Goal: Task Accomplishment & Management: Manage account settings

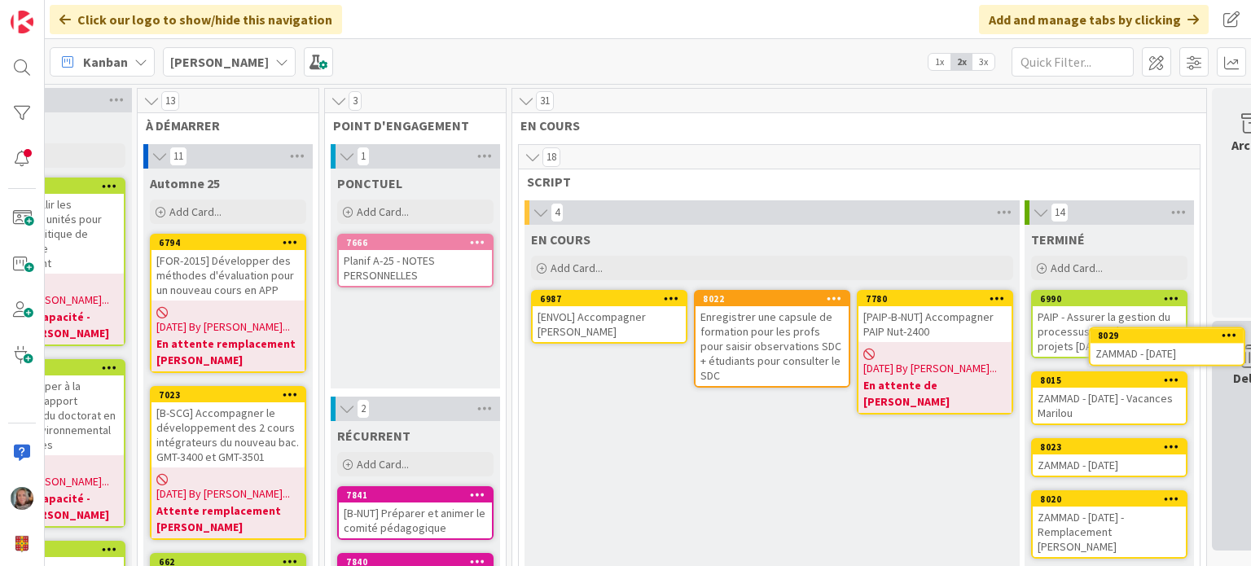
scroll to position [0, 147]
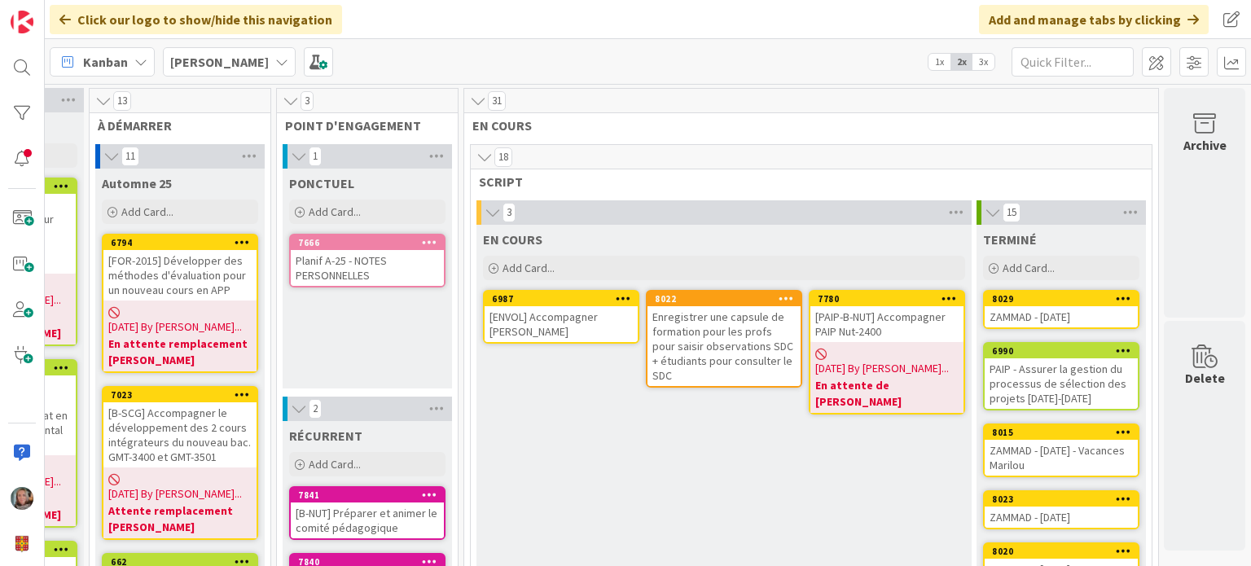
click at [726, 338] on div "Enregistrer une capsule de formation pour les profs pour saisir observations SD…" at bounding box center [724, 346] width 153 height 80
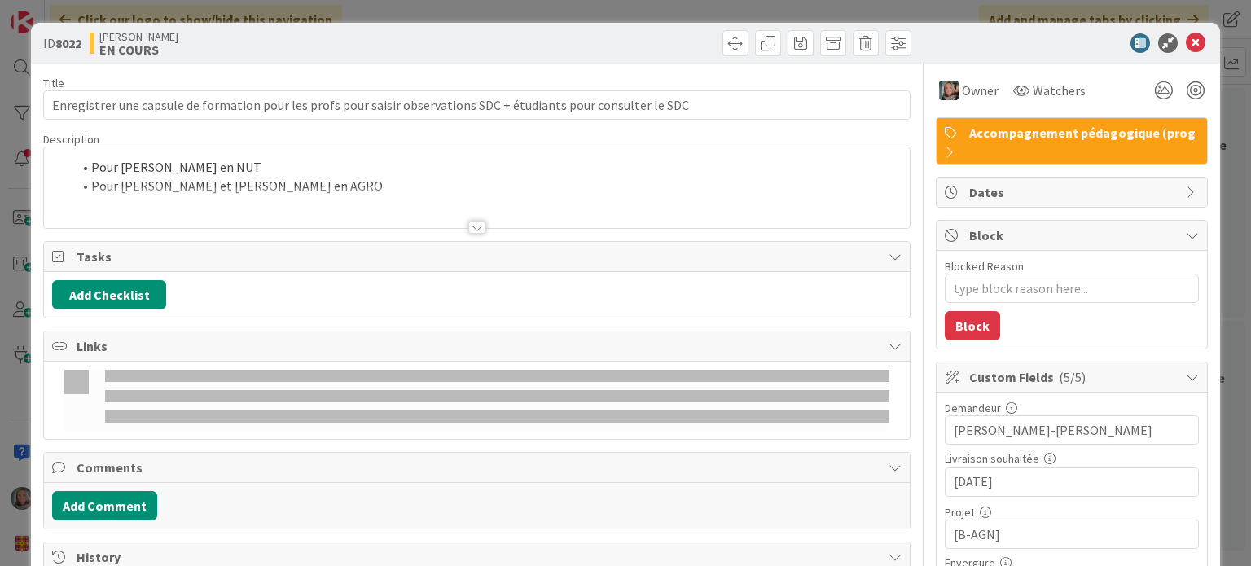
type textarea "x"
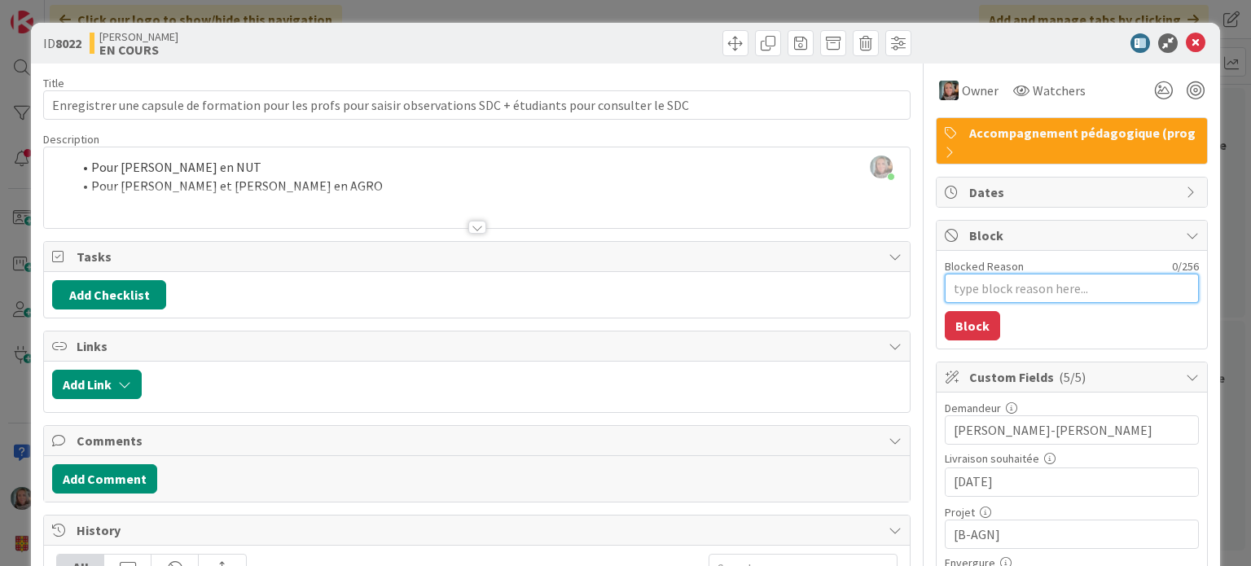
click at [961, 283] on textarea "Blocked Reason" at bounding box center [1072, 288] width 254 height 29
type textarea "R"
type textarea "x"
type textarea "Re"
type textarea "x"
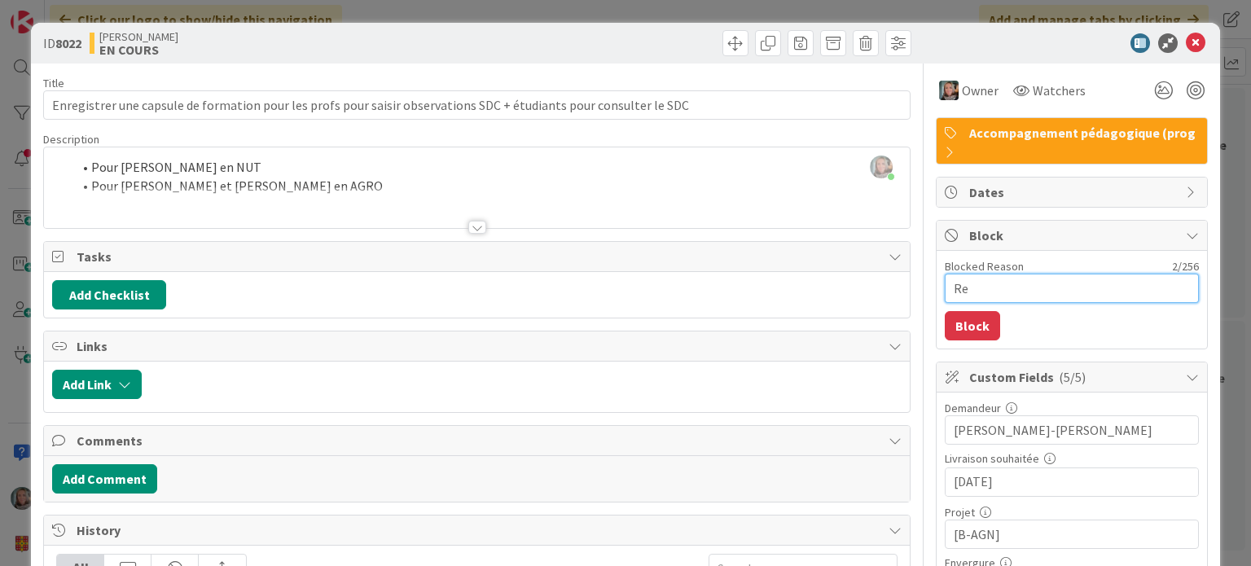
type textarea "Rep"
type textarea "x"
type textarea "Repo"
type textarea "x"
type textarea "Repor"
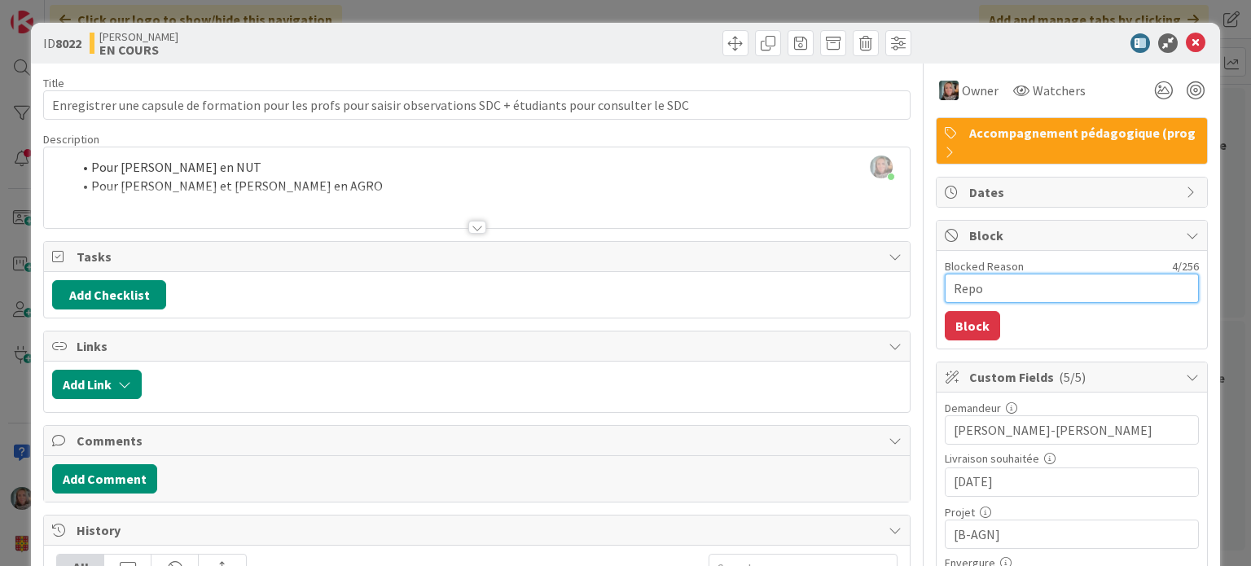
type textarea "x"
type textarea "Report"
type textarea "x"
type textarea "Reporté"
type textarea "x"
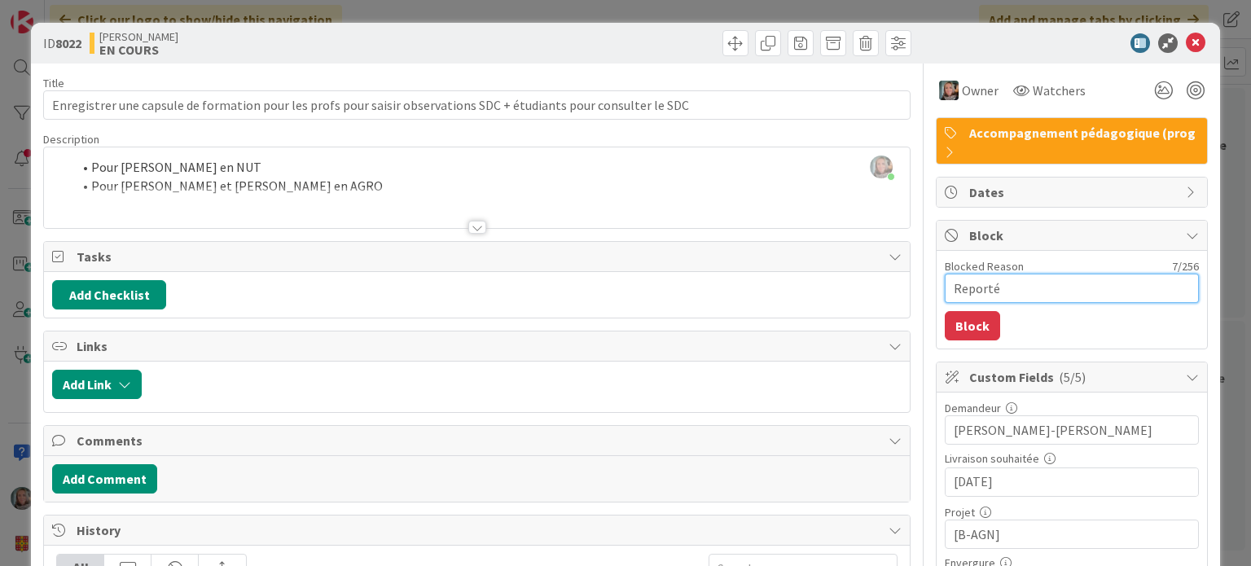
type textarea "Reporté"
type textarea "x"
type textarea "Reporté -"
type textarea "x"
type textarea "Reporté -"
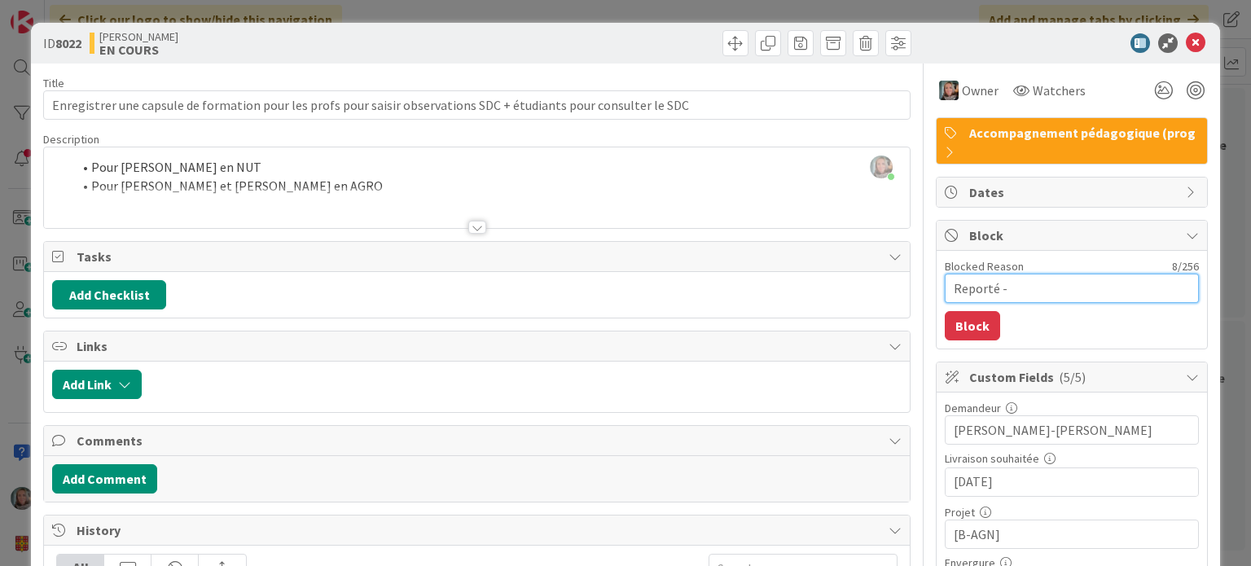
type textarea "x"
type textarea "Reporté - m"
type textarea "x"
type textarea "Reporté - ma"
type textarea "x"
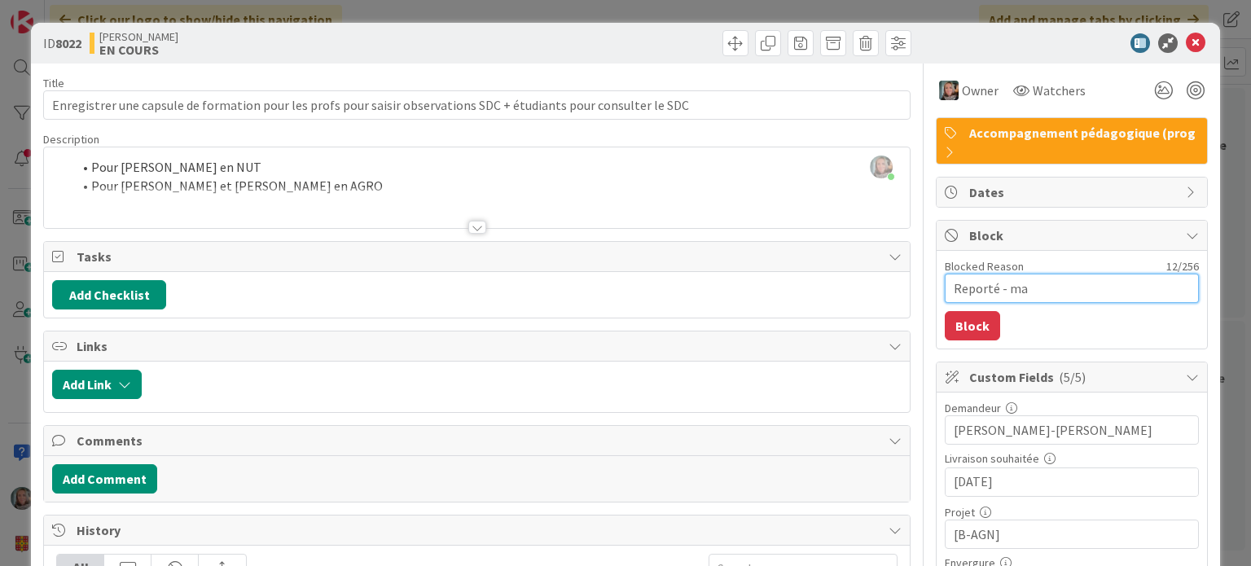
type textarea "Reporté - man"
type textarea "x"
type textarea "Reporté - manq"
type textarea "x"
type textarea "Reporté - manqu"
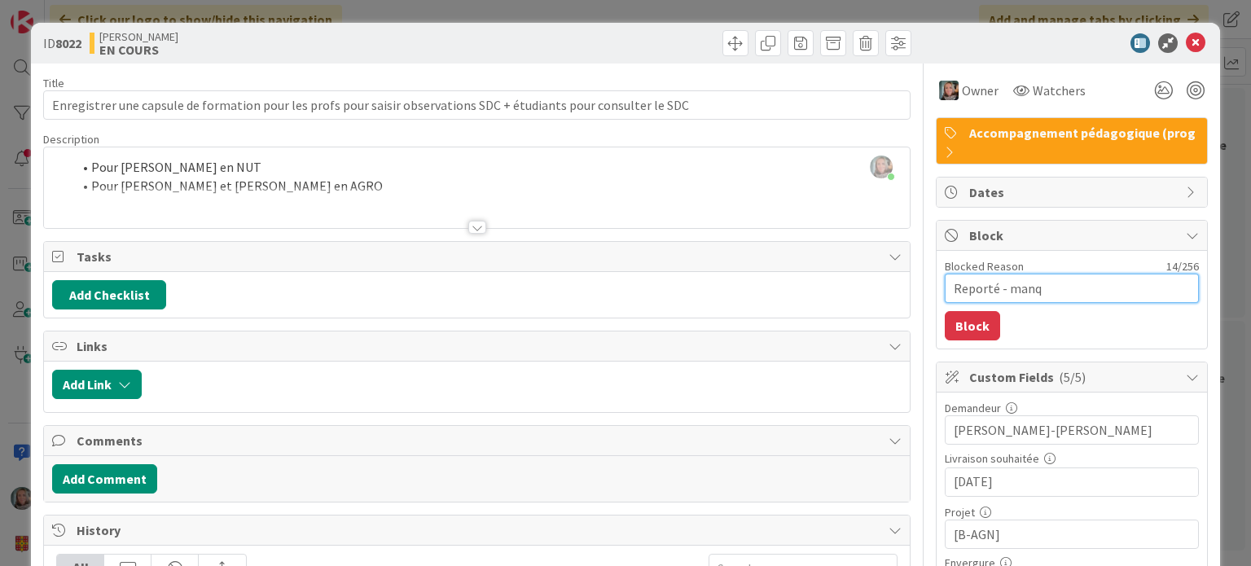
type textarea "x"
type textarea "Reporté - manque"
type textarea "x"
type textarea "Reporté - manque"
type textarea "x"
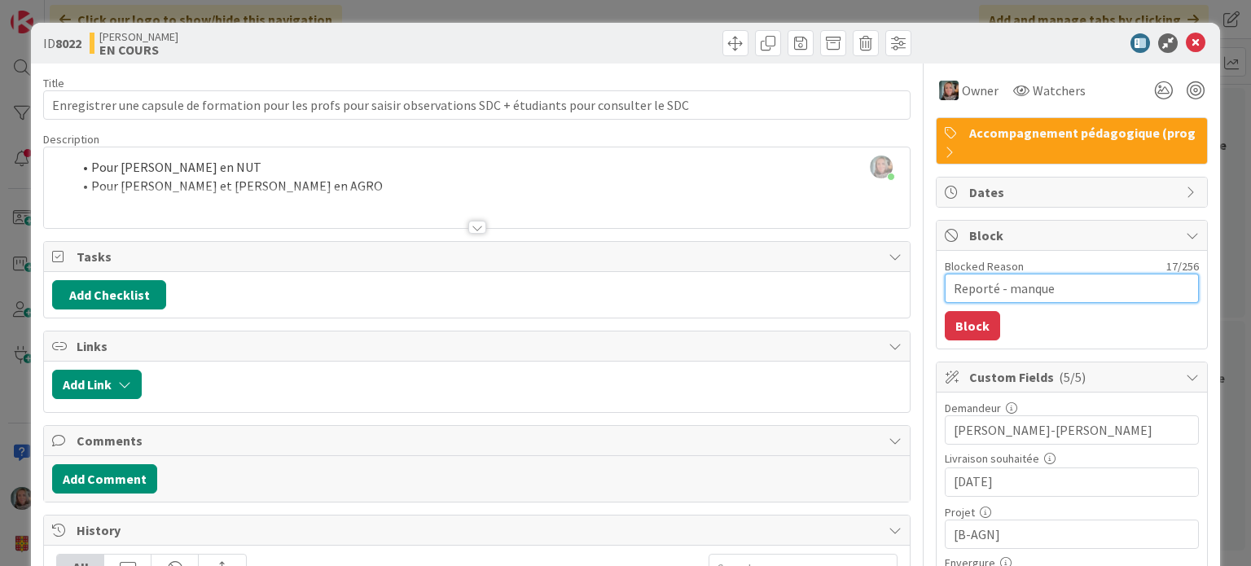
type textarea "Reporté - manque d"
type textarea "x"
type textarea "Reporté - manque de"
type textarea "x"
type textarea "Reporté - manque de"
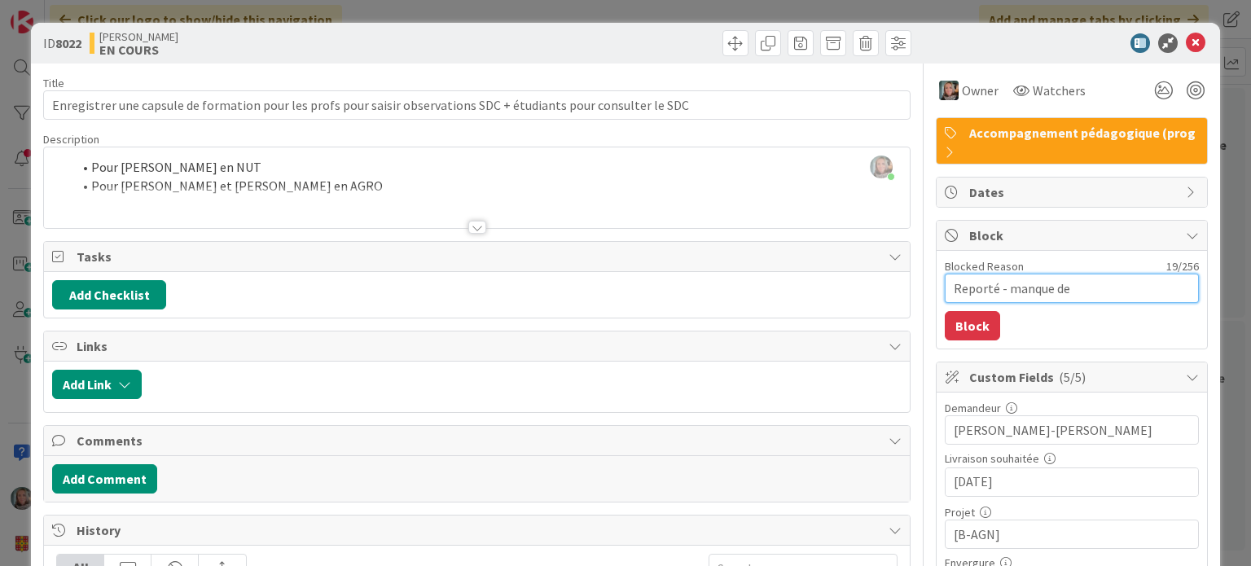
type textarea "x"
type textarea "Reporté - manque de c"
type textarea "x"
type textarea "Reporté - manque de ca"
type textarea "x"
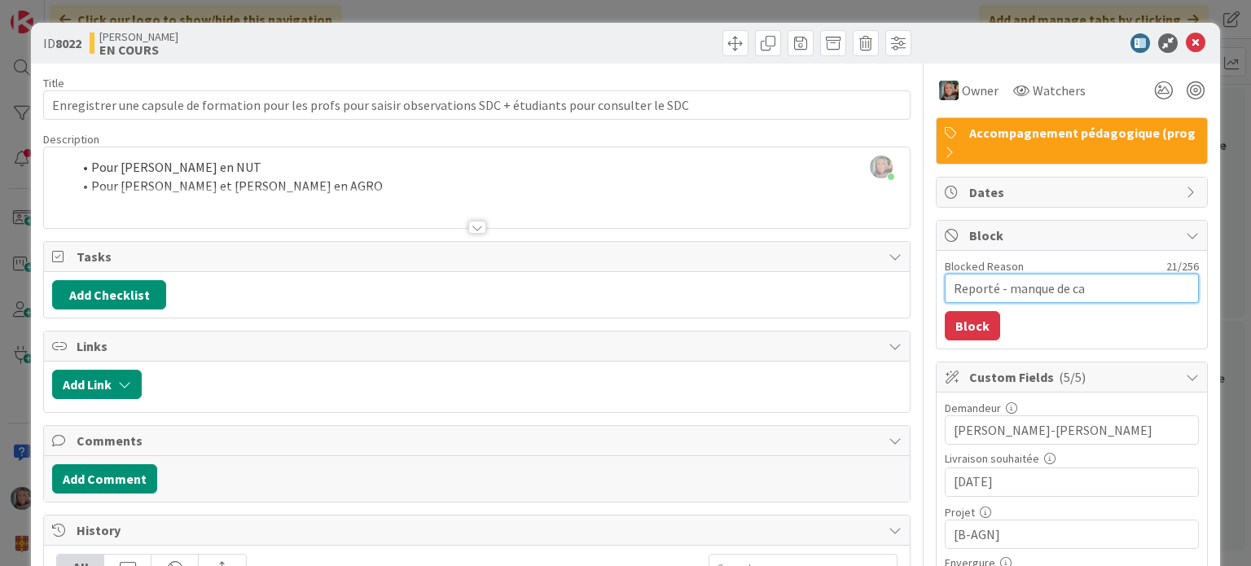
type textarea "Reporté - manque de cap"
type textarea "x"
type textarea "Reporté - manque de capa"
type textarea "x"
type textarea "Reporté - manque de capac"
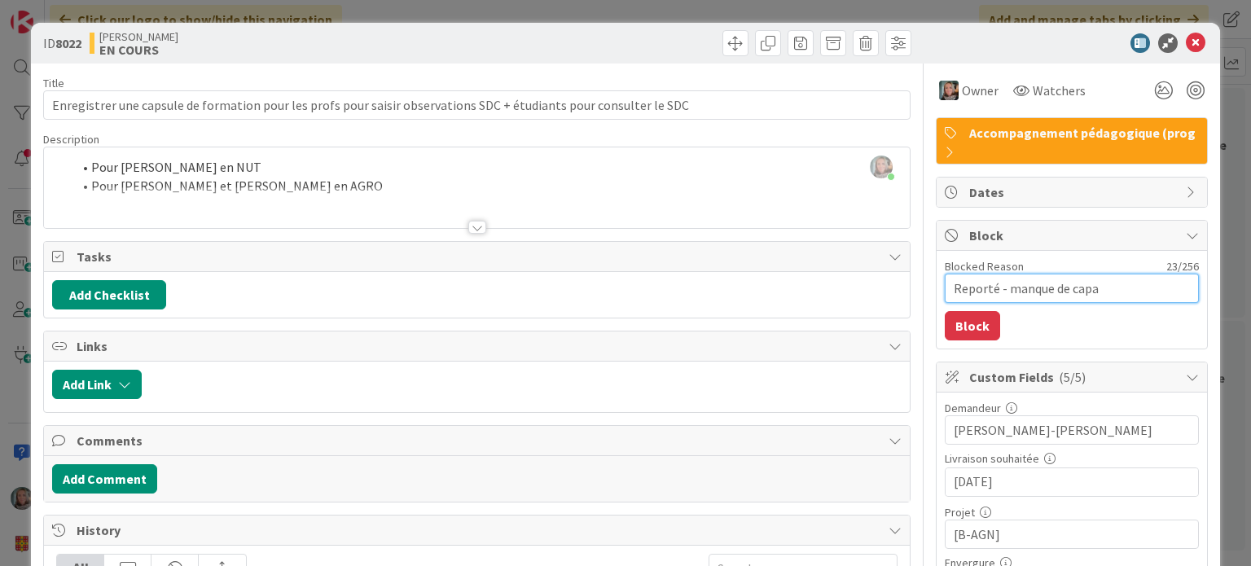
type textarea "x"
type textarea "Reporté - manque de capaci"
type textarea "x"
type textarea "Reporté - manque de capacit"
type textarea "x"
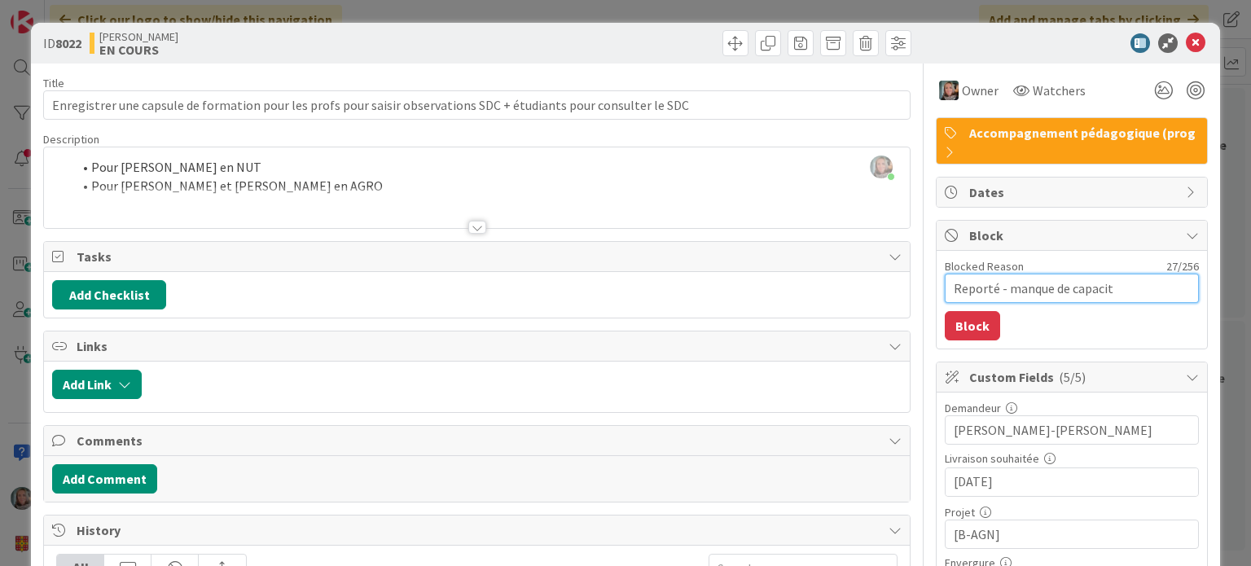
type textarea "Reporté - manque de capacité"
type textarea "x"
type textarea "Reporté - manque de capacité"
click at [963, 317] on button "Block" at bounding box center [972, 325] width 55 height 29
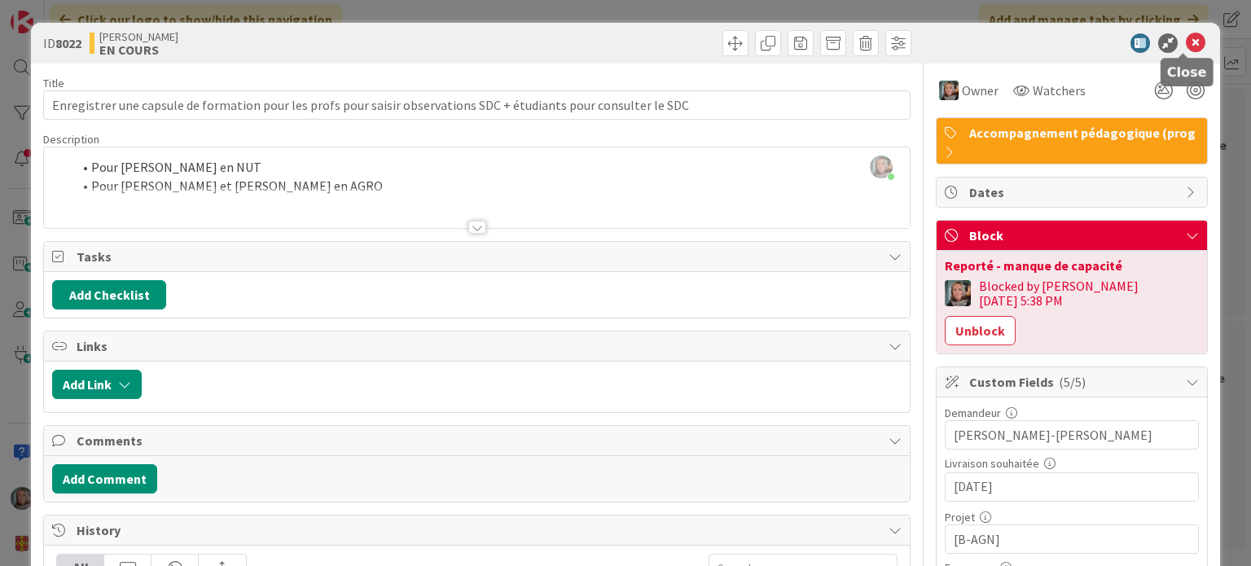
click at [1186, 35] on icon at bounding box center [1196, 43] width 20 height 20
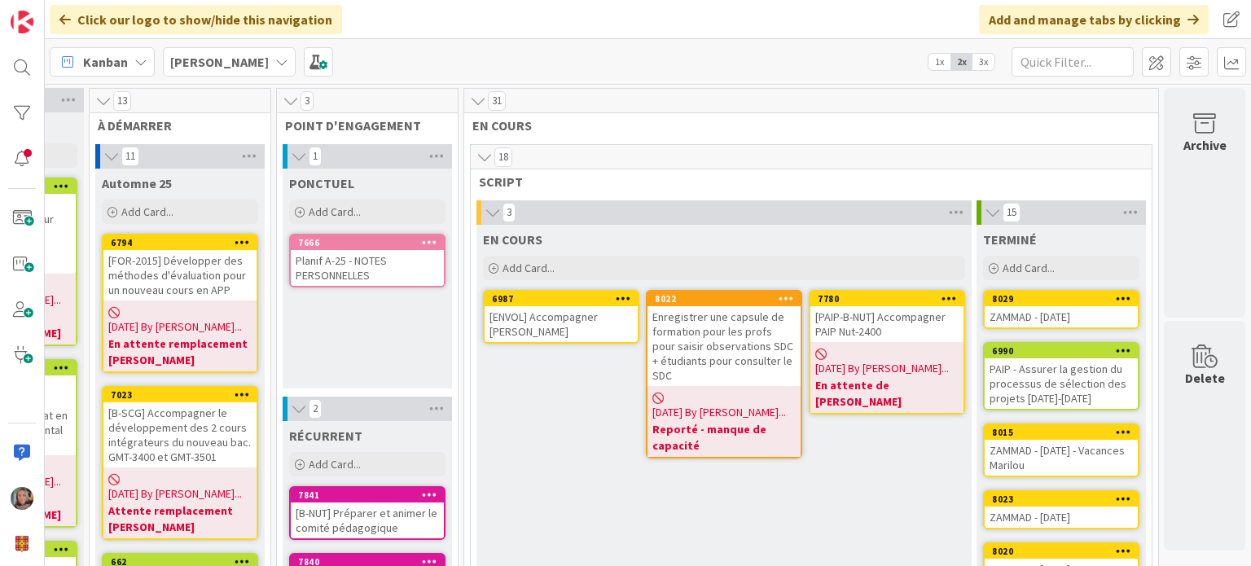
click at [704, 363] on div "Enregistrer une capsule de formation pour les profs pour saisir observations SD…" at bounding box center [724, 346] width 153 height 80
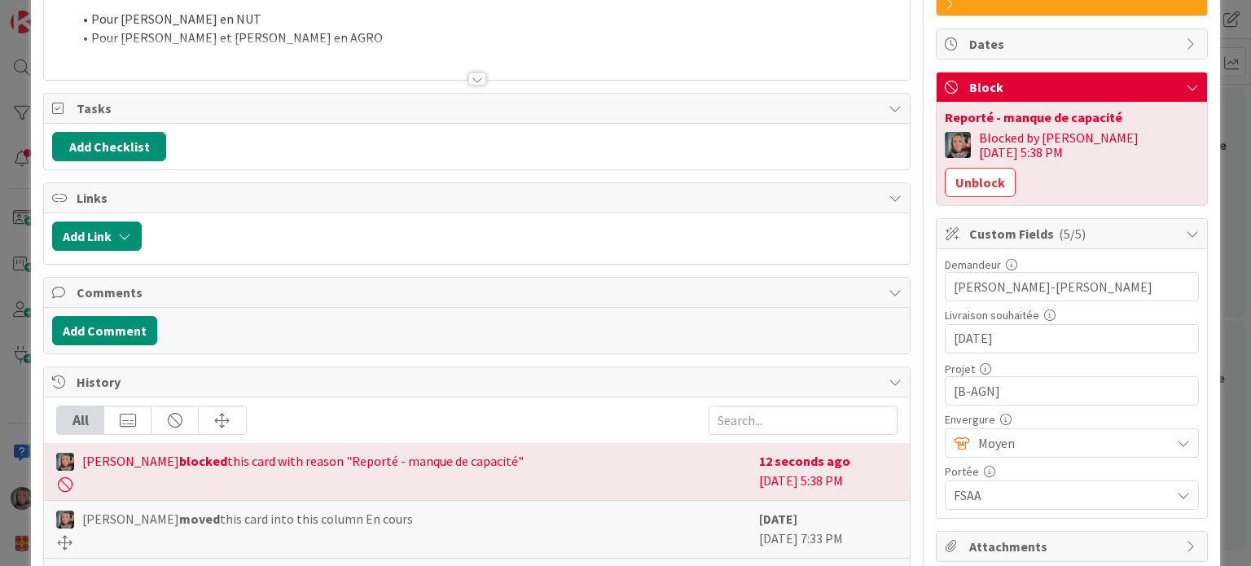
scroll to position [433, 0]
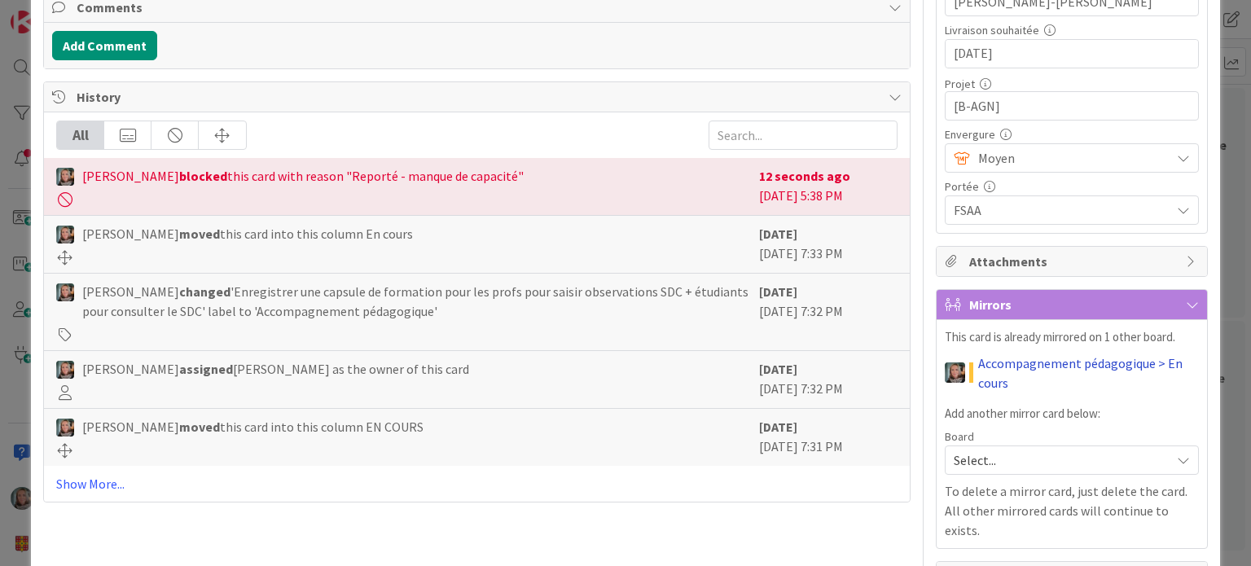
click at [1014, 354] on link "Accompagnement pédagogique > En cours" at bounding box center [1088, 373] width 220 height 39
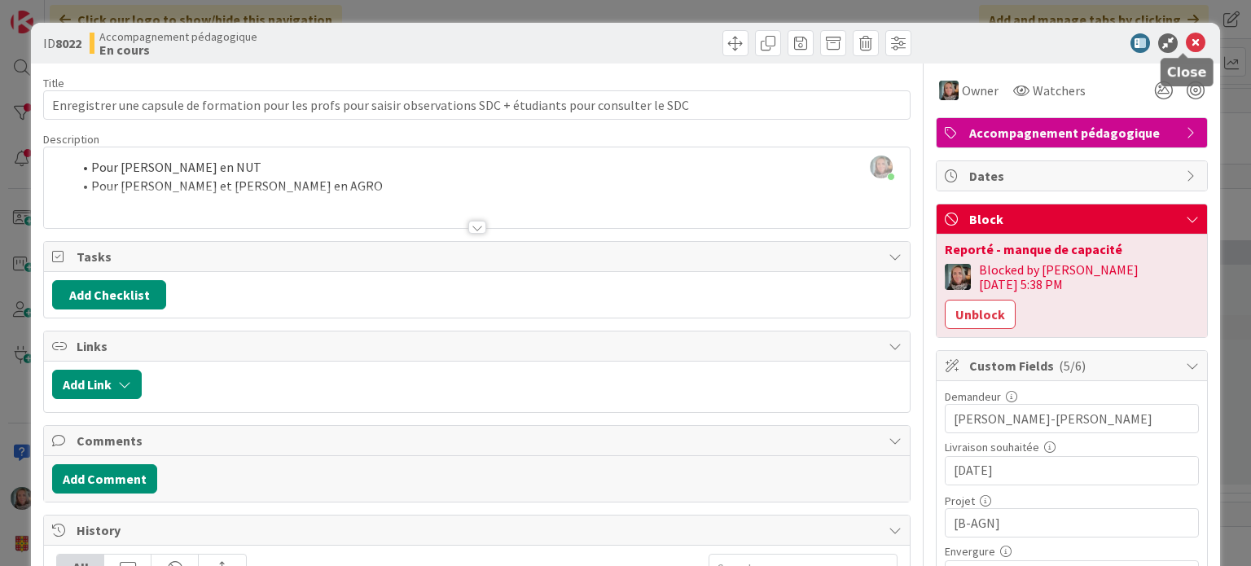
click at [1186, 42] on icon at bounding box center [1196, 43] width 20 height 20
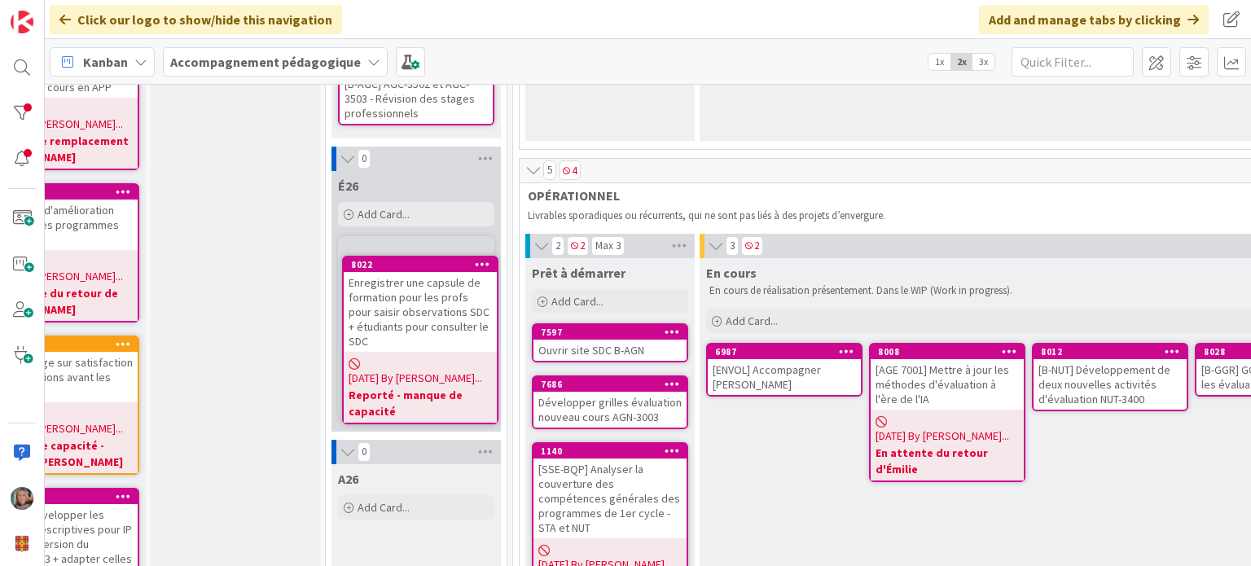
scroll to position [339, 74]
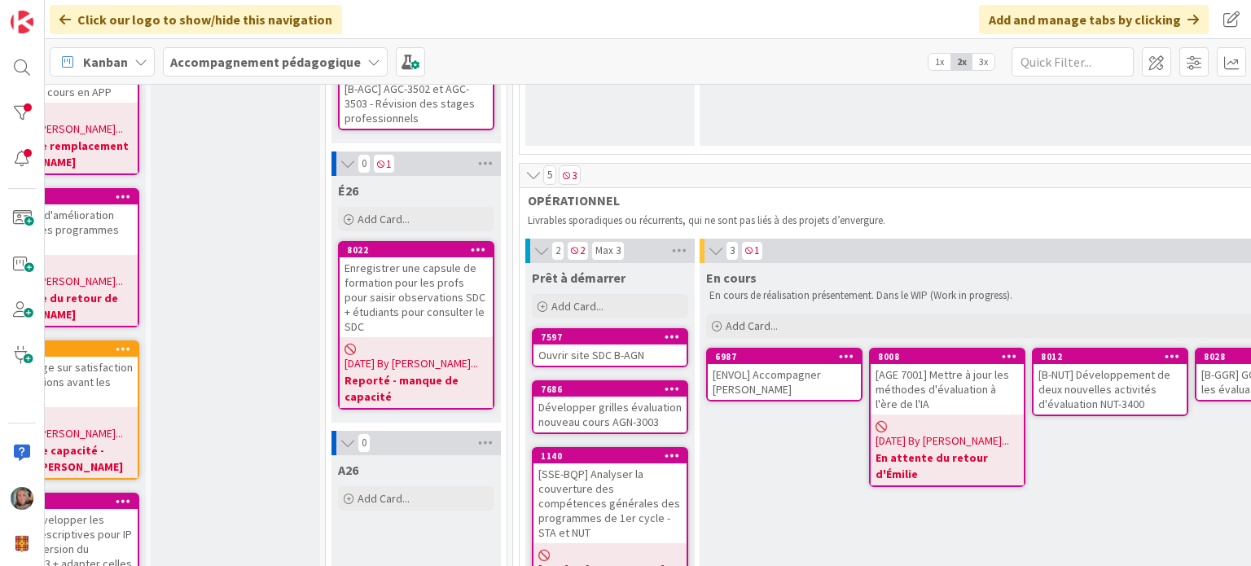
click at [925, 403] on div "[AGE 7001] Mettre à jour les méthodes d'évaluation à l'ère de l'IA" at bounding box center [947, 389] width 153 height 51
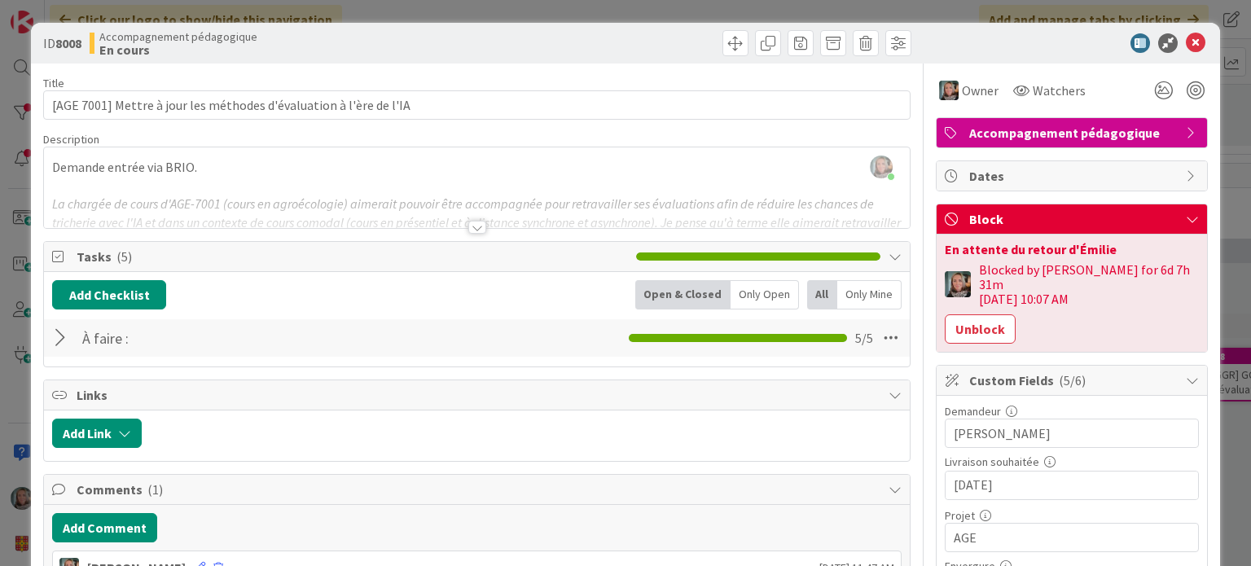
click at [64, 333] on div at bounding box center [62, 337] width 21 height 29
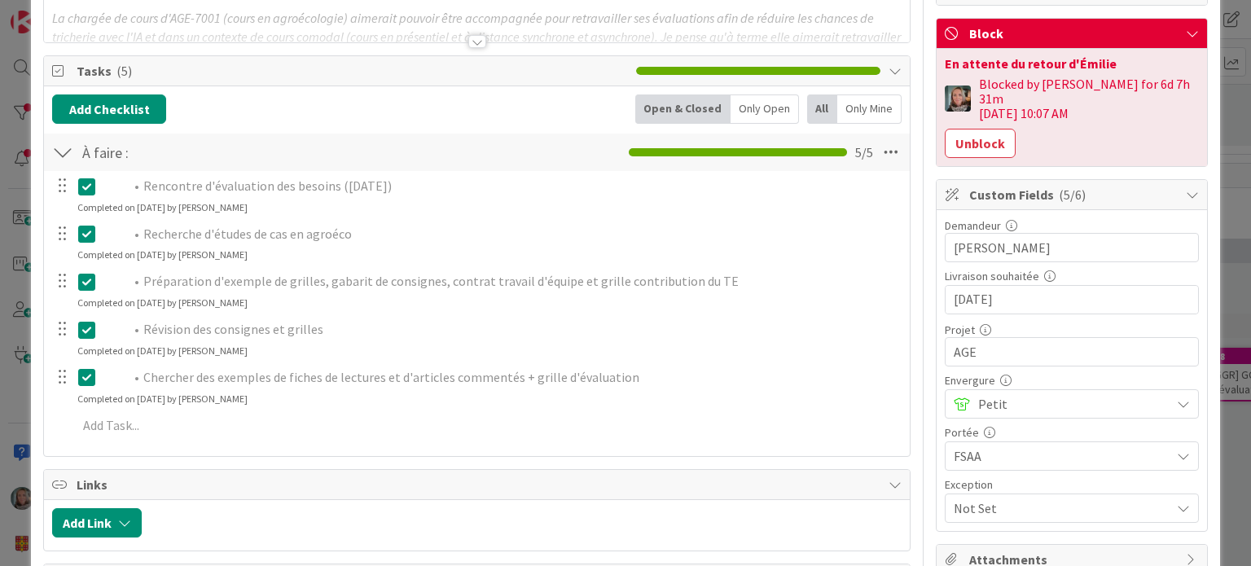
scroll to position [244, 0]
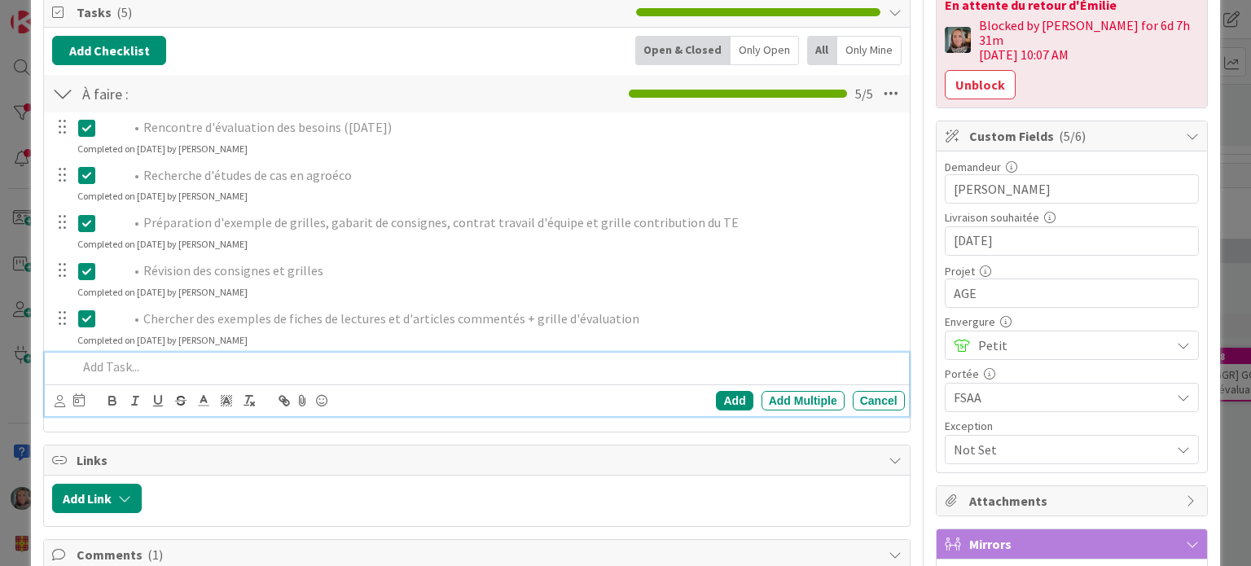
click at [138, 369] on p at bounding box center [487, 367] width 820 height 19
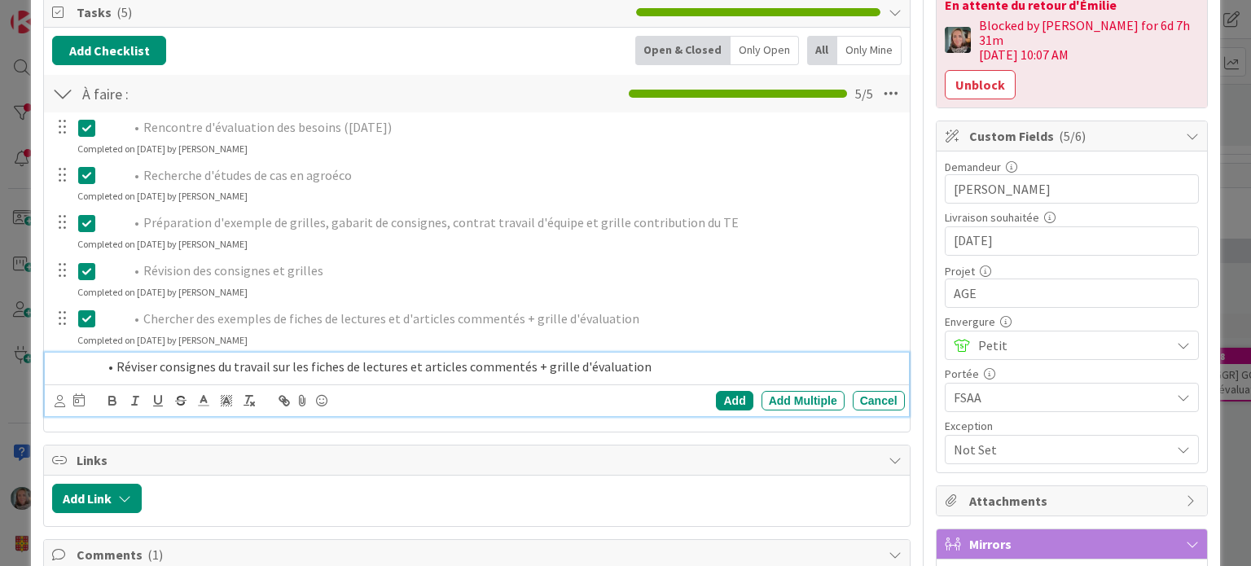
click at [695, 404] on div "Add Add Multiple Cancel" at bounding box center [723, 401] width 362 height 20
click at [716, 400] on div "Add" at bounding box center [734, 401] width 37 height 20
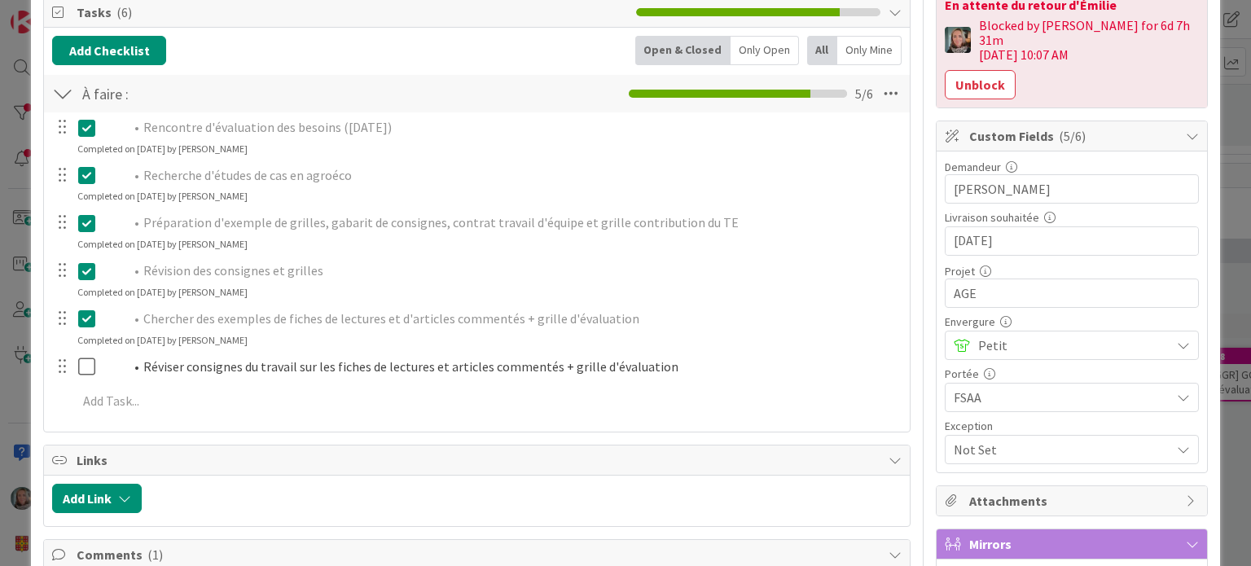
scroll to position [0, 0]
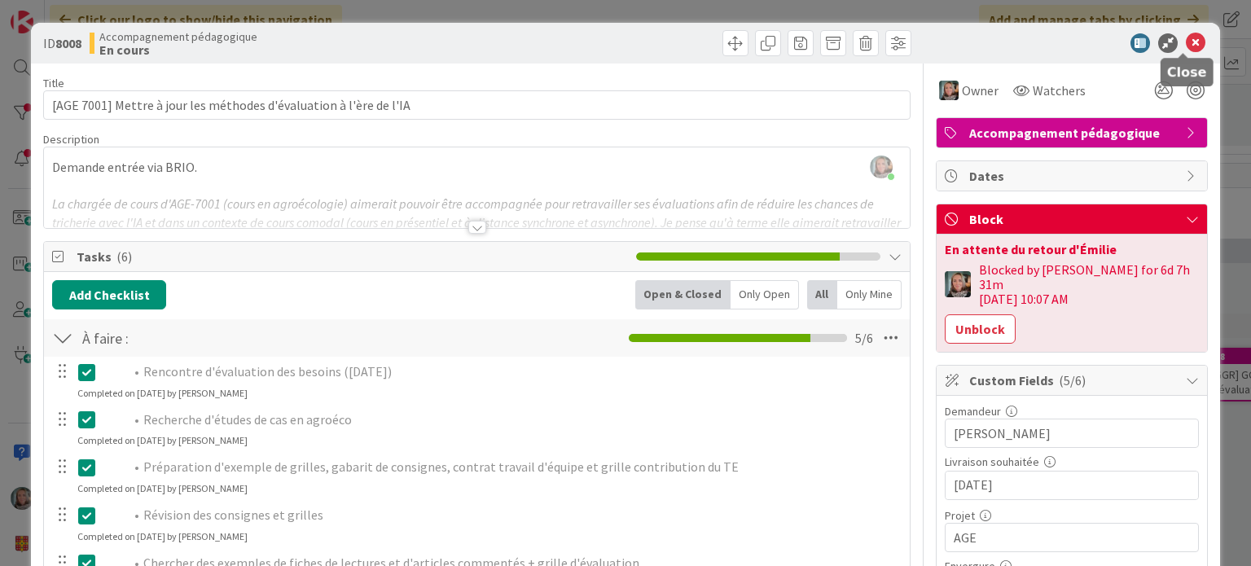
click at [1186, 33] on icon at bounding box center [1196, 43] width 20 height 20
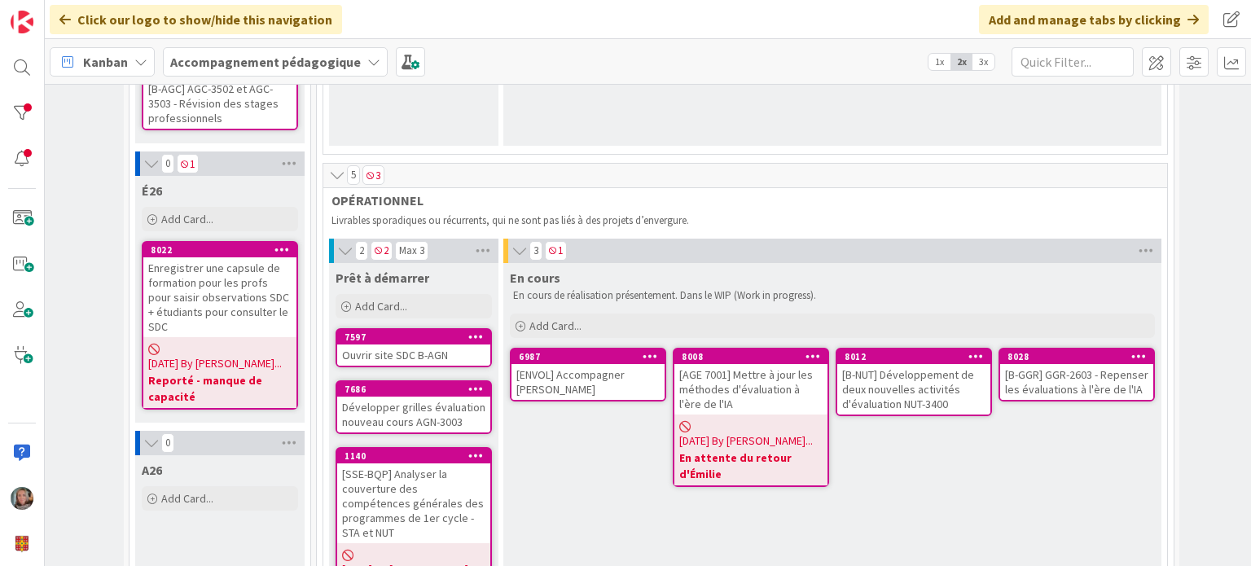
scroll to position [339, 342]
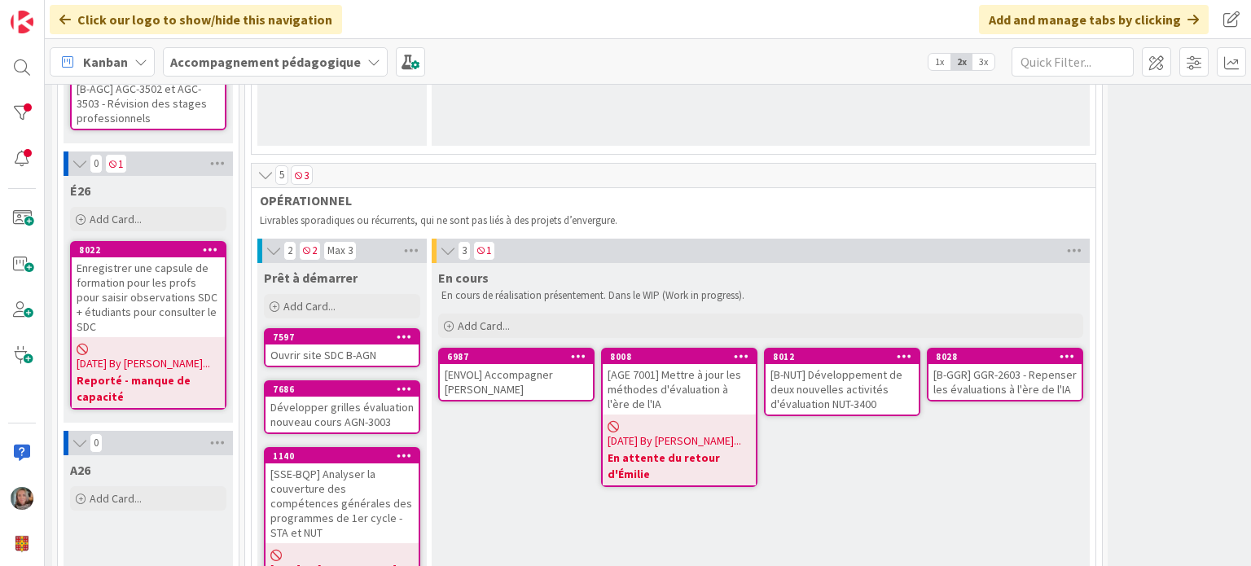
click at [838, 390] on div "[B-NUT] Développement de deux nouvelles activités d'évaluation NUT-3400" at bounding box center [842, 389] width 153 height 51
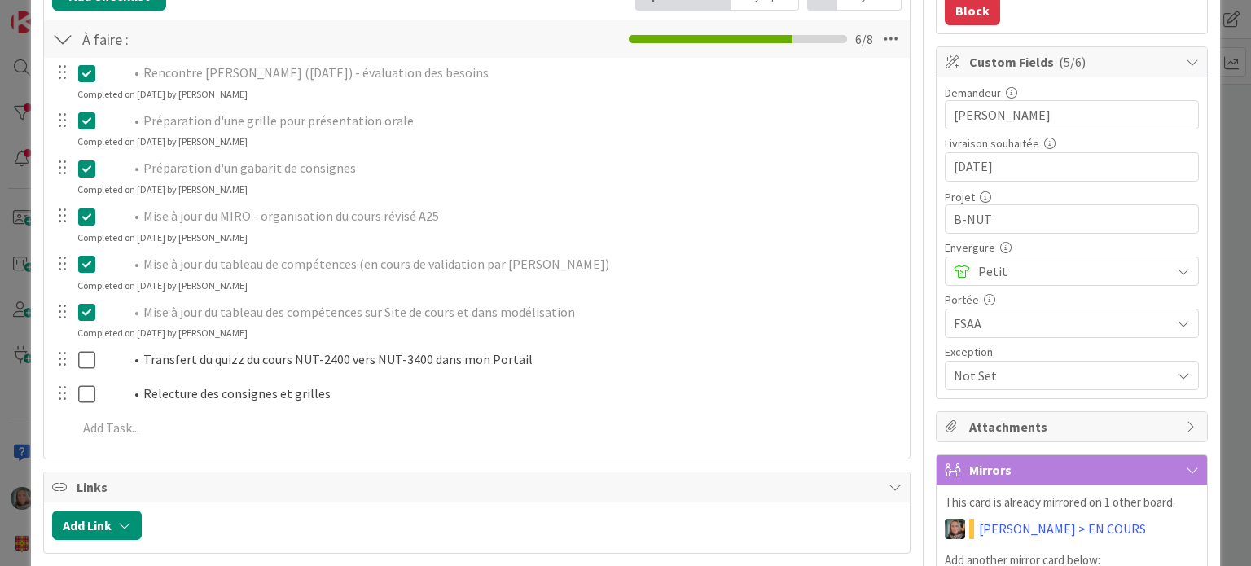
scroll to position [326, 0]
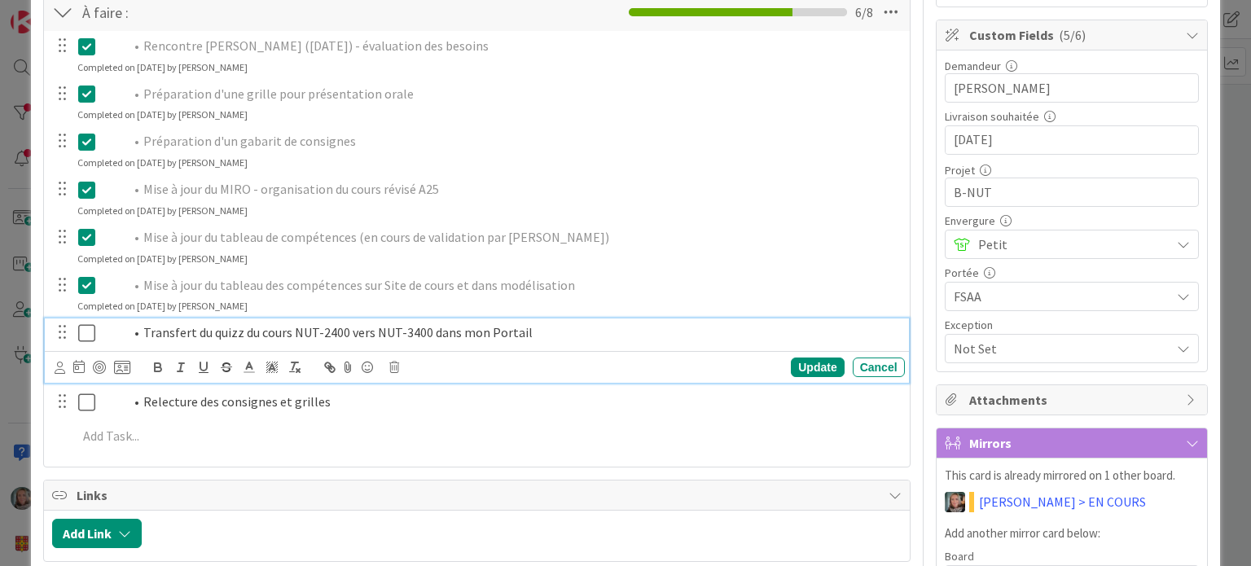
click at [87, 332] on icon at bounding box center [90, 333] width 24 height 20
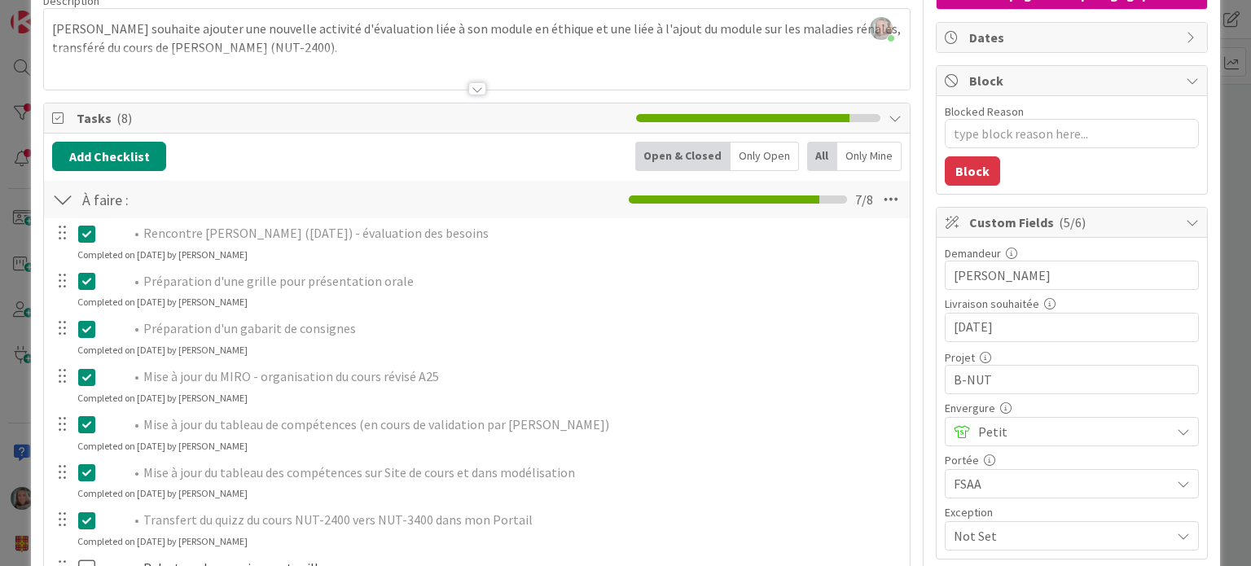
scroll to position [0, 0]
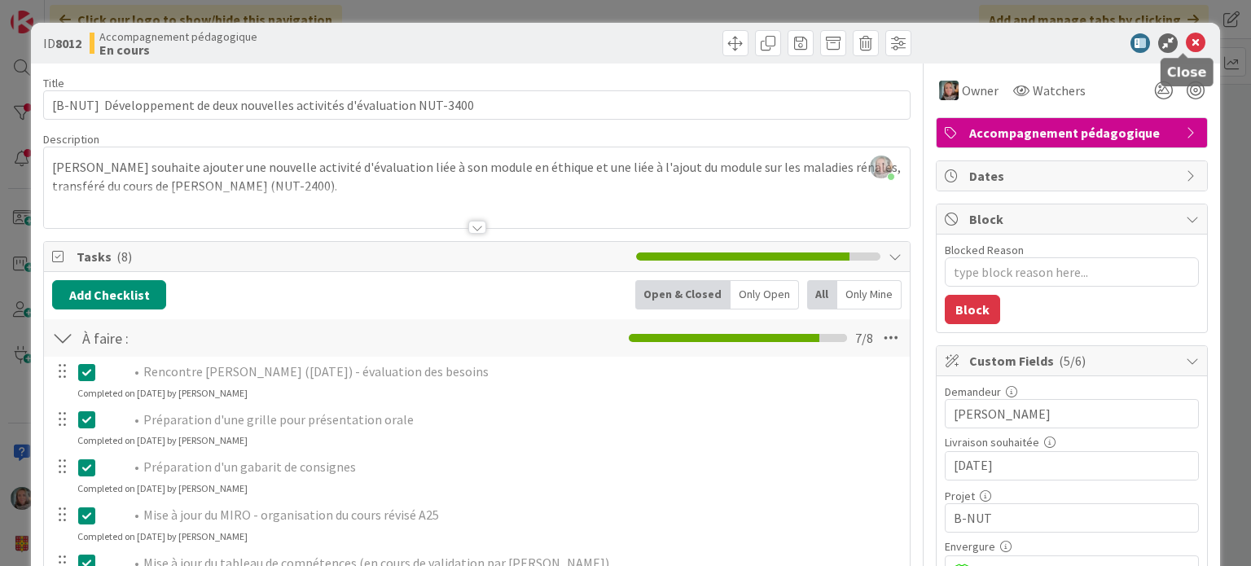
drag, startPoint x: 1179, startPoint y: 40, endPoint x: 1105, endPoint y: 152, distance: 134.4
click at [1186, 40] on icon at bounding box center [1196, 43] width 20 height 20
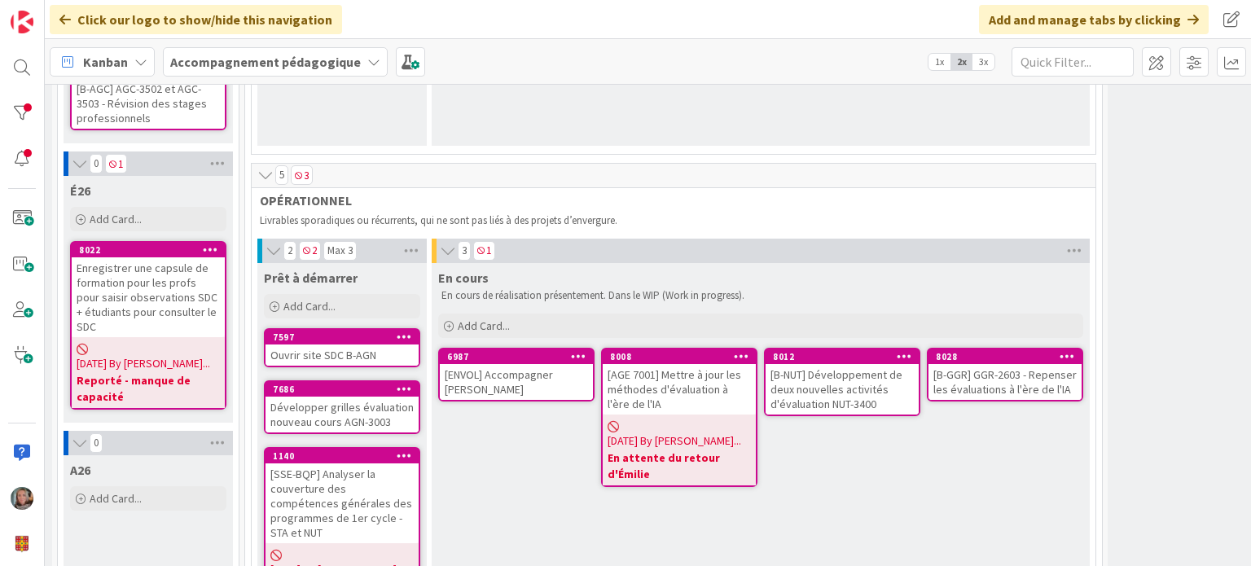
click at [998, 384] on div "[B-GGR] GGR-2603 - Repenser les évaluations à l'ère de l'IA" at bounding box center [1005, 382] width 153 height 36
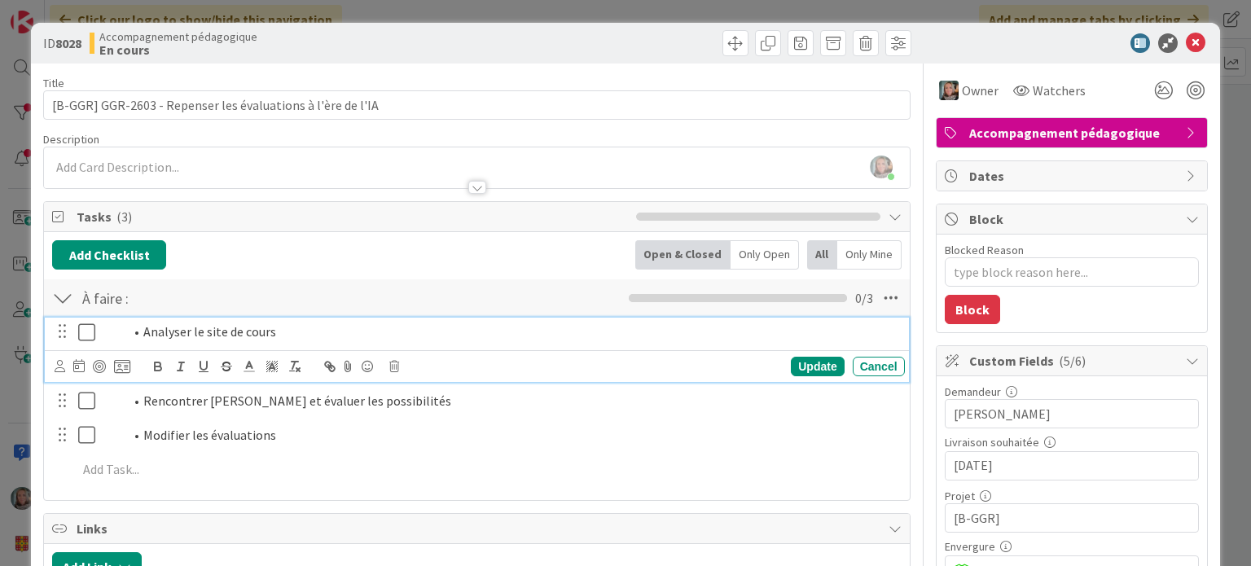
click at [79, 327] on icon at bounding box center [90, 333] width 24 height 20
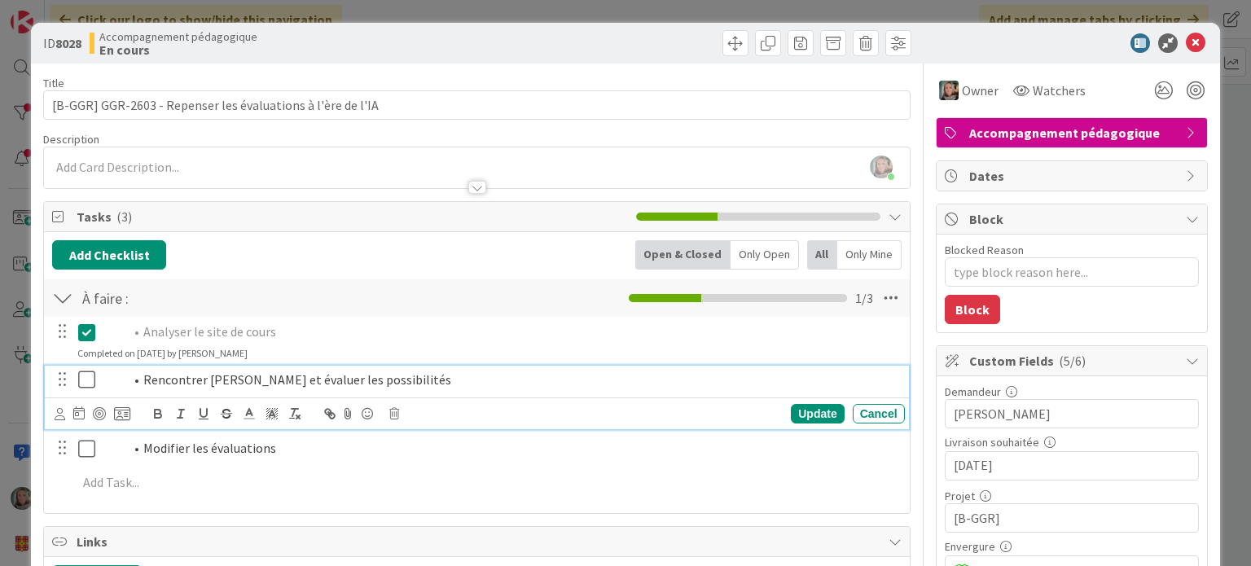
click at [86, 373] on icon at bounding box center [90, 380] width 24 height 20
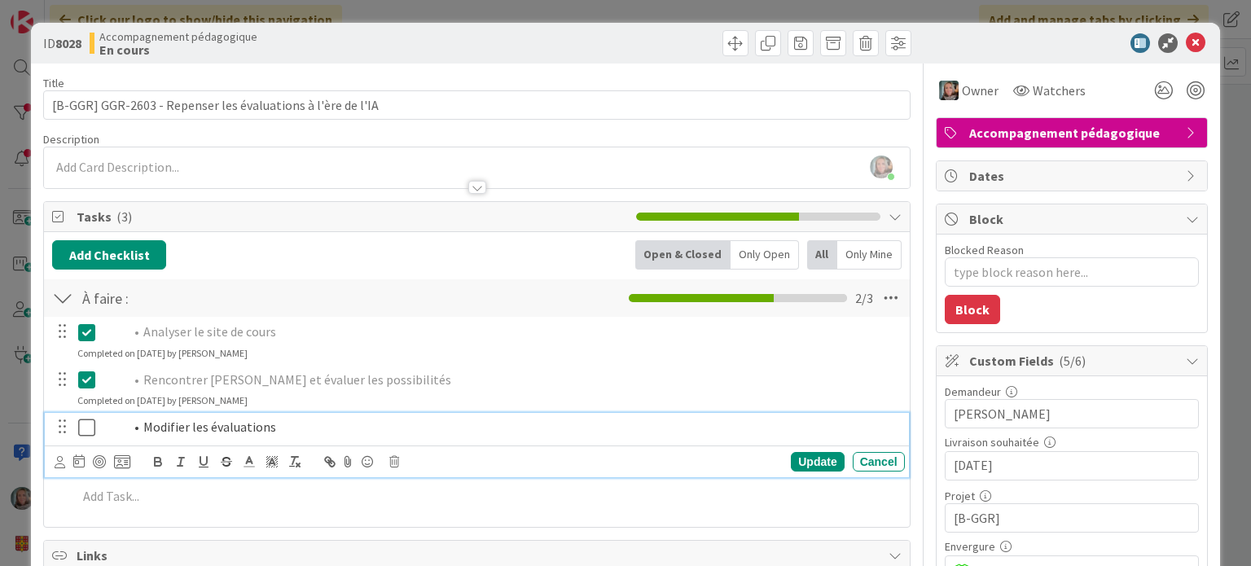
click at [86, 426] on icon at bounding box center [90, 428] width 24 height 20
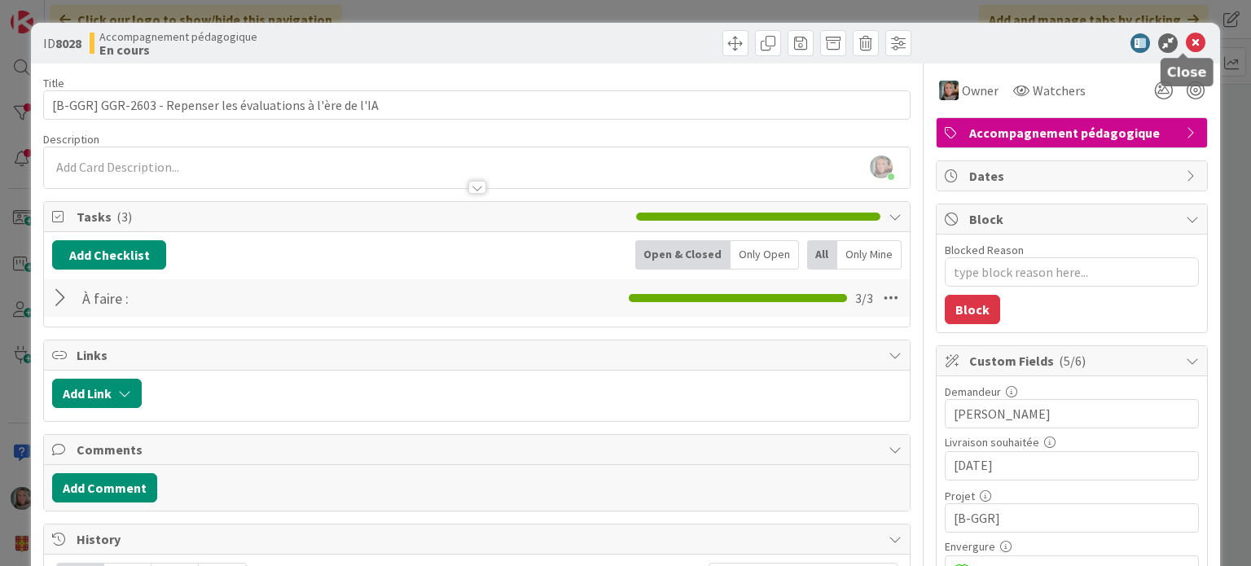
click at [1186, 41] on icon at bounding box center [1196, 43] width 20 height 20
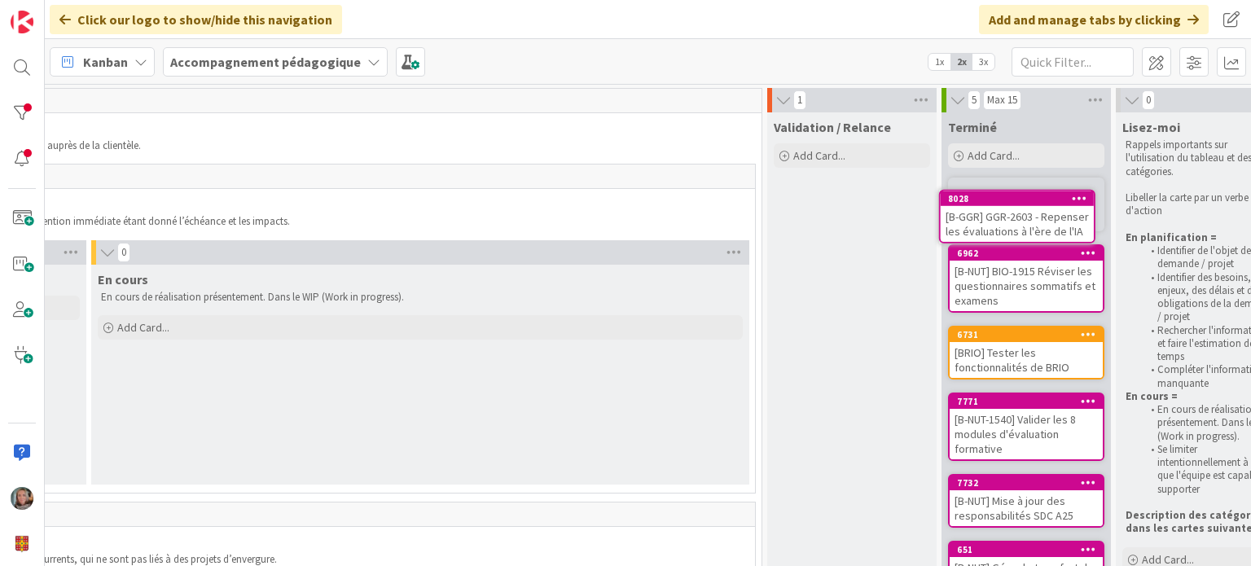
scroll to position [0, 690]
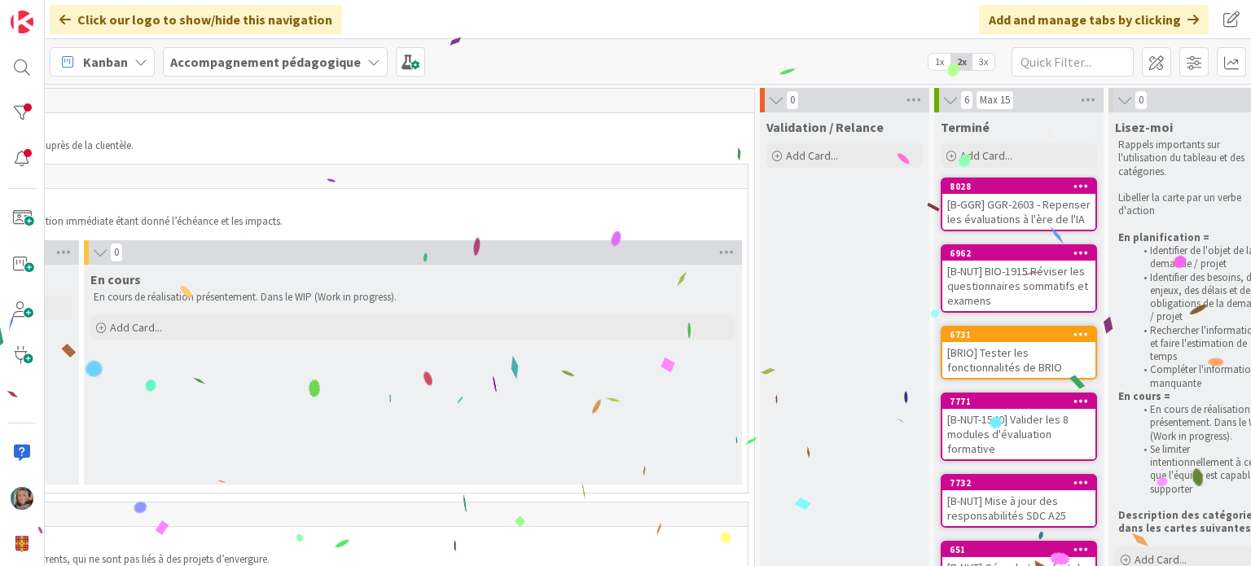
click at [1030, 198] on div "[B-GGR] GGR-2603 - Repenser les évaluations à l'ère de l'IA" at bounding box center [1018, 212] width 153 height 36
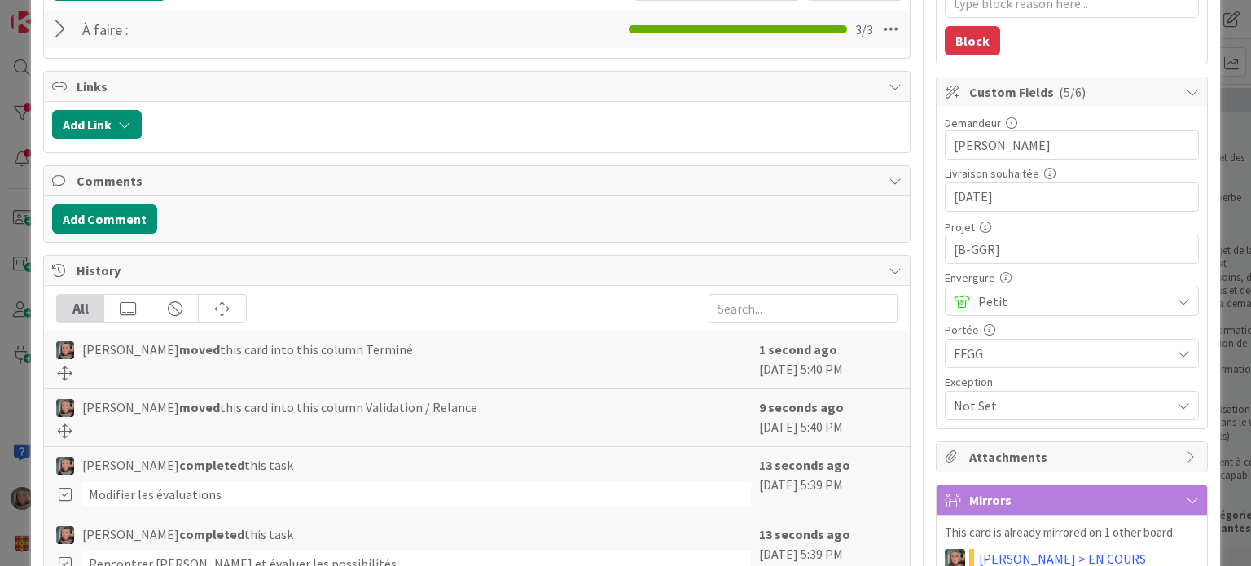
scroll to position [482, 0]
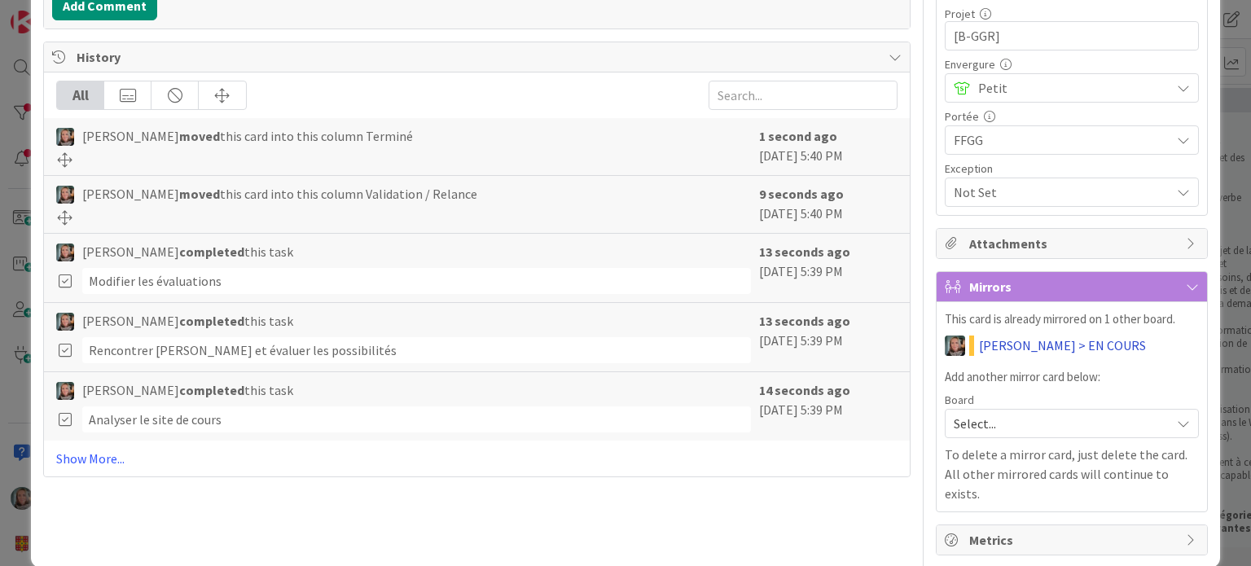
click at [1018, 339] on link "[PERSON_NAME] > EN COURS" at bounding box center [1062, 346] width 167 height 20
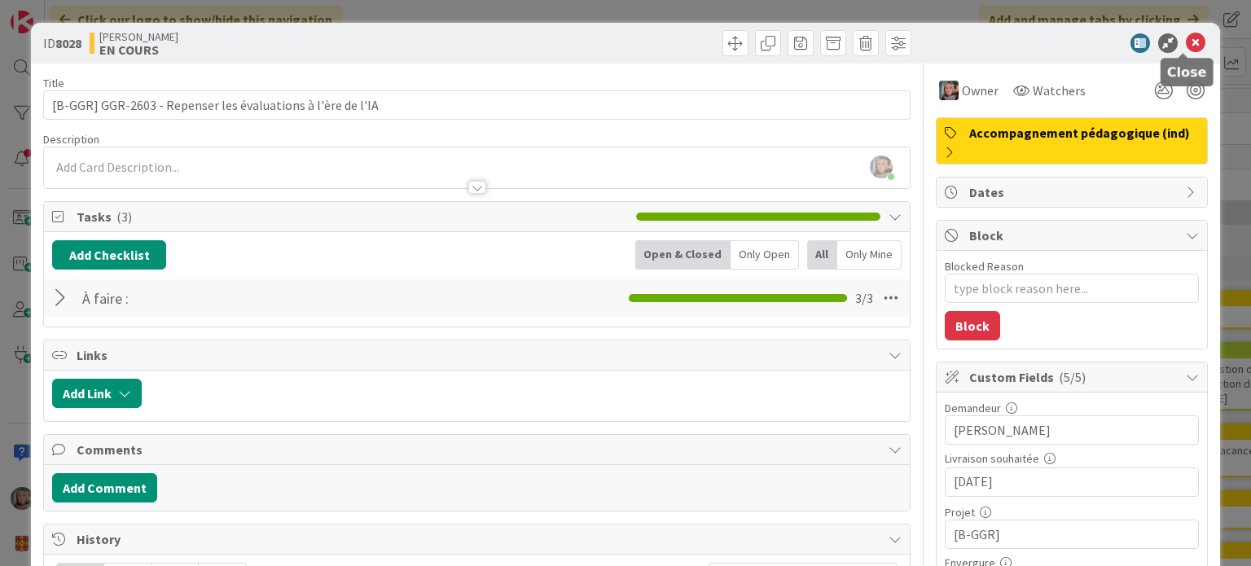
click at [1186, 39] on icon at bounding box center [1196, 43] width 20 height 20
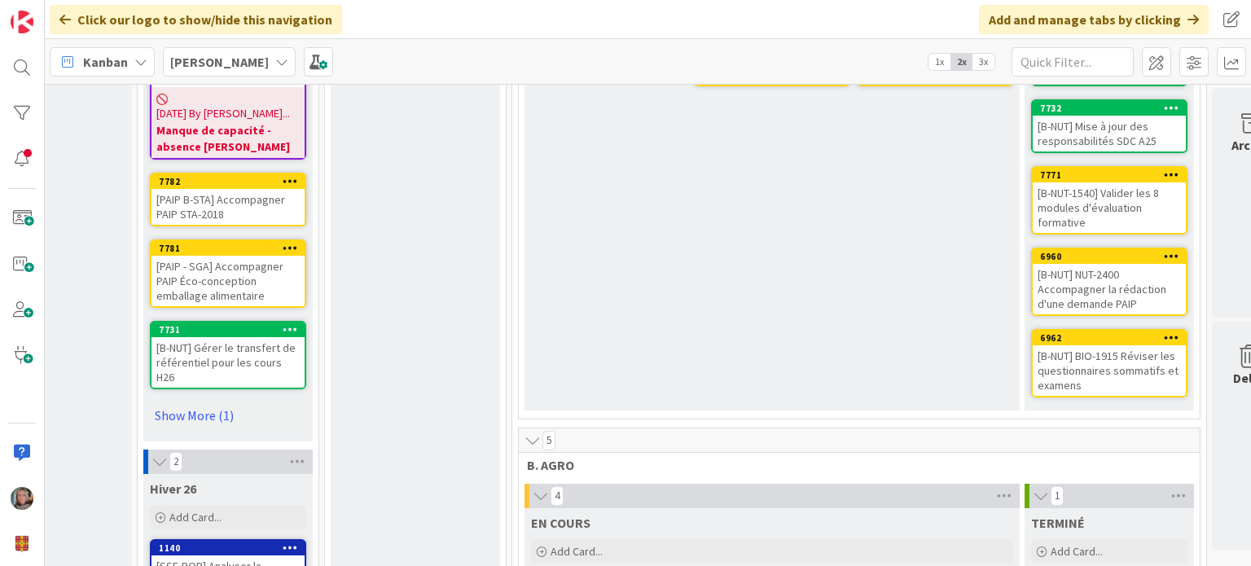
scroll to position [1140, 88]
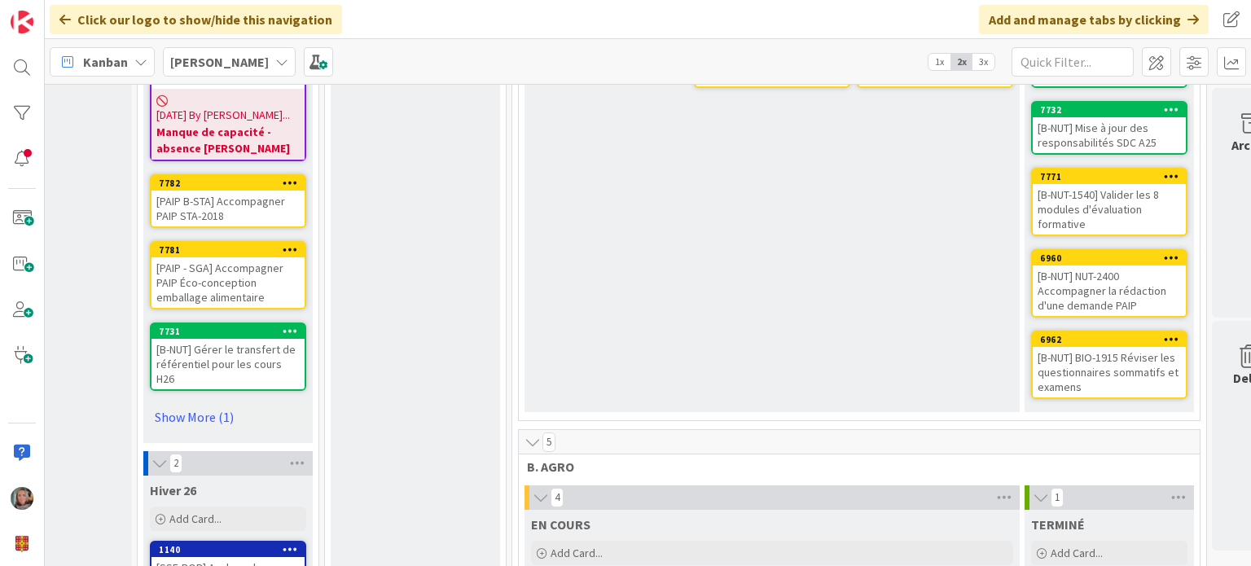
click at [263, 63] on b "[PERSON_NAME]" at bounding box center [219, 62] width 99 height 16
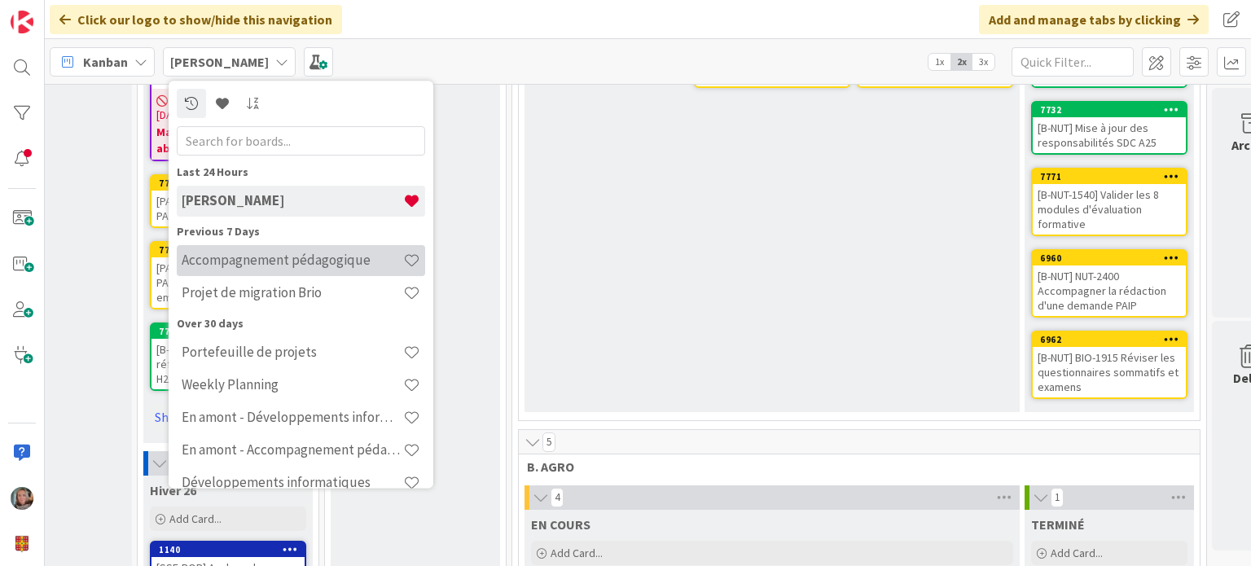
click at [228, 261] on h4 "Accompagnement pédagogique" at bounding box center [293, 261] width 222 height 16
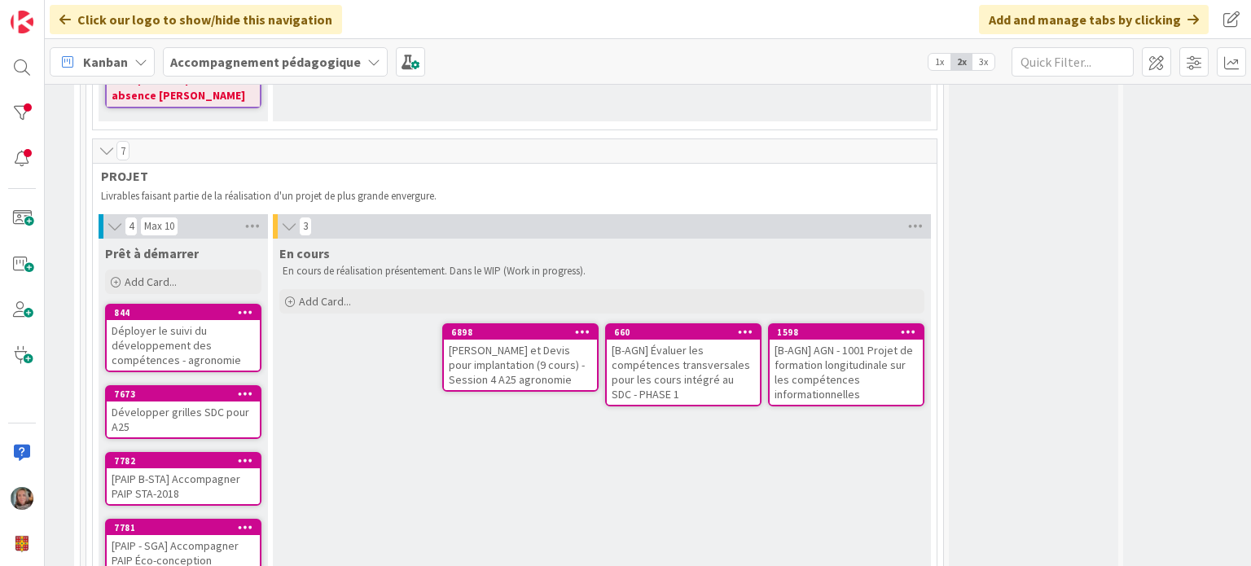
scroll to position [1030, 501]
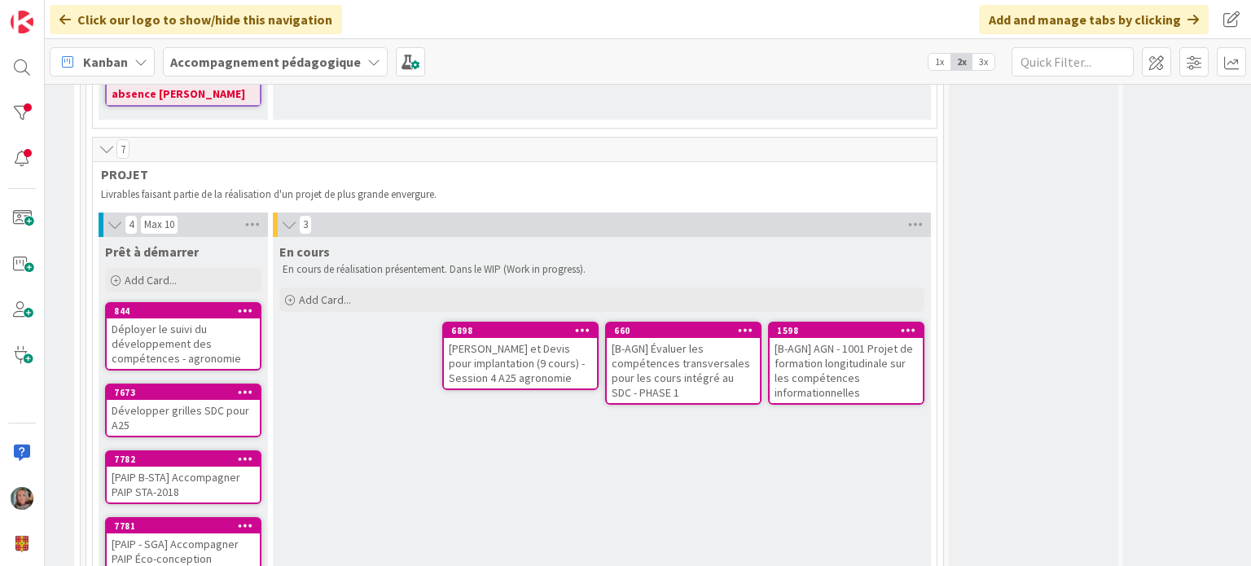
click at [819, 354] on div "[B-AGN] AGN - 1001 Projet de formation longitudinale sur les compétences inform…" at bounding box center [846, 370] width 153 height 65
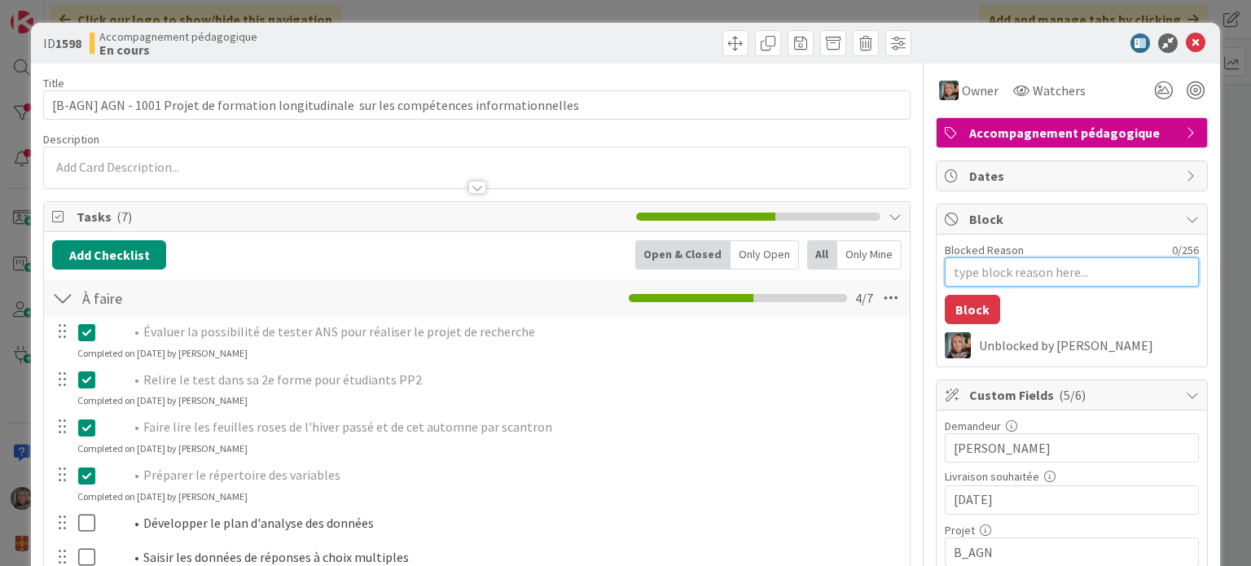
click at [1022, 268] on textarea "Blocked Reason" at bounding box center [1072, 271] width 254 height 29
type textarea "x"
type textarea "M"
type textarea "x"
type textarea "Ma"
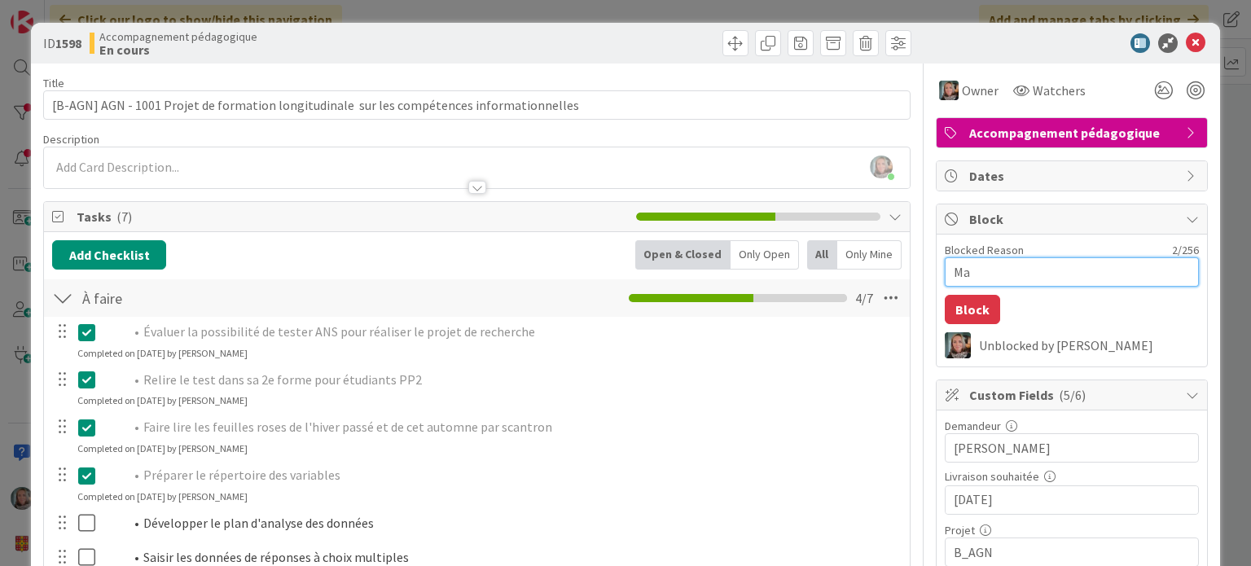
type textarea "x"
type textarea "Man"
type textarea "x"
type textarea "Manq"
type textarea "x"
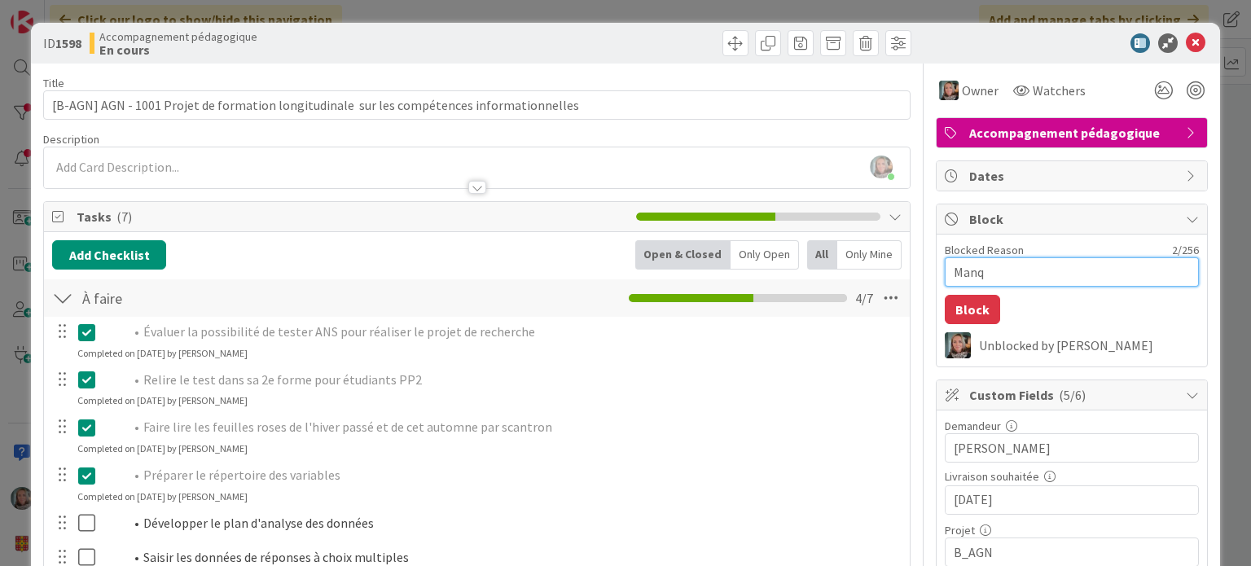
type textarea "Manqu"
type textarea "x"
type textarea "Manque"
type textarea "x"
type textarea "Manque"
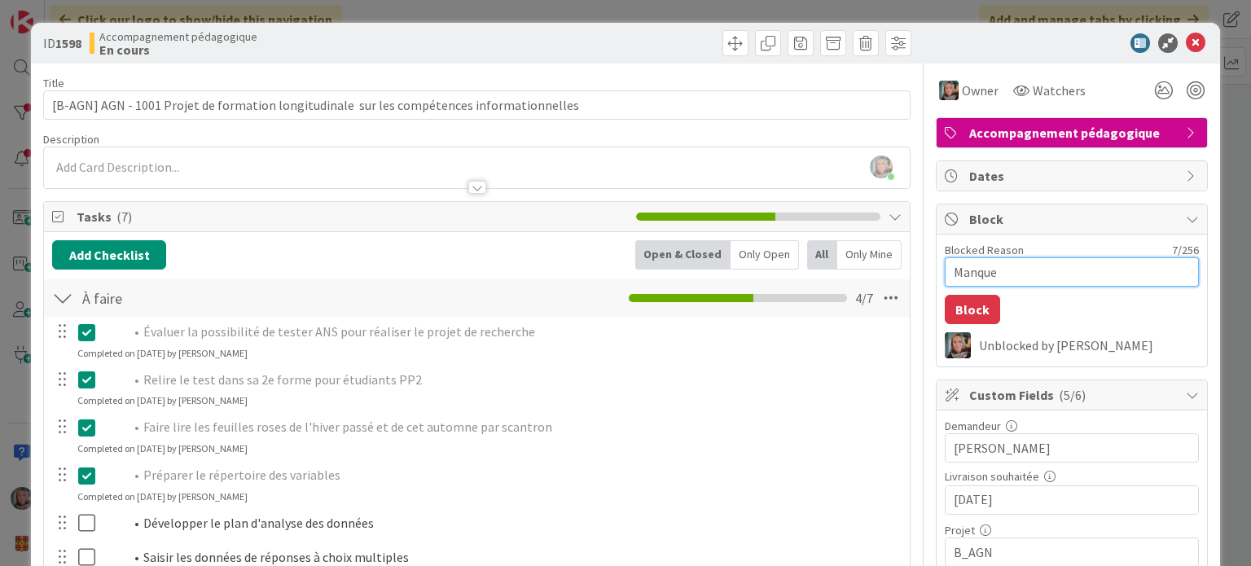
type textarea "x"
type textarea "Manque d"
type textarea "x"
type textarea "Manque de"
type textarea "x"
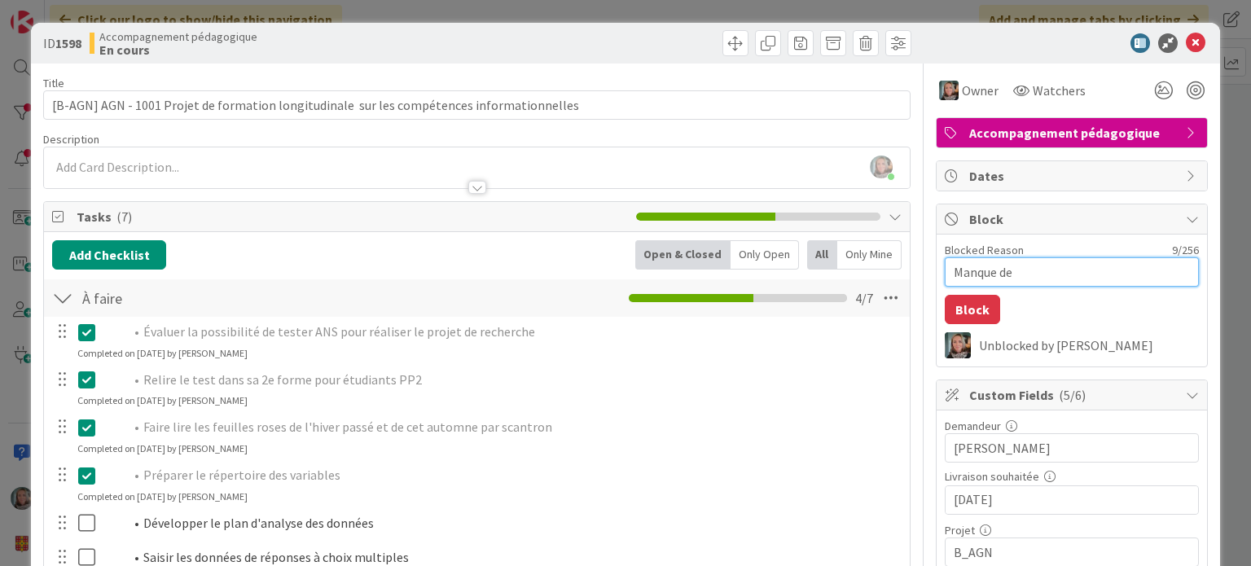
type textarea "Manque de"
type textarea "x"
type textarea "Manque de c"
type textarea "x"
type textarea "Manque de cap"
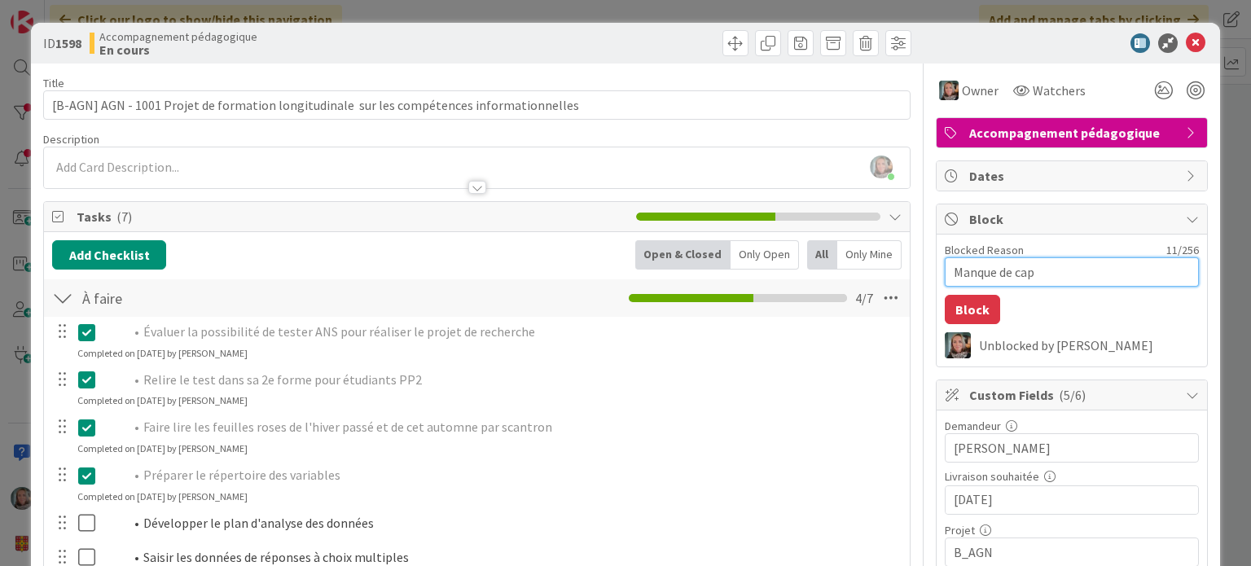
type textarea "x"
type textarea "Manque de capa"
type textarea "x"
type textarea "Manque de capac"
type textarea "x"
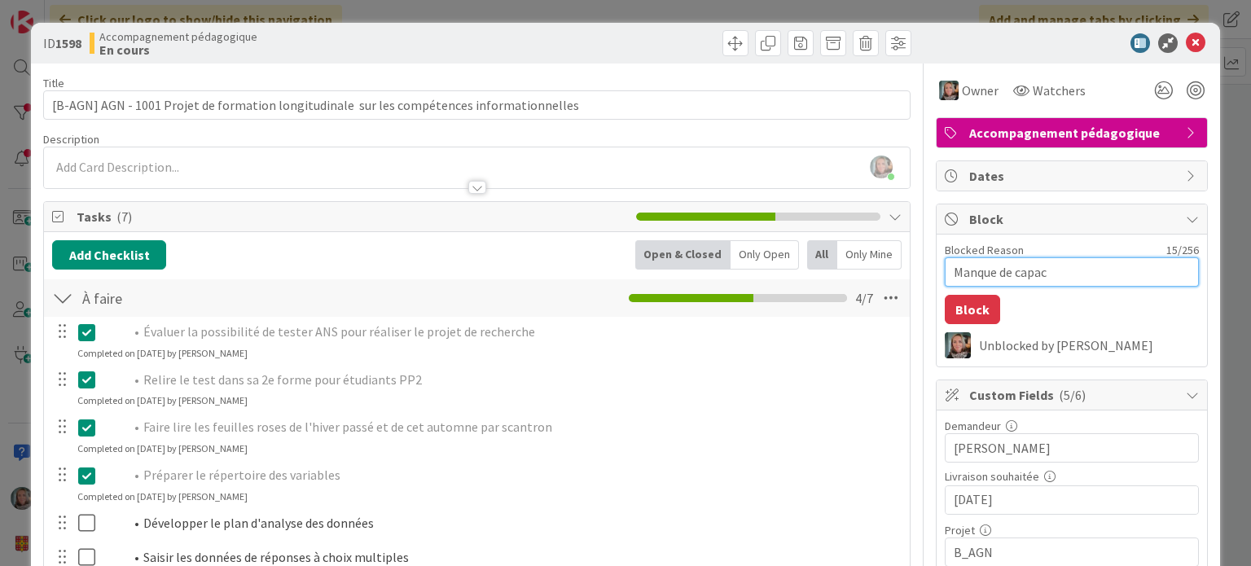
type textarea "Manque de capaci"
type textarea "x"
type textarea "Manque de capacit"
type textarea "x"
type textarea "Manque de capacité"
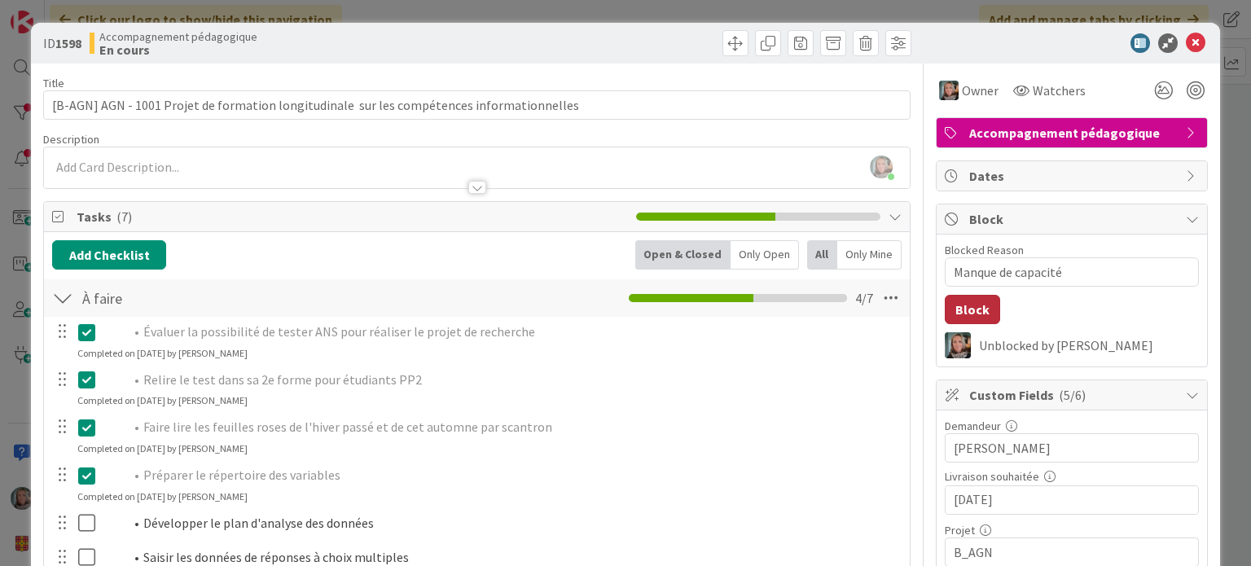
click at [970, 309] on button "Block" at bounding box center [972, 309] width 55 height 29
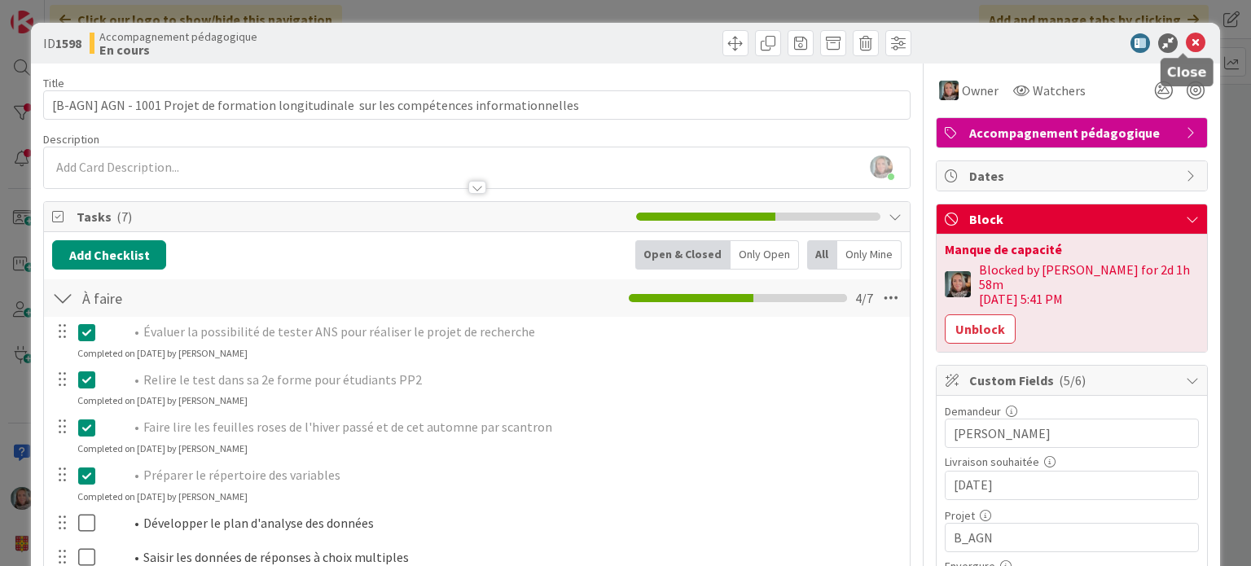
click at [1186, 42] on icon at bounding box center [1196, 43] width 20 height 20
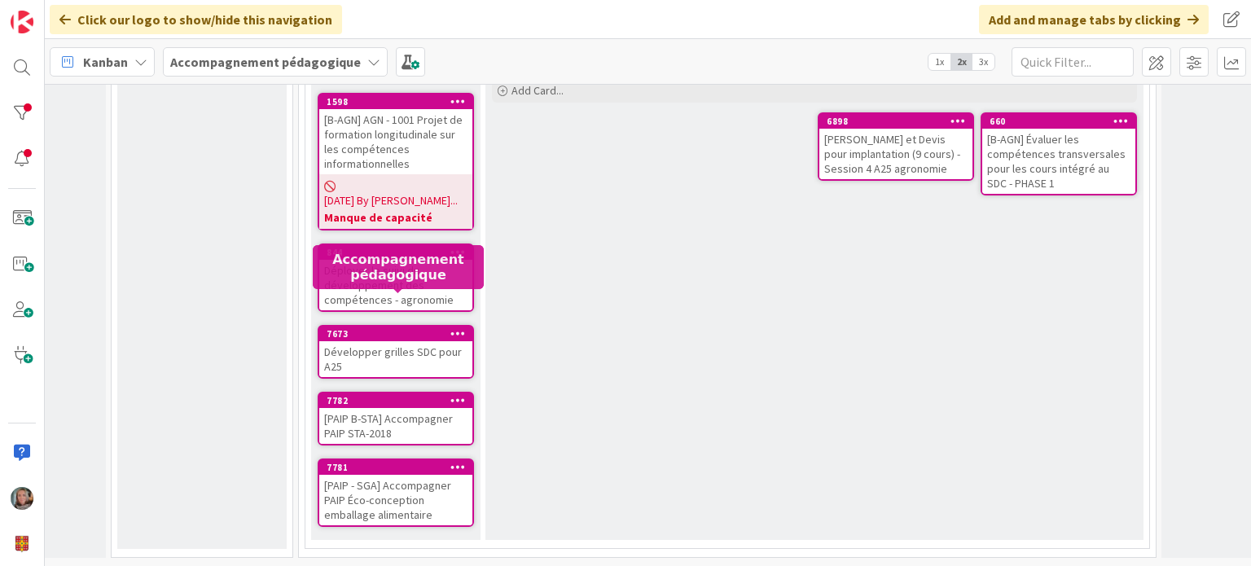
scroll to position [1266, 288]
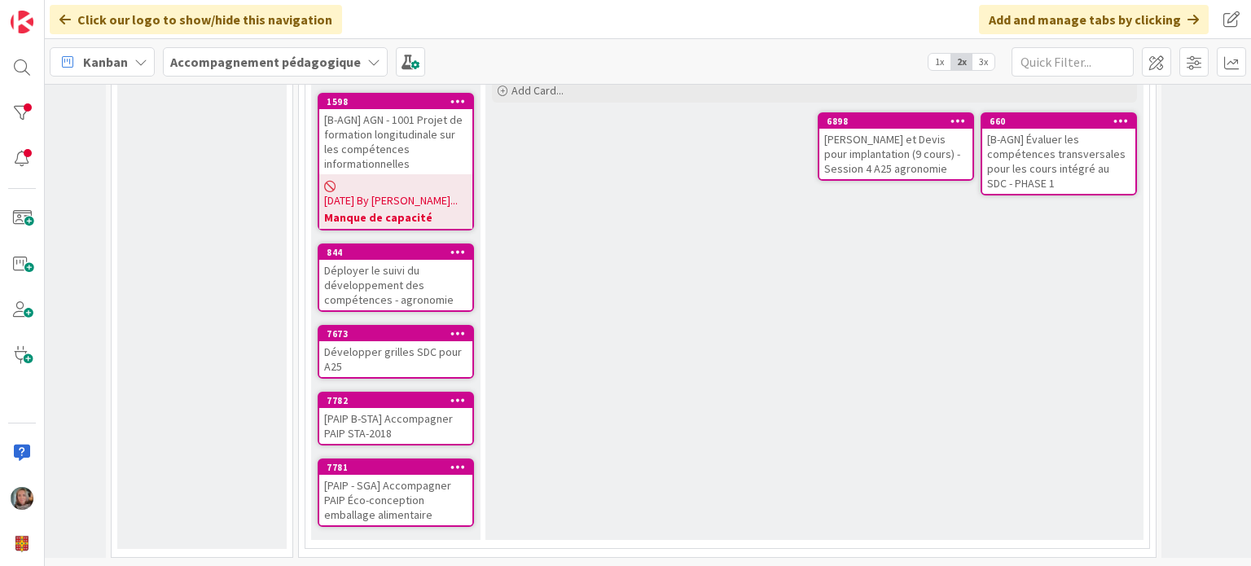
click at [385, 277] on div "Déployer le suivi du développement des compétences - agronomie" at bounding box center [395, 285] width 153 height 51
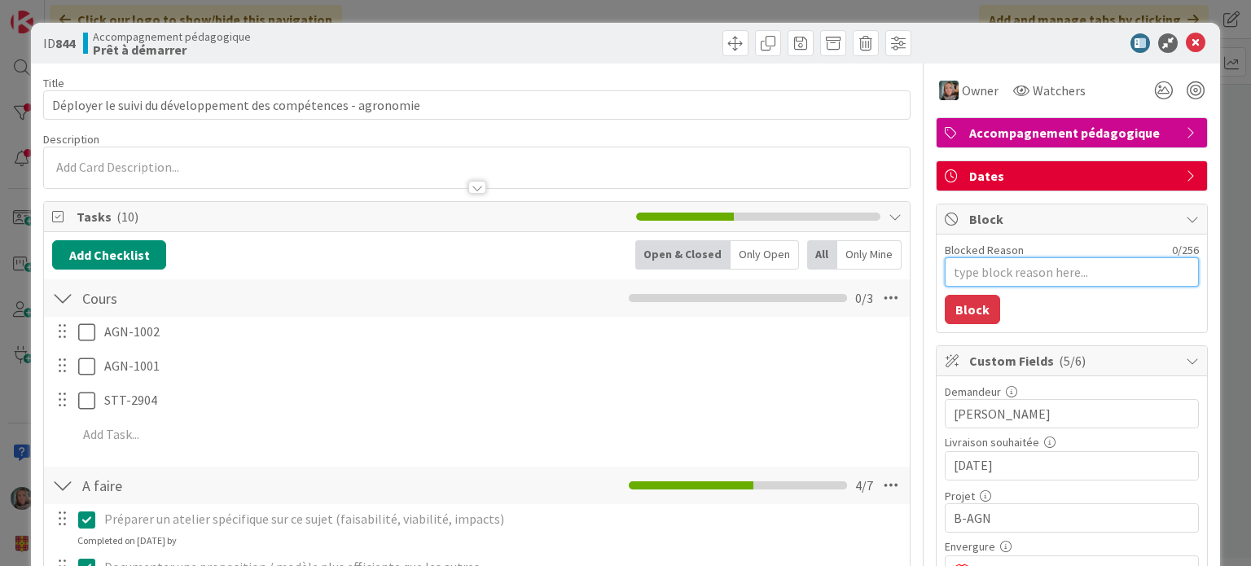
click at [1034, 266] on textarea "Blocked Reason" at bounding box center [1072, 271] width 254 height 29
type textarea "x"
type textarea "B"
type textarea "x"
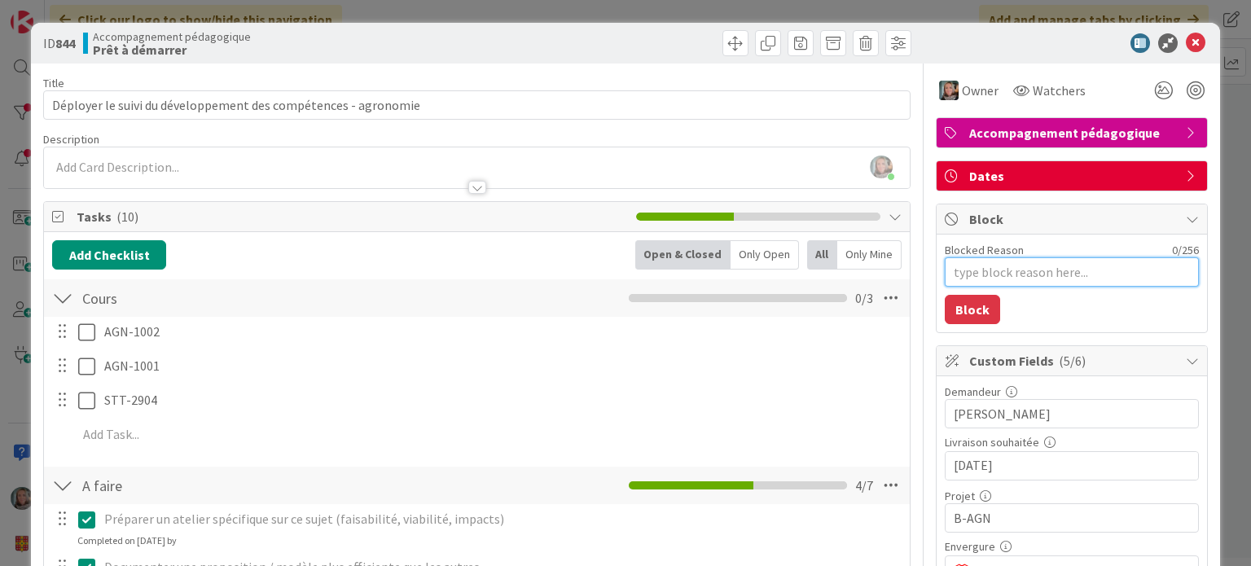
type textarea "M"
type textarea "x"
type textarea "Ma"
type textarea "x"
type textarea "Man"
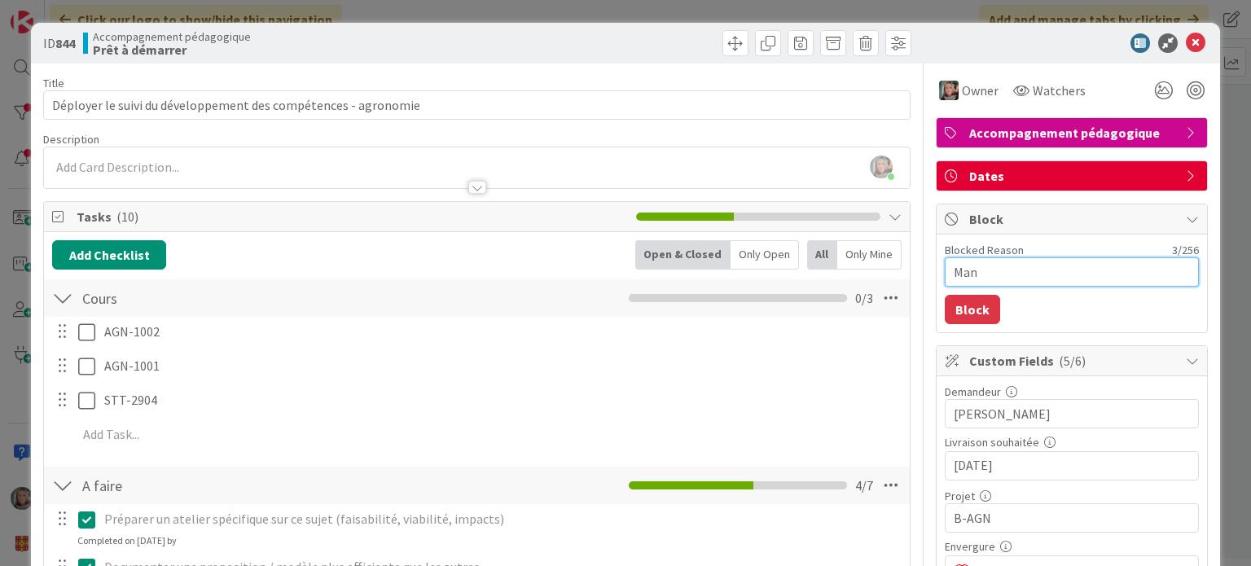
type textarea "x"
type textarea "Manu"
type textarea "x"
type textarea "Man"
type textarea "x"
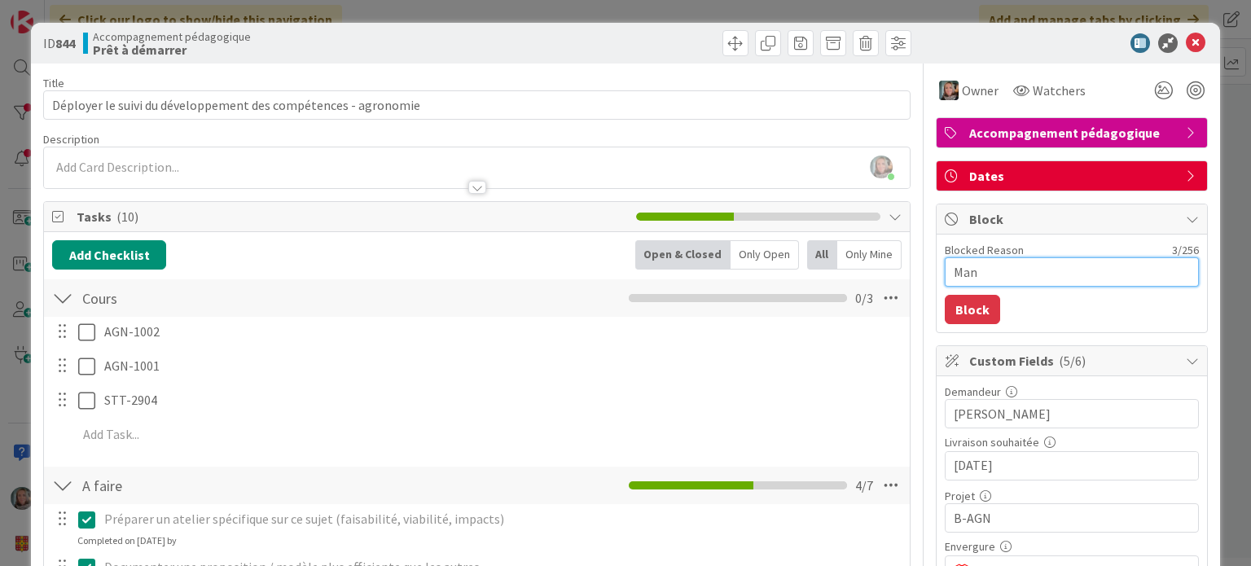
type textarea "Manq"
type textarea "x"
type textarea "Manqu"
type textarea "x"
type textarea "Manque"
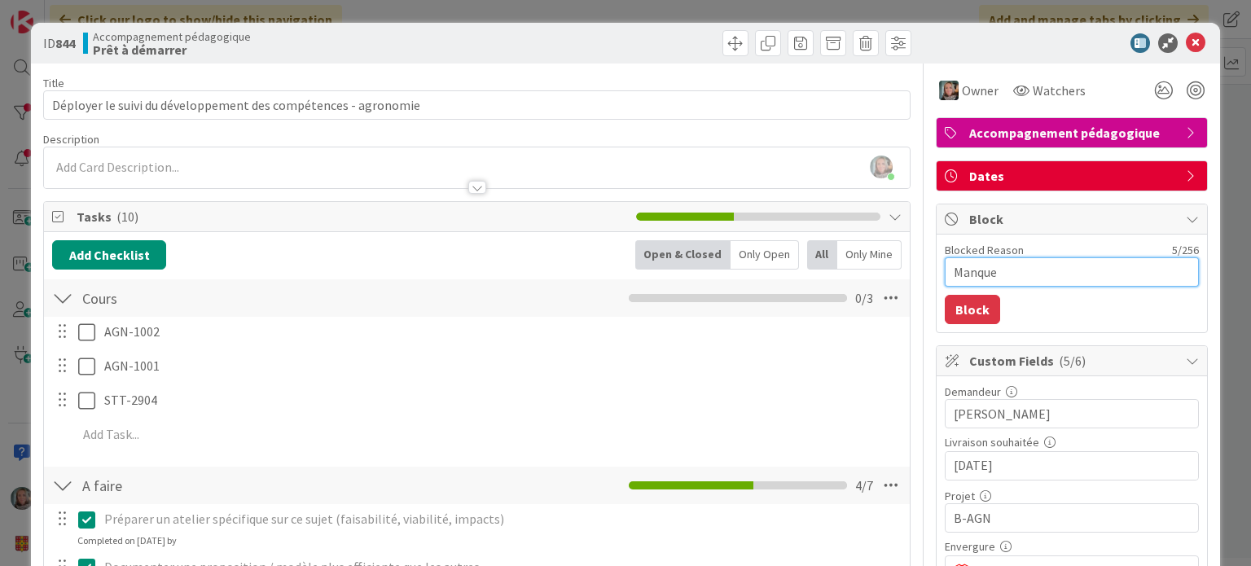
type textarea "x"
type textarea "Manque"
type textarea "x"
type textarea "Manque d"
type textarea "x"
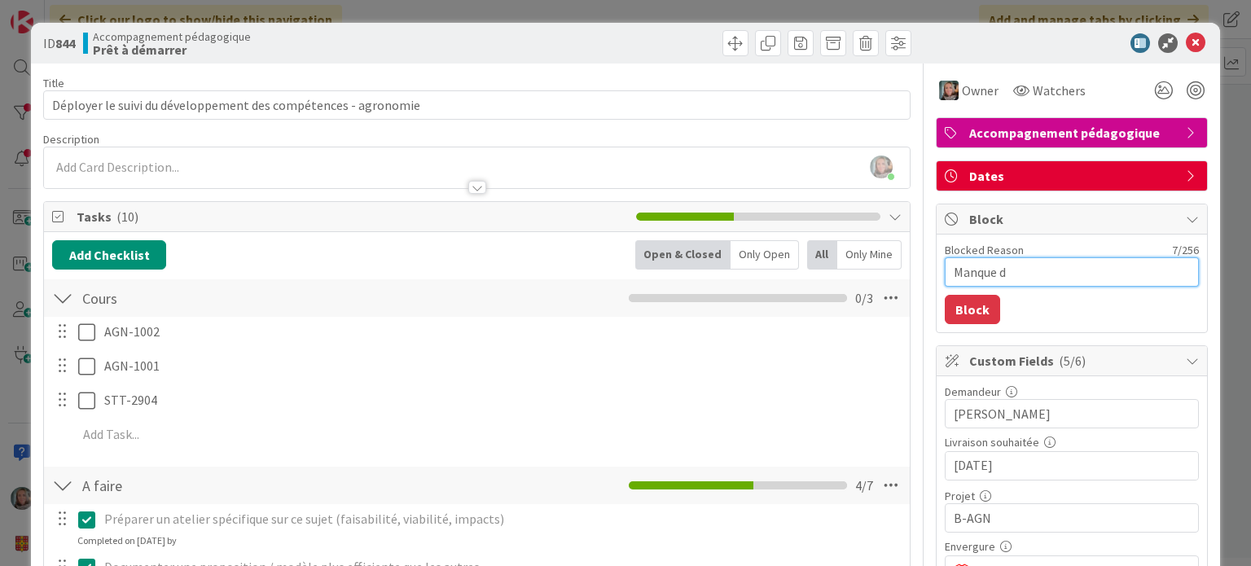
type textarea "Manque de"
type textarea "x"
type textarea "Manque de"
type textarea "x"
type textarea "Manque de c"
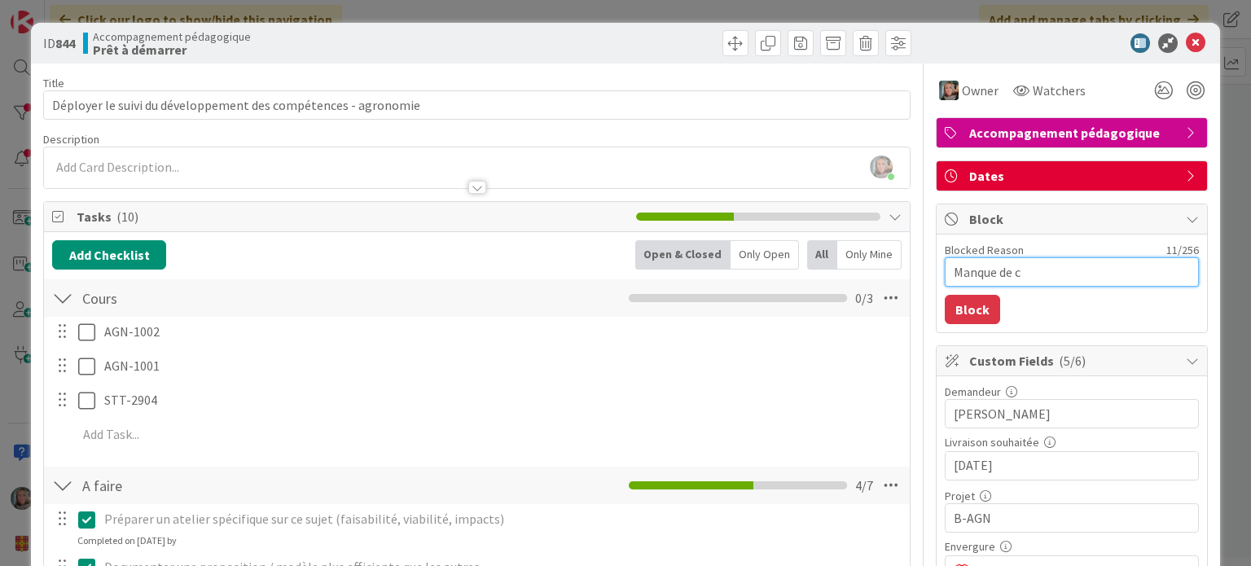
type textarea "x"
type textarea "Manque de ca"
type textarea "x"
type textarea "Manque de cap"
type textarea "x"
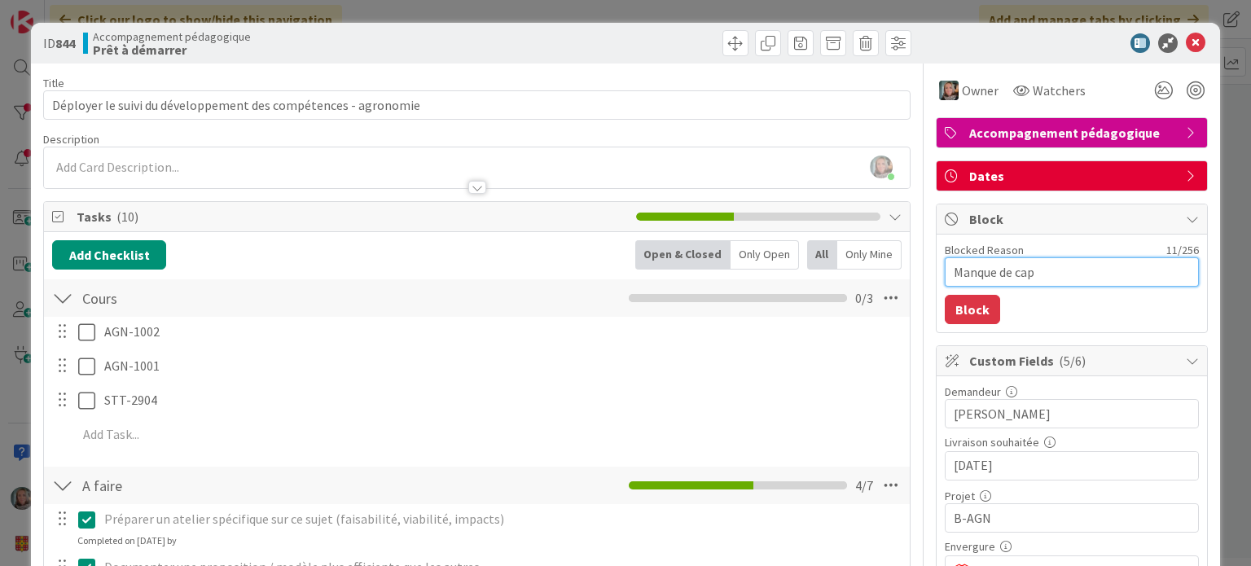
type textarea "Manque de capa"
type textarea "x"
type textarea "Manque de capac"
type textarea "x"
type textarea "Manque de capaci"
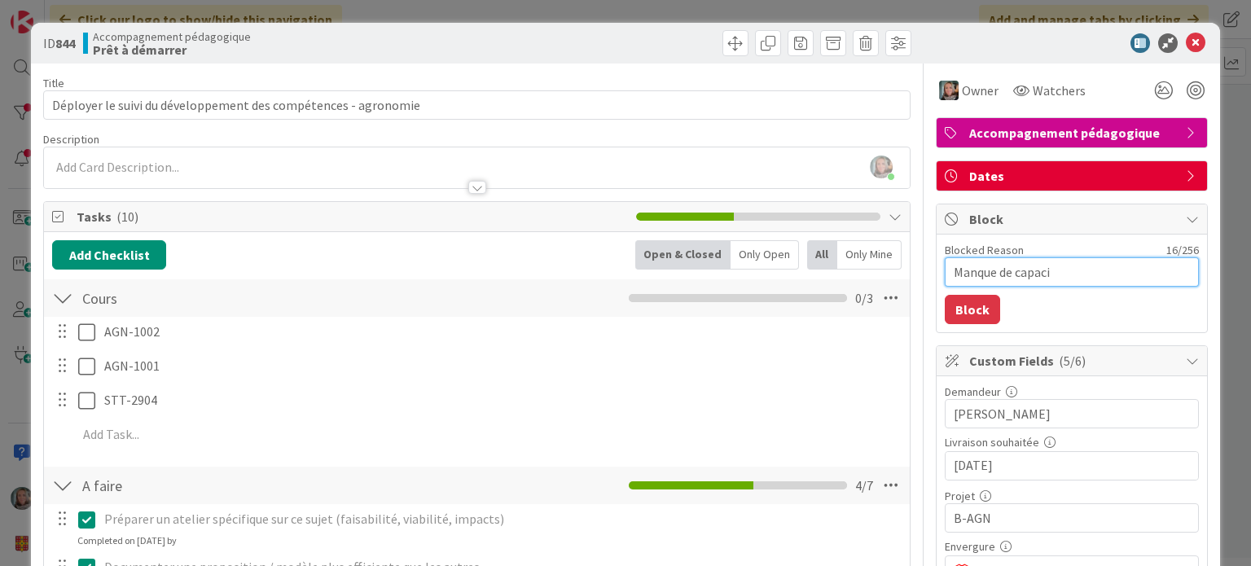
type textarea "x"
type textarea "Manque de capacit"
type textarea "x"
type textarea "Manque de capacité"
type textarea "x"
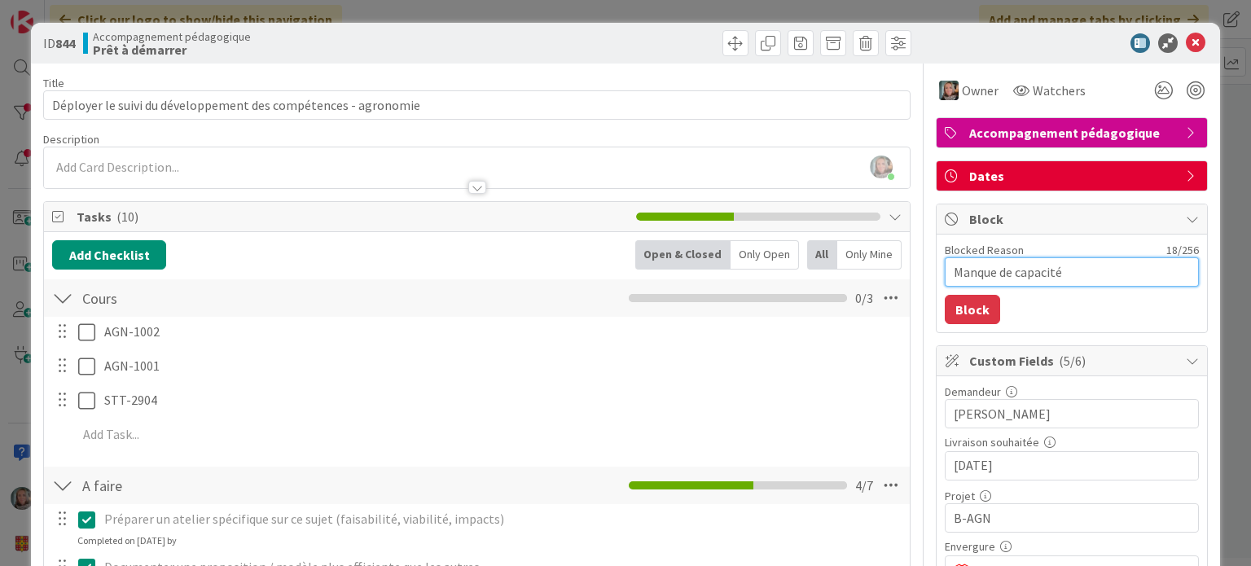
type textarea "RManque de capacité"
type textarea "x"
type textarea "RepManque de capacité"
type textarea "x"
type textarea "RepoManque de capacité"
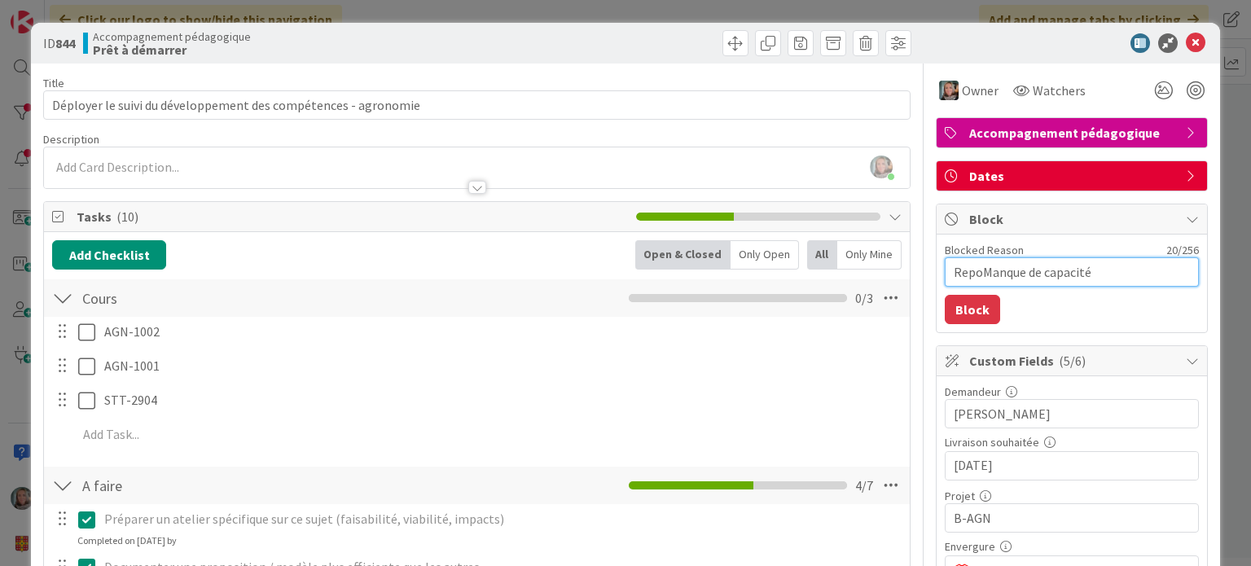
type textarea "x"
type textarea "ReporManque de capacité"
type textarea "x"
type textarea "ReportManque de capacité"
type textarea "x"
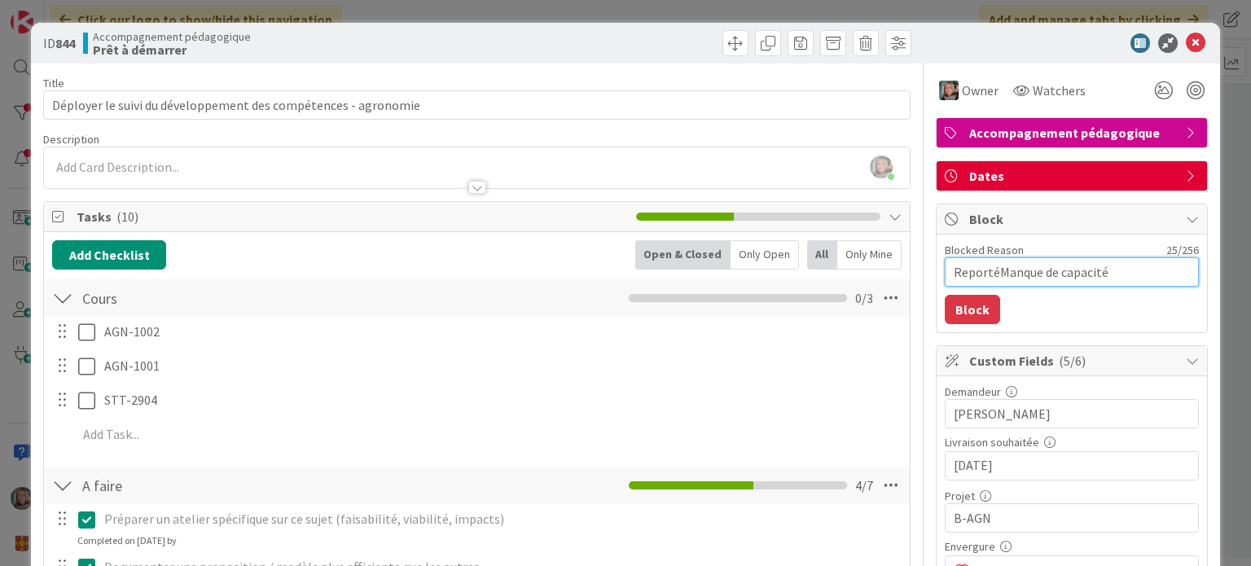
type textarea "Reporté Manque de capacité"
type textarea "x"
type textarea "Reporté -Manque de capacité"
type textarea "x"
type textarea "Reporté - Manque de capacité"
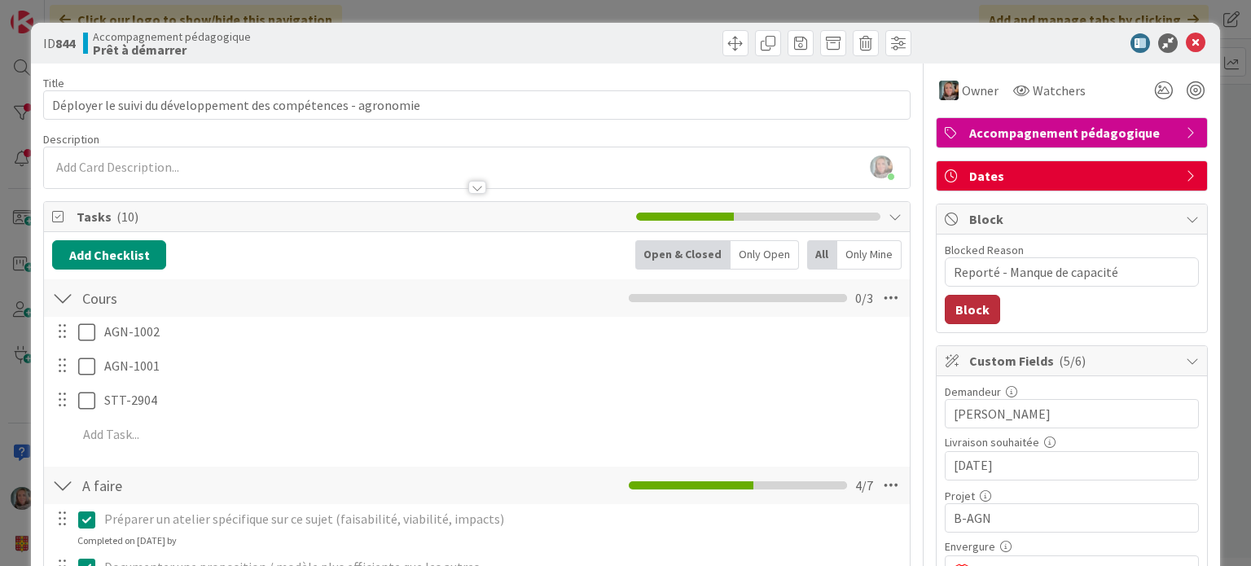
click at [955, 312] on button "Block" at bounding box center [972, 309] width 55 height 29
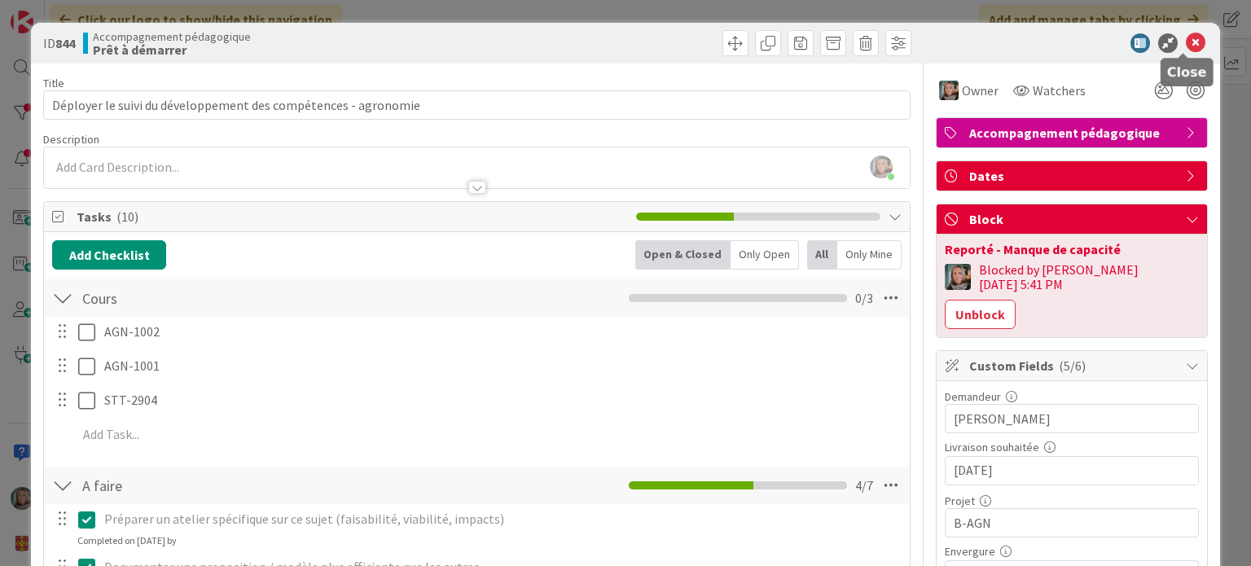
click at [1186, 47] on icon at bounding box center [1196, 43] width 20 height 20
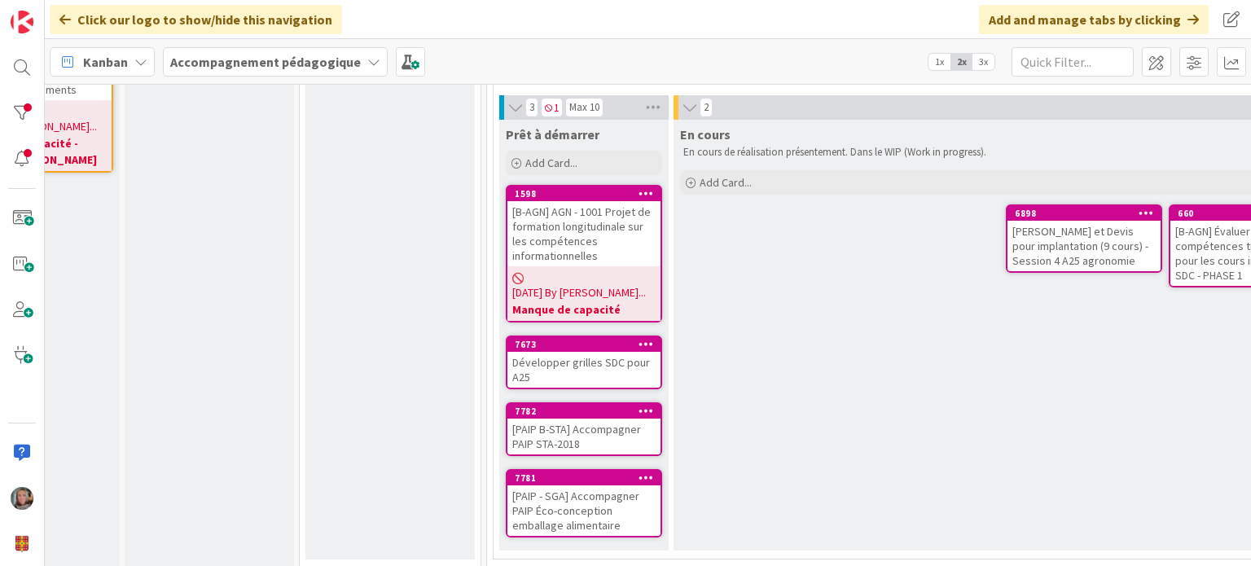
scroll to position [1185, 100]
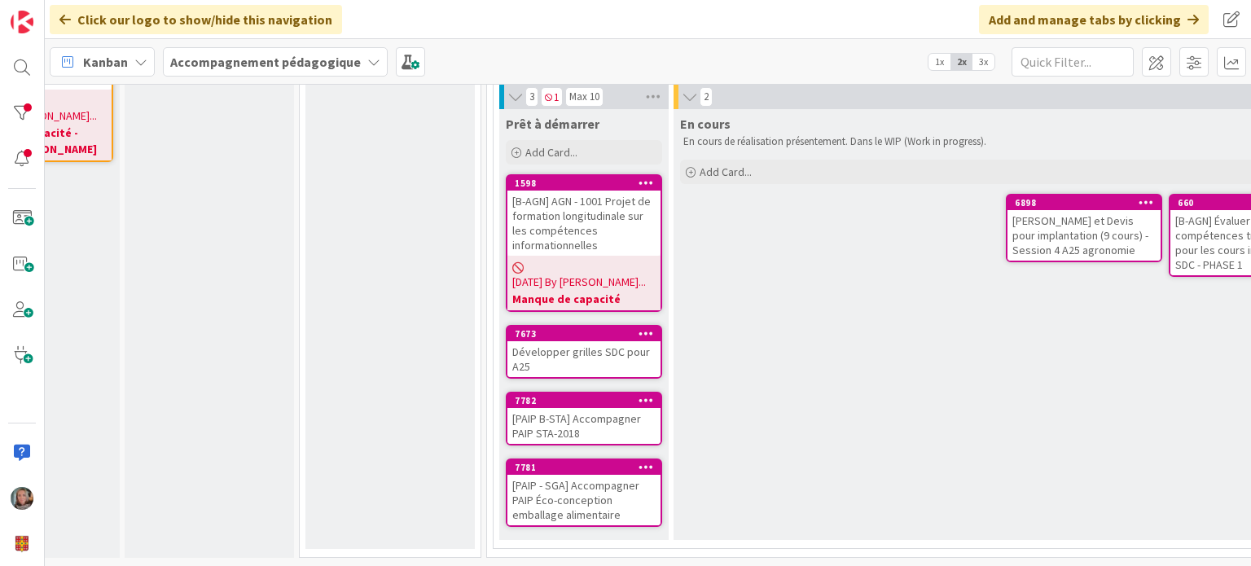
click at [591, 341] on div "Développer grilles SDC pour A25" at bounding box center [583, 359] width 153 height 36
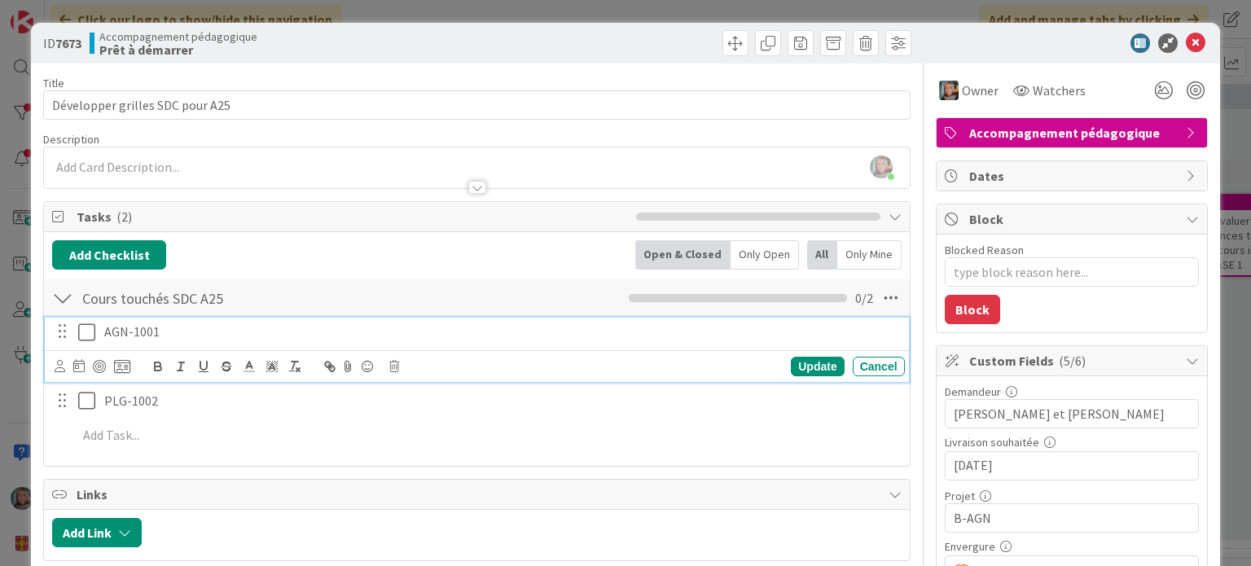
click at [88, 331] on icon at bounding box center [90, 333] width 24 height 20
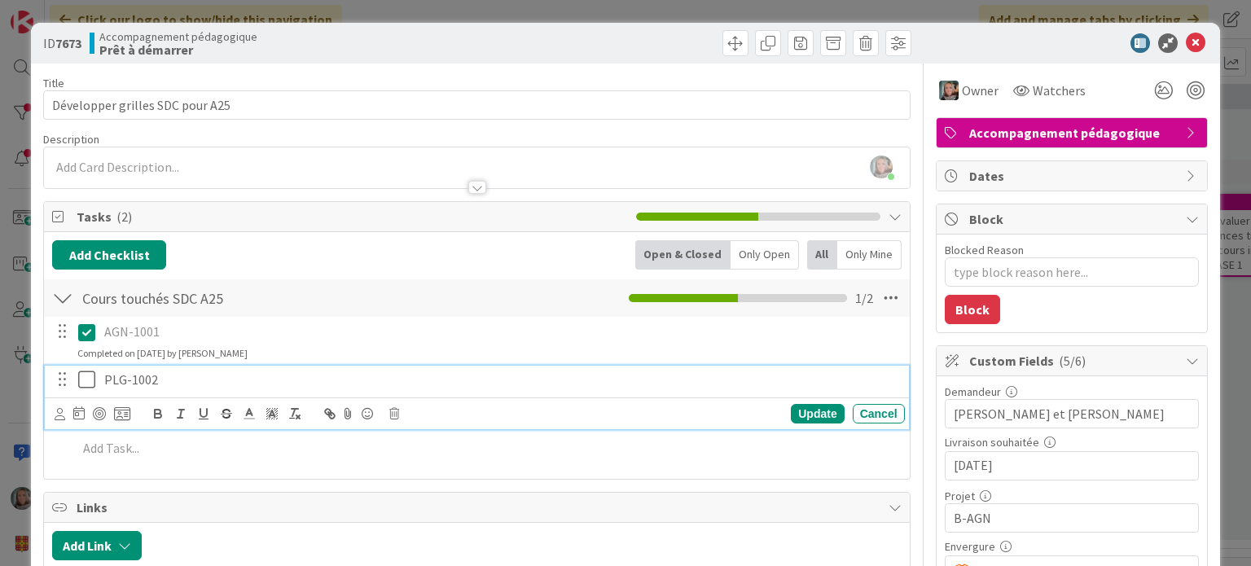
click at [85, 380] on icon at bounding box center [90, 380] width 24 height 20
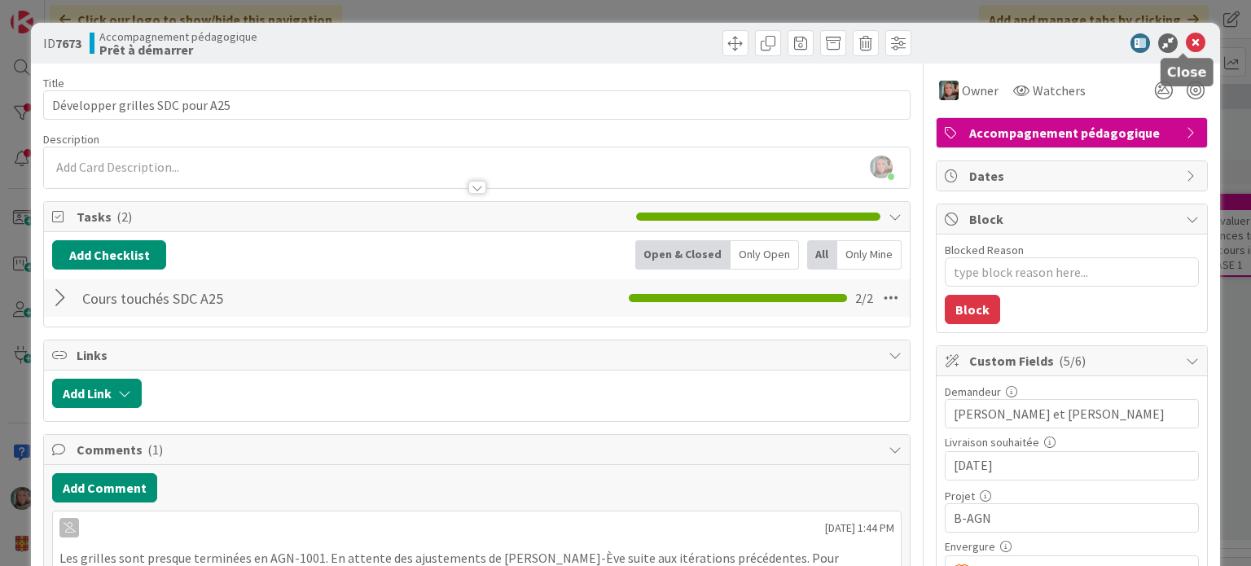
click at [1186, 42] on icon at bounding box center [1196, 43] width 20 height 20
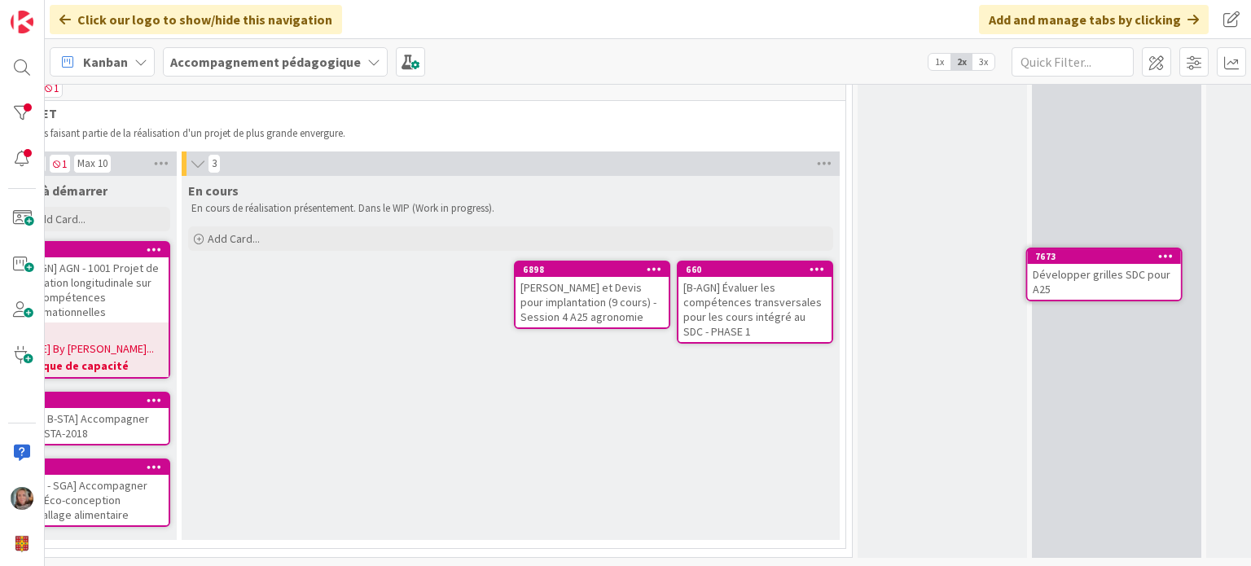
scroll to position [1088, 626]
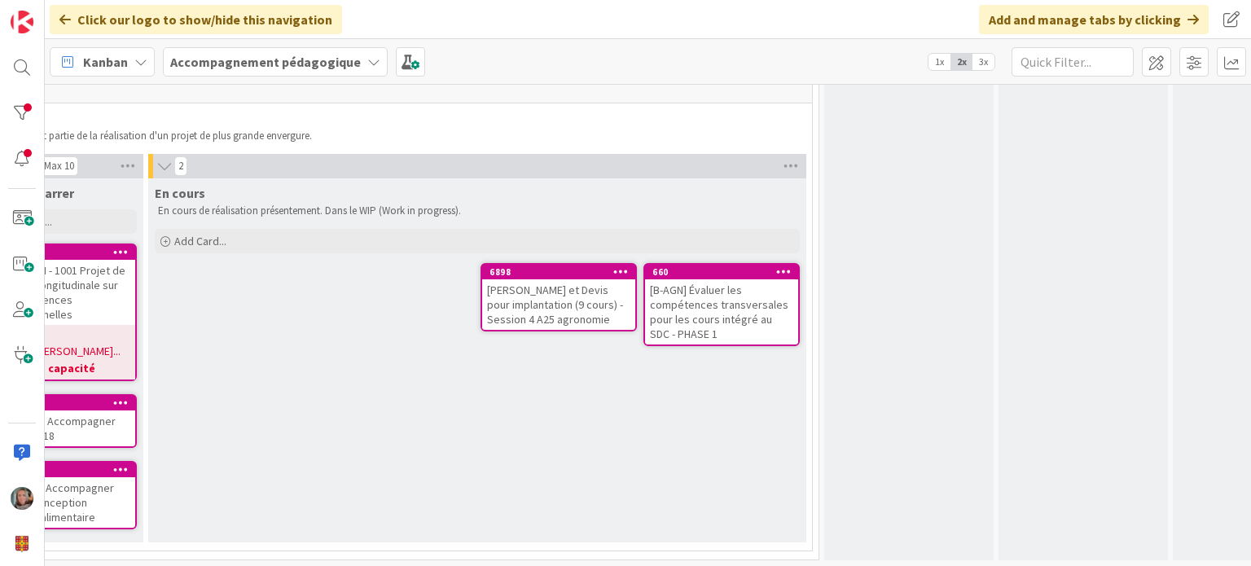
click at [531, 305] on div "[PERSON_NAME] et Devis pour implantation (9 cours) - Session 4 A25 agronomie" at bounding box center [558, 304] width 153 height 51
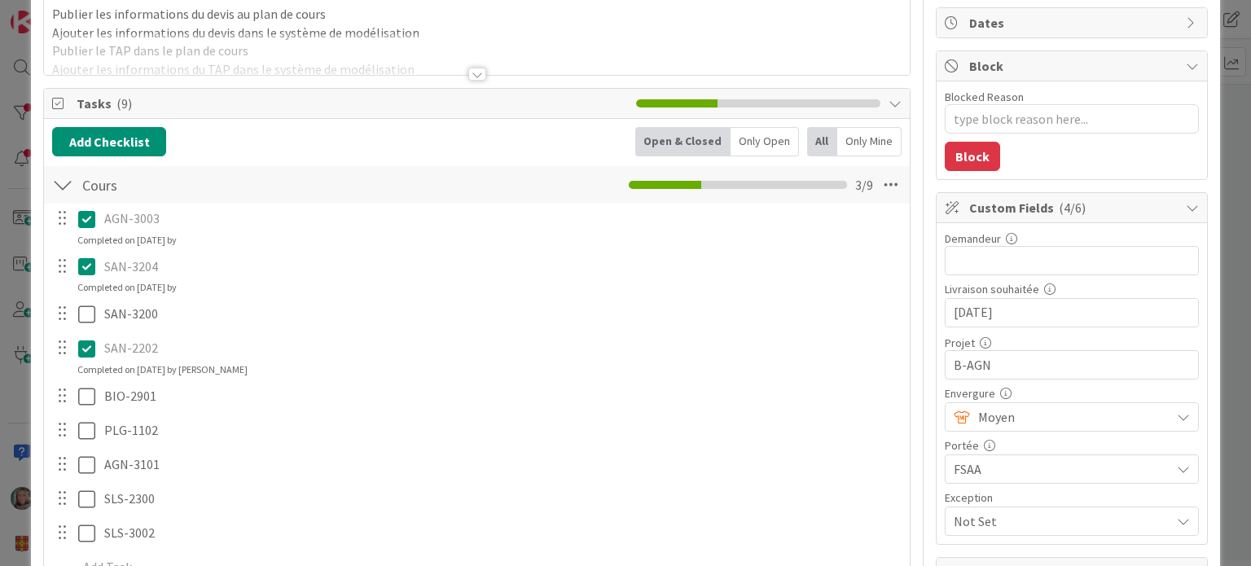
scroll to position [163, 0]
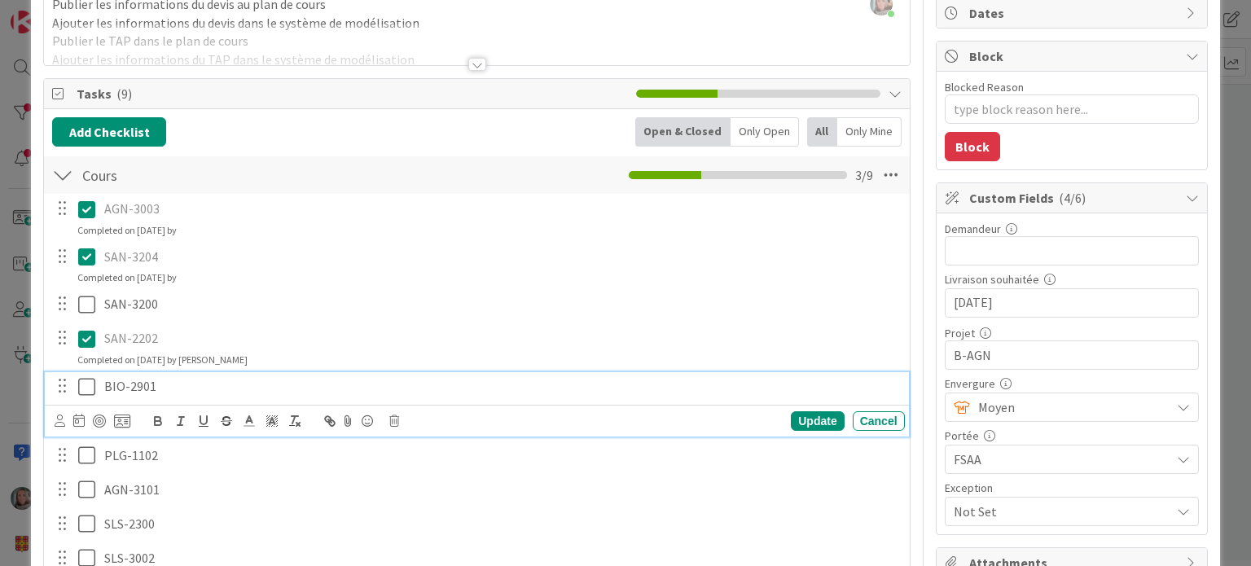
click at [91, 380] on icon at bounding box center [90, 387] width 24 height 20
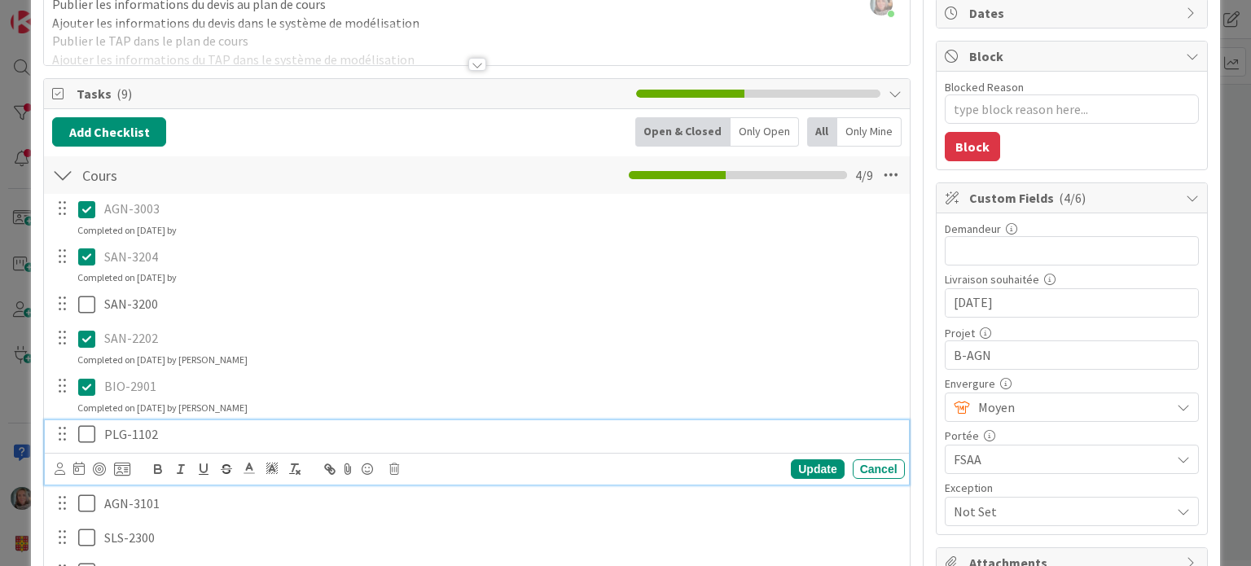
click at [87, 429] on icon at bounding box center [90, 434] width 24 height 20
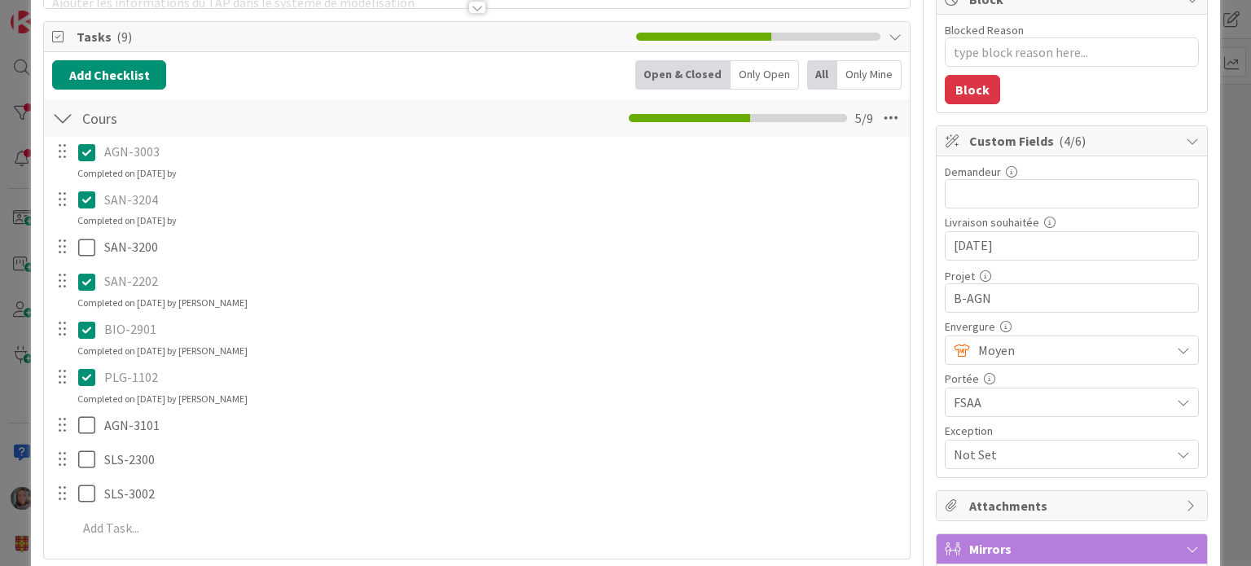
scroll to position [244, 0]
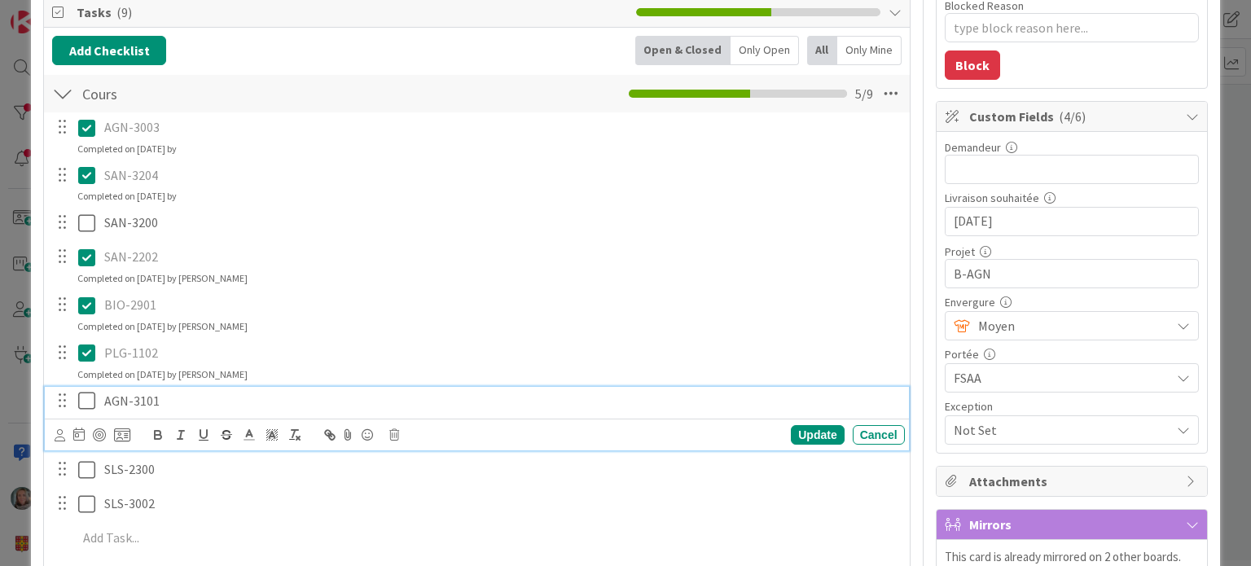
click at [78, 401] on icon at bounding box center [90, 401] width 24 height 20
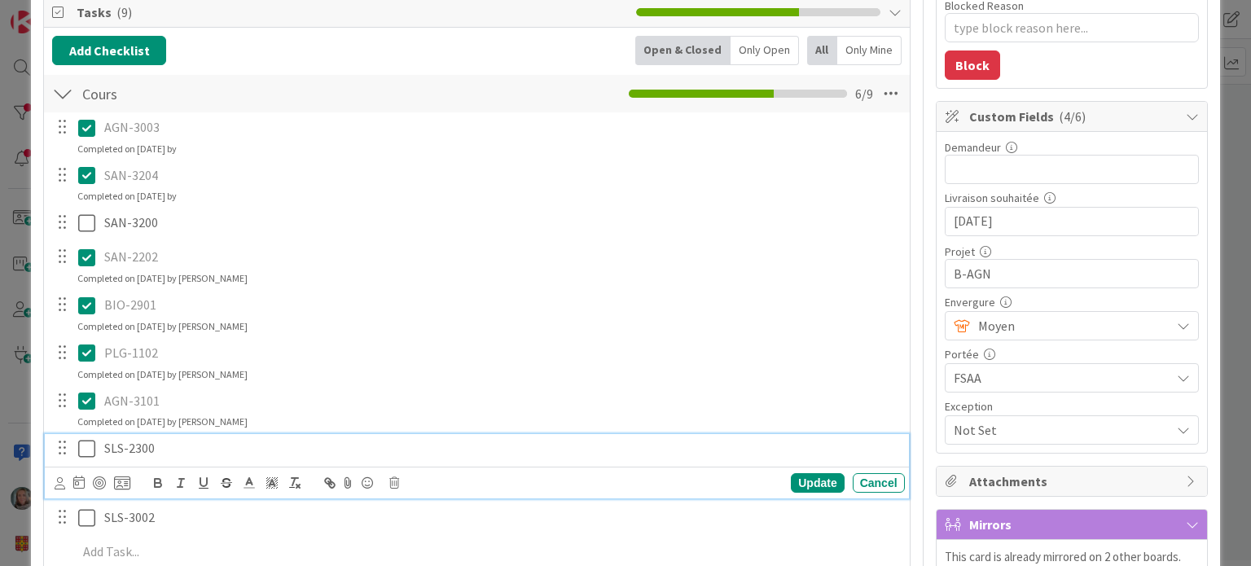
click at [82, 446] on icon at bounding box center [90, 449] width 24 height 20
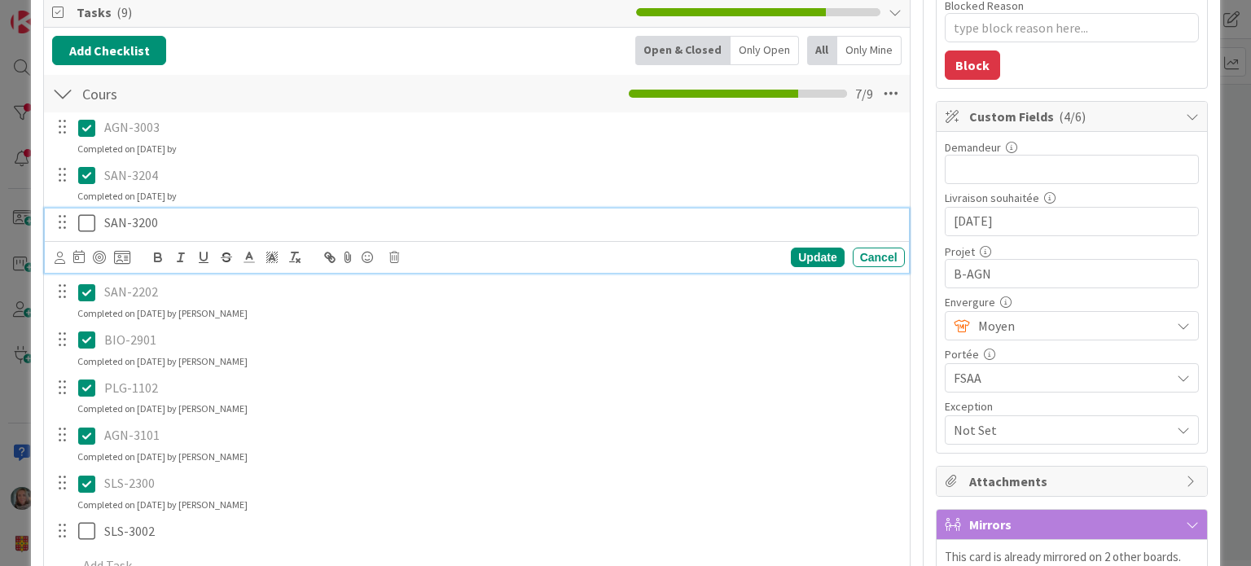
click at [85, 217] on icon at bounding box center [90, 223] width 24 height 20
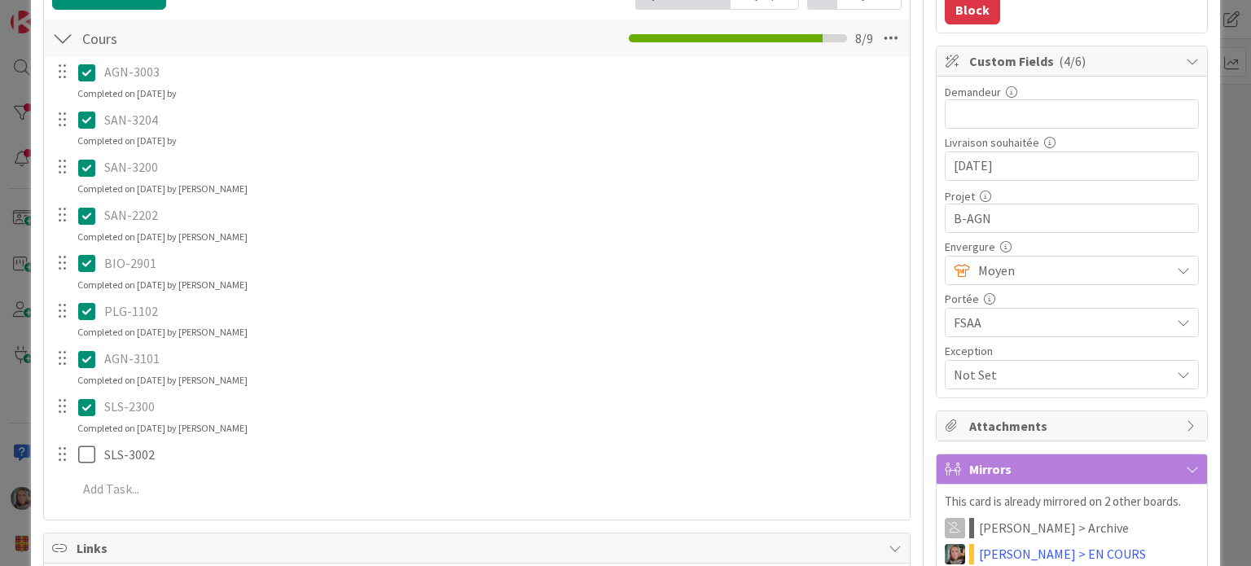
scroll to position [326, 0]
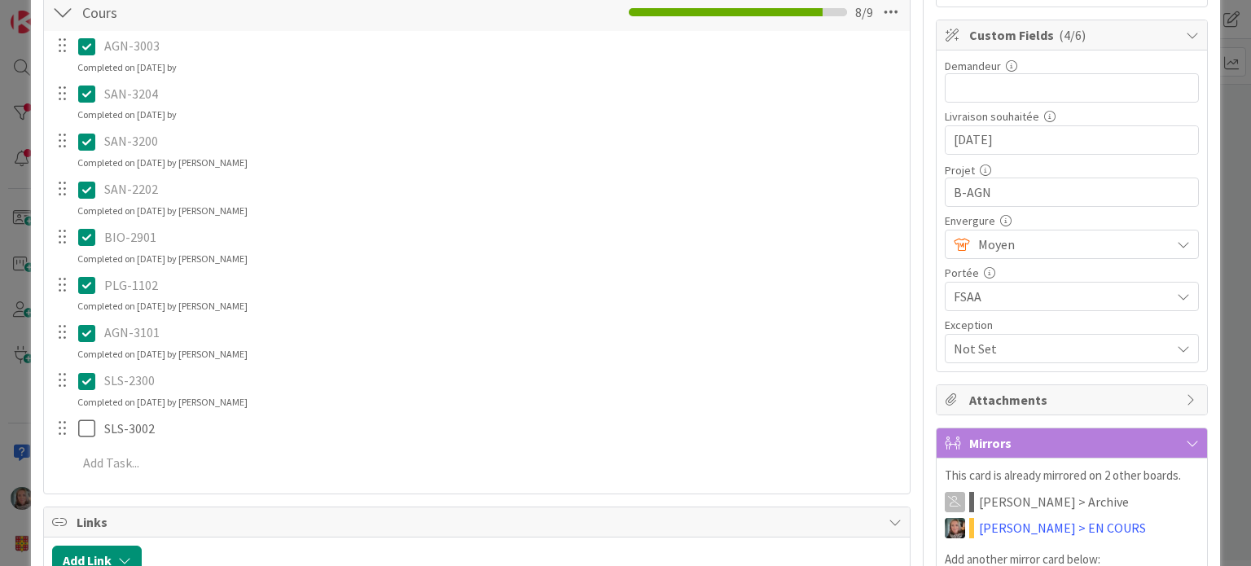
click at [85, 377] on icon at bounding box center [90, 381] width 24 height 20
type textarea "x"
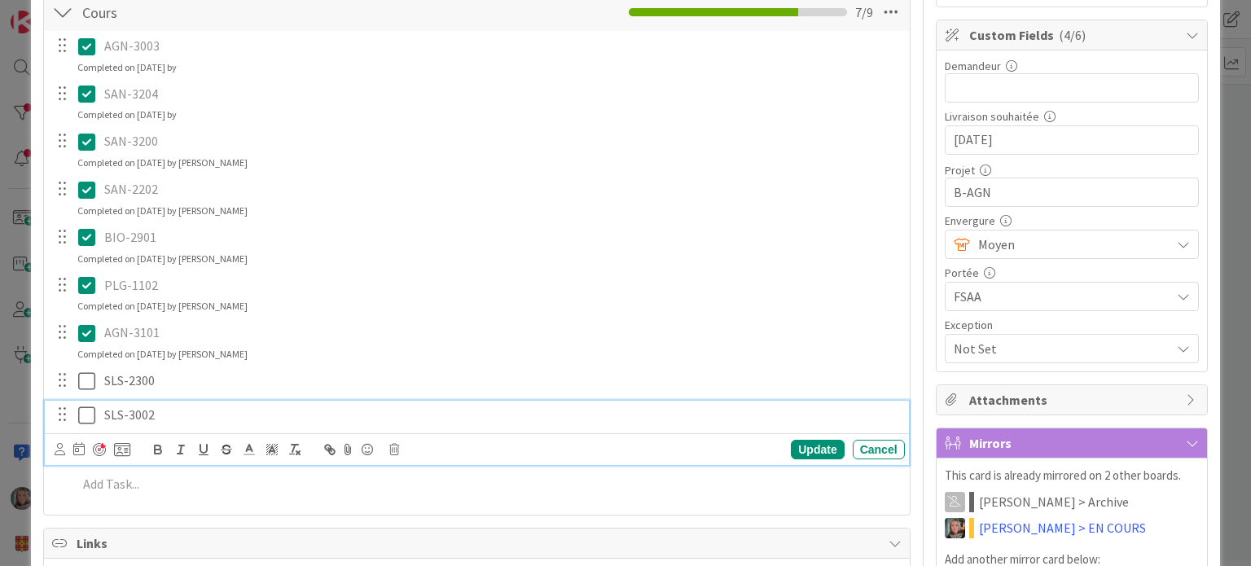
drag, startPoint x: 83, startPoint y: 442, endPoint x: 104, endPoint y: 445, distance: 21.3
click at [82, 445] on div "SLS-3002 Update Cancel" at bounding box center [476, 433] width 863 height 64
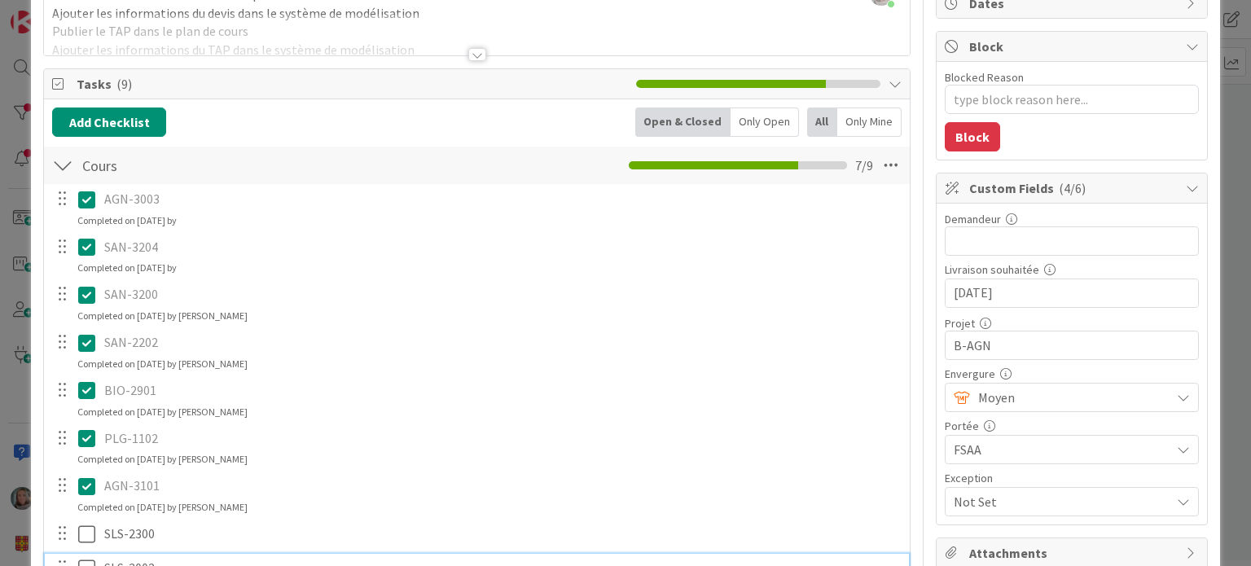
scroll to position [163, 0]
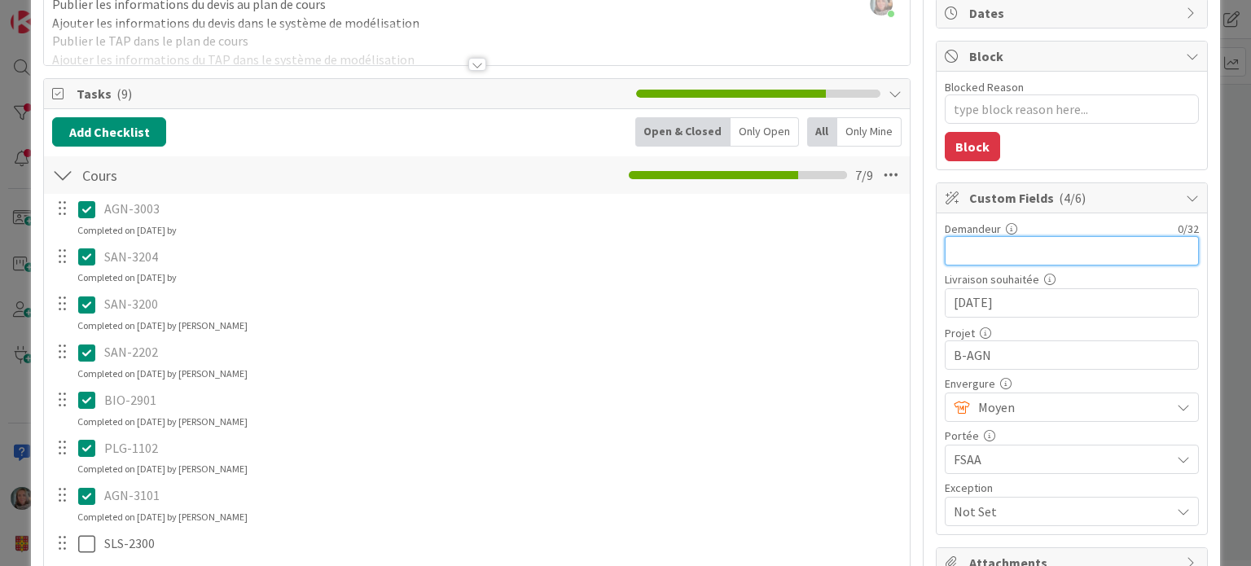
click at [1002, 245] on input "text" at bounding box center [1072, 250] width 254 height 29
type input "Yvan"
type textarea "x"
type input "[PERSON_NAME]"
type textarea "x"
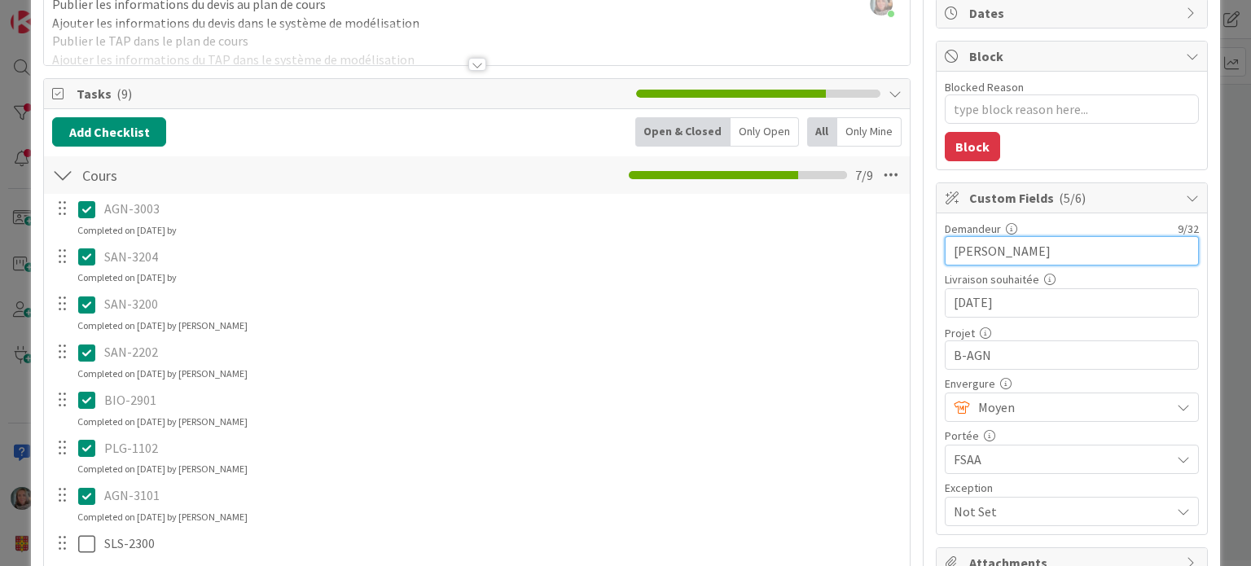
type input "[PERSON_NAME]"
type textarea "x"
type input "[PERSON_NAME]"
type textarea "x"
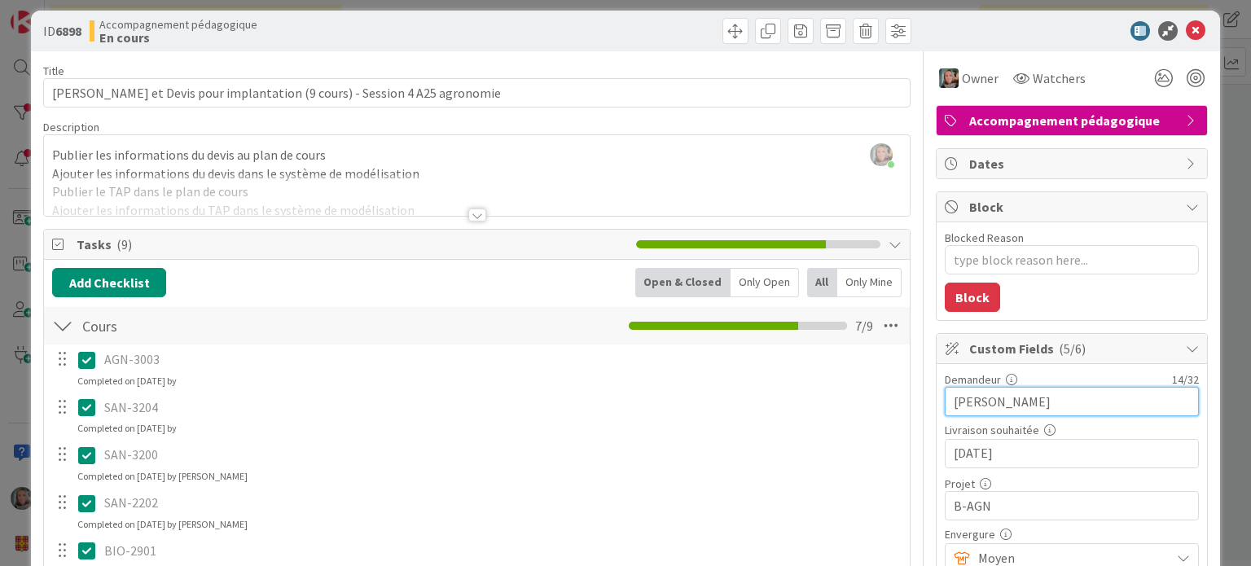
scroll to position [0, 0]
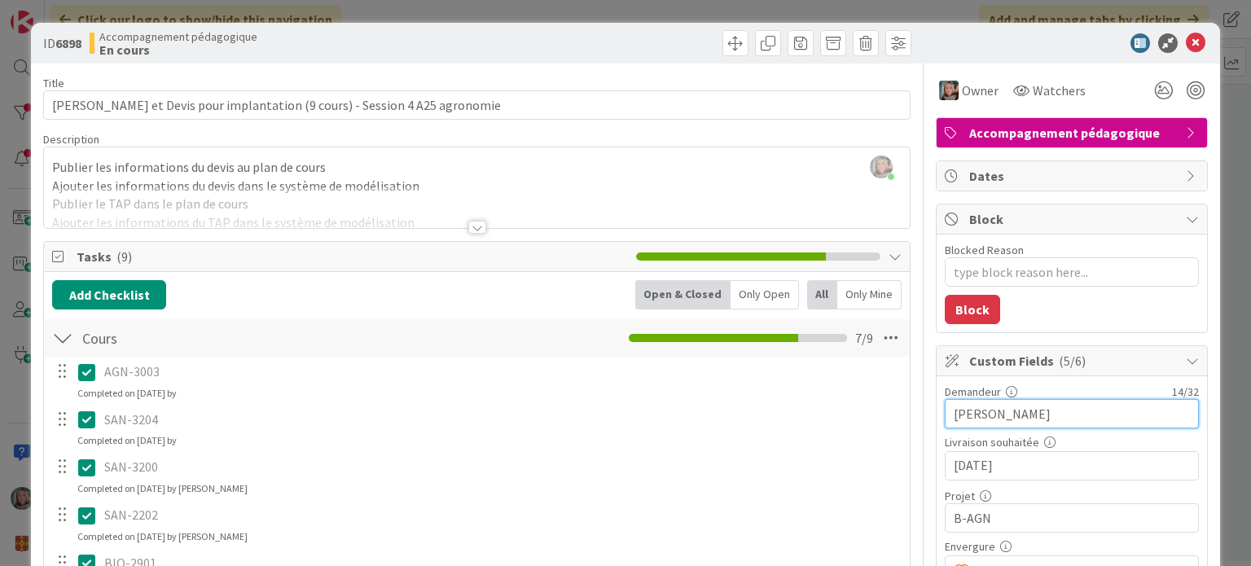
type input "[PERSON_NAME]"
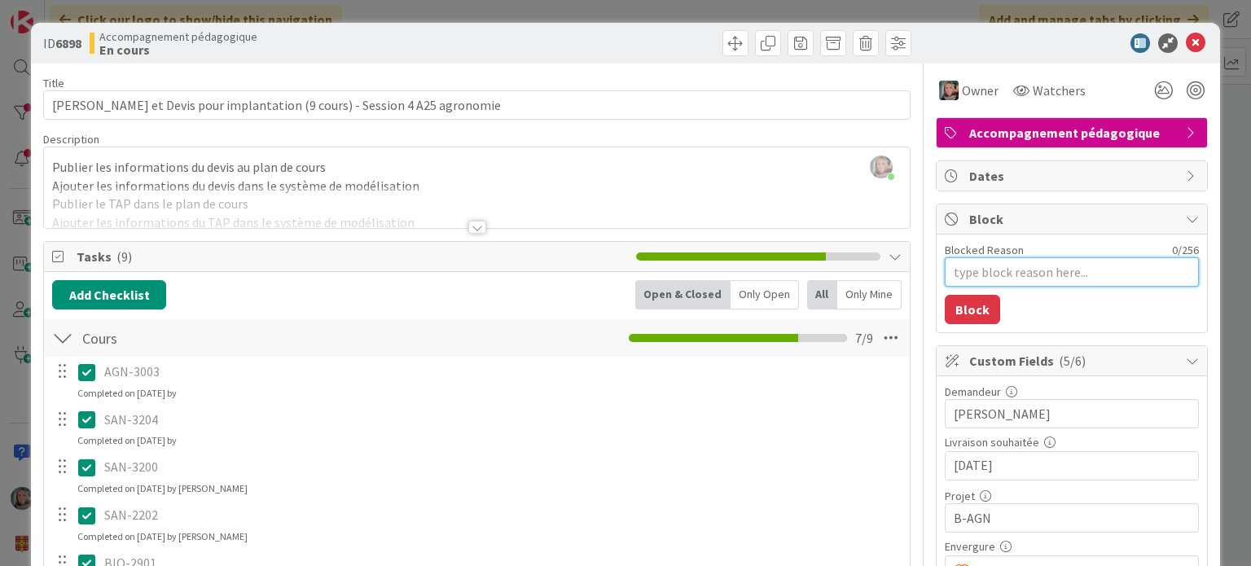
click at [991, 273] on textarea "Blocked Reason" at bounding box center [1072, 271] width 254 height 29
type textarea "x"
type textarea "E"
type textarea "x"
type textarea "En"
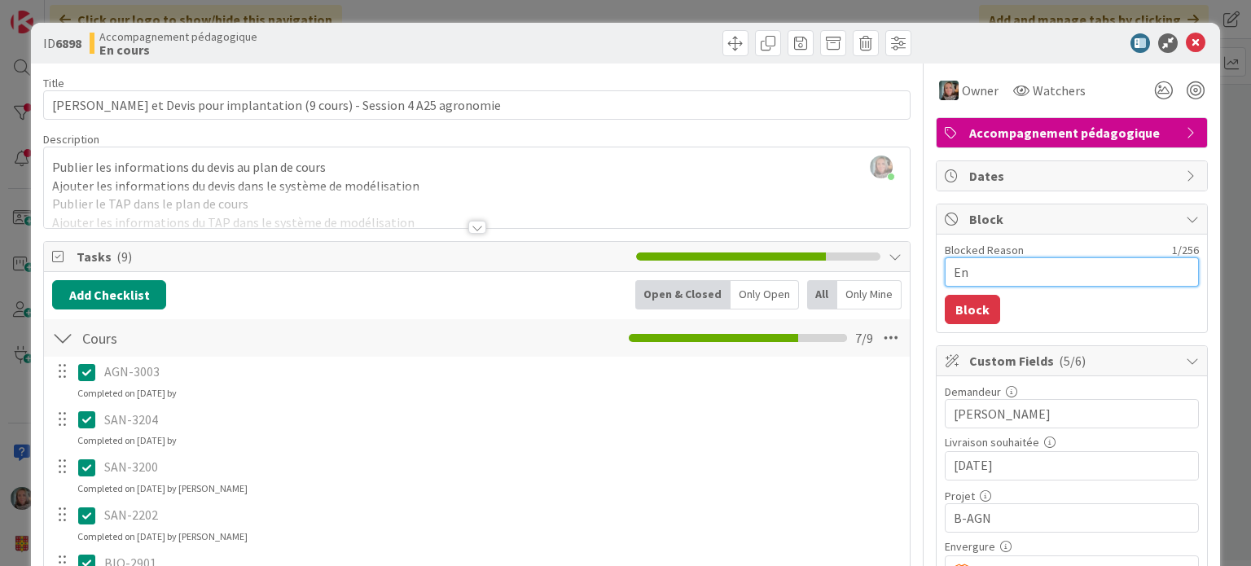
type textarea "x"
type textarea "En a"
type textarea "x"
type textarea "En at"
type textarea "x"
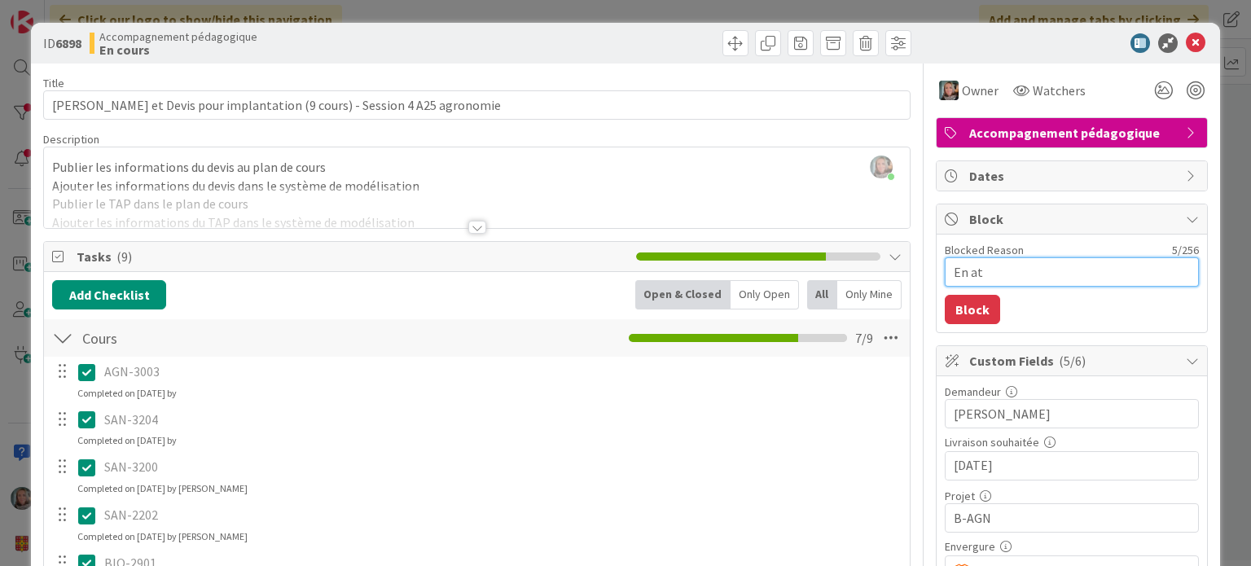
type textarea "En att"
type textarea "x"
type textarea "En atten"
type textarea "x"
type textarea "En attent"
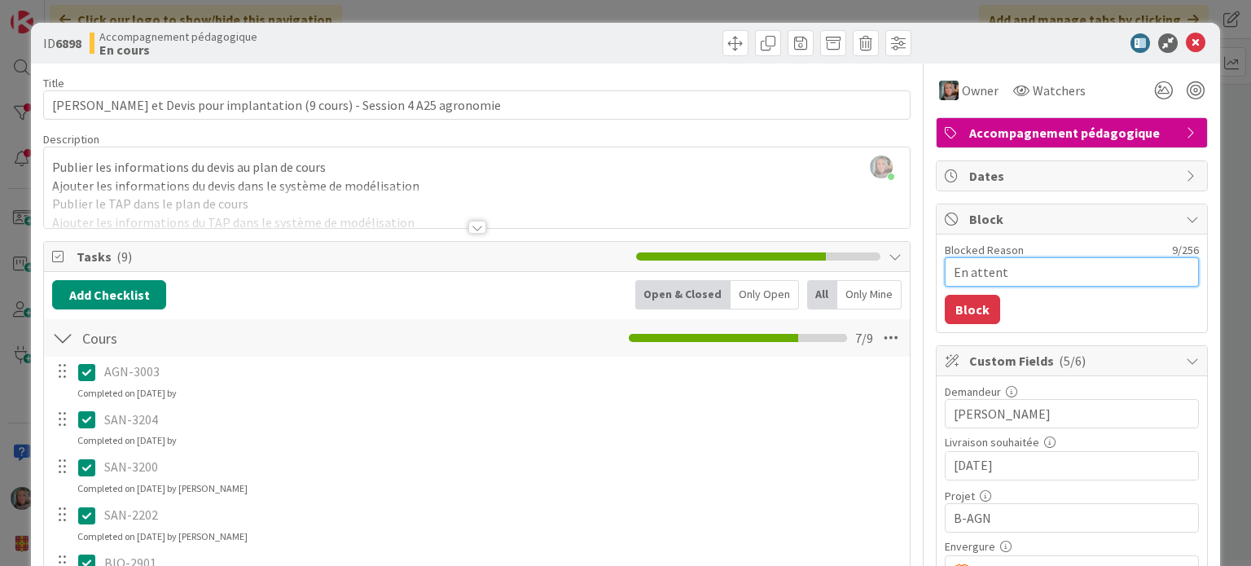
type textarea "x"
type textarea "En attente"
type textarea "x"
type textarea "En attente"
type textarea "x"
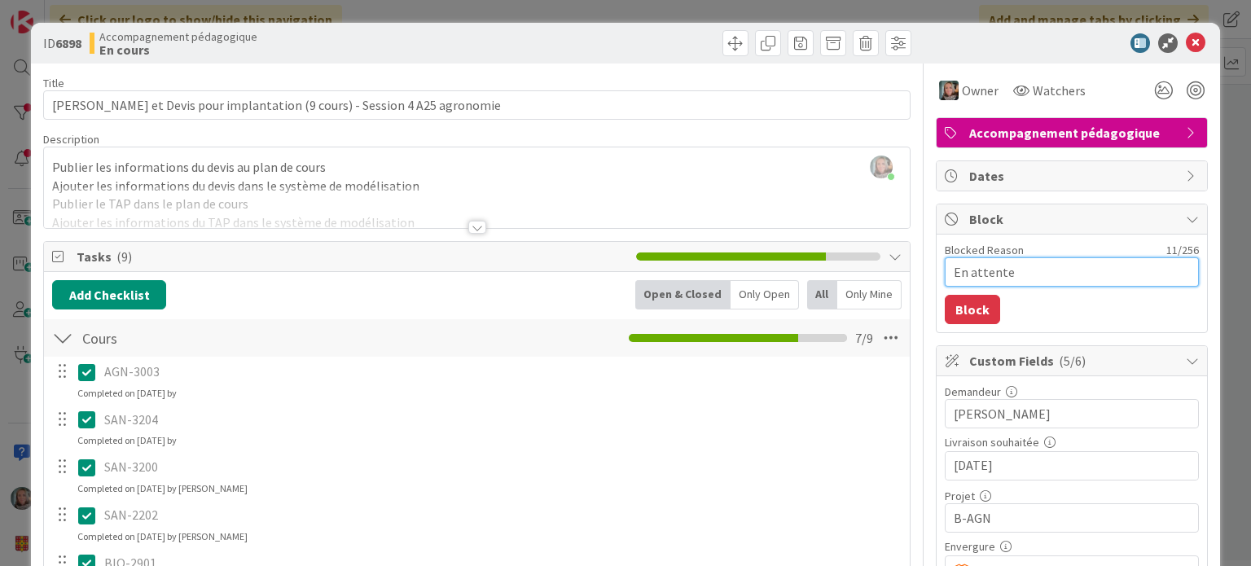
type textarea "En attente d"
type textarea "x"
type textarea "En attente de"
type textarea "x"
type textarea "En attente de M"
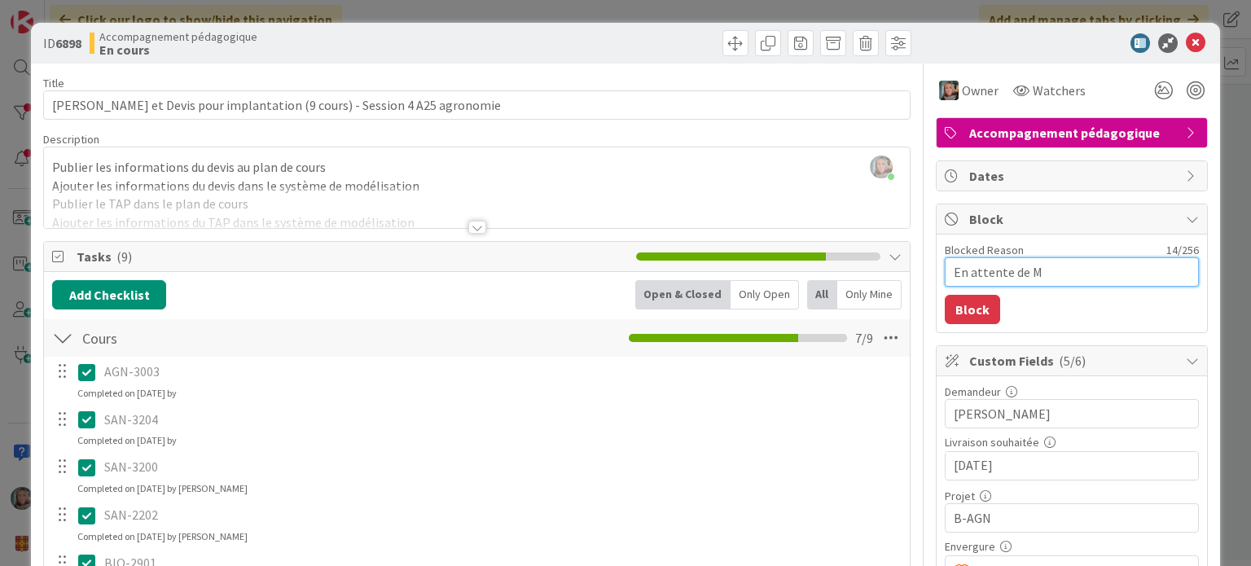
type textarea "x"
type textarea "En attente de [PERSON_NAME]"
type textarea "x"
type textarea "En attente de Mar"
type textarea "x"
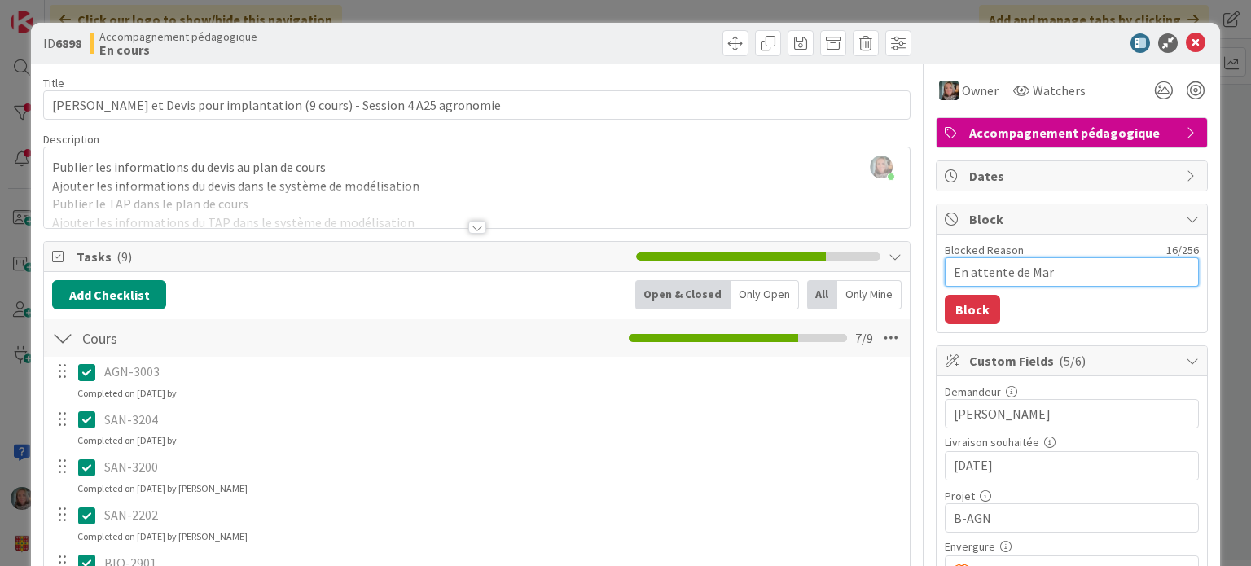
type textarea "En attente de [PERSON_NAME]"
type textarea "x"
type textarea "En attente de [PERSON_NAME]"
type textarea "x"
type textarea "En attente de [PERSON_NAME]"
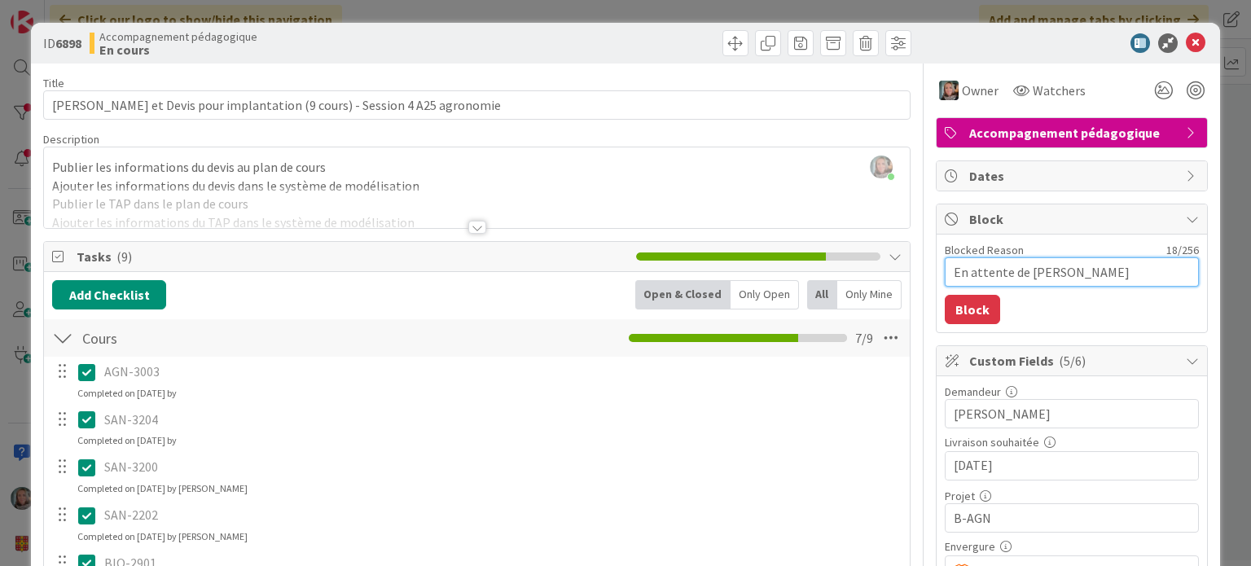
type textarea "x"
type textarea "En attente de [PERSON_NAME]"
type textarea "x"
click at [1186, 41] on icon at bounding box center [1196, 43] width 20 height 20
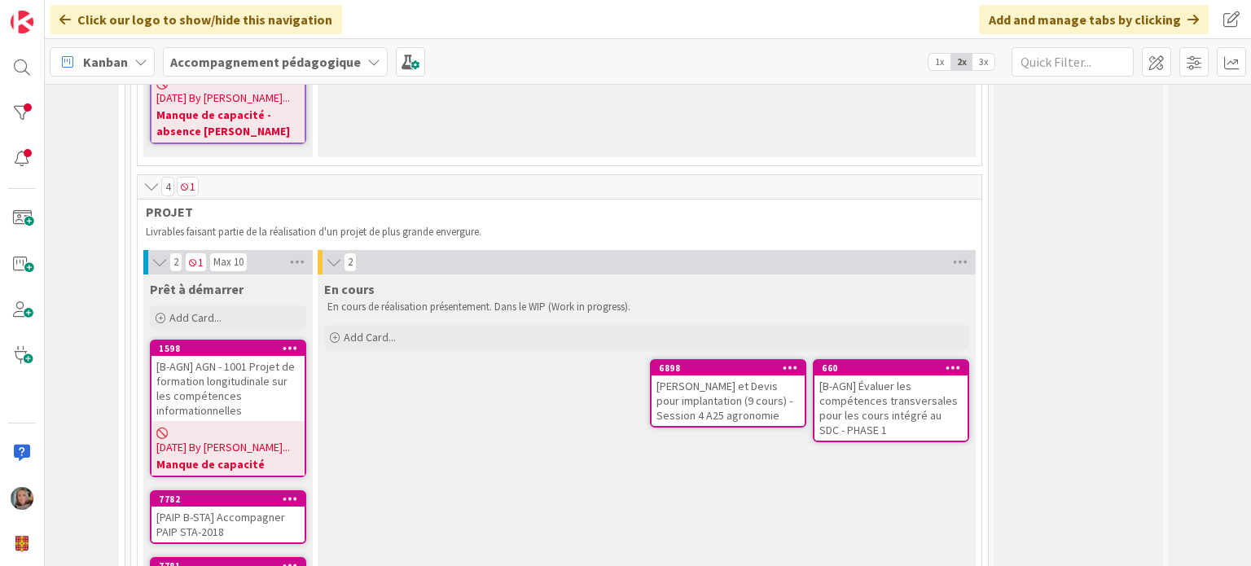
scroll to position [1118, 456]
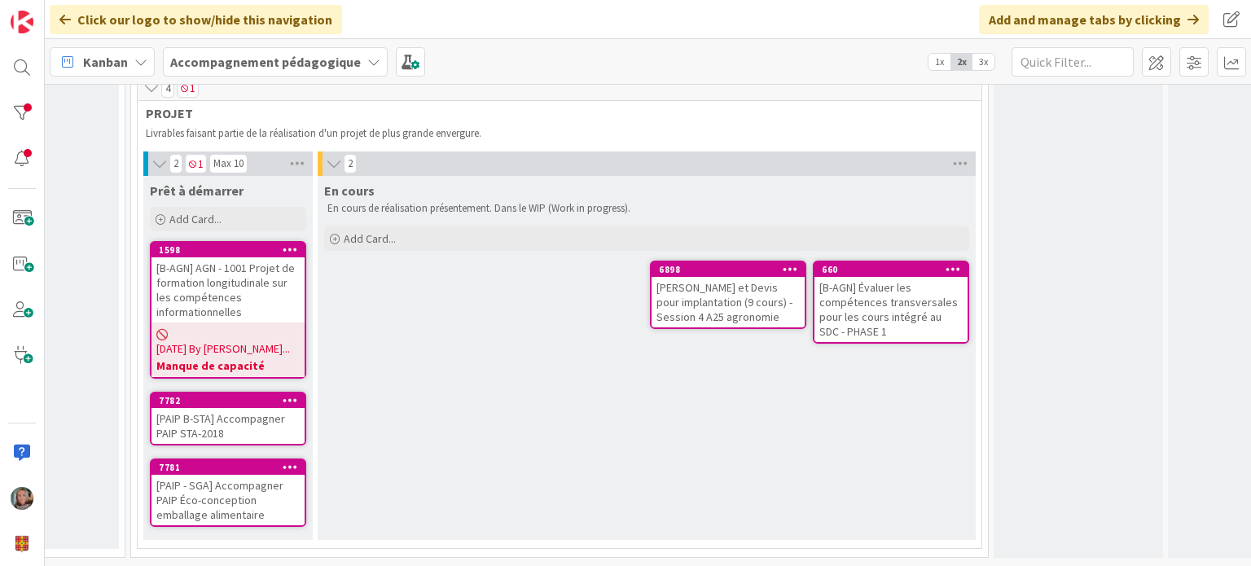
click at [701, 277] on div "[PERSON_NAME] et Devis pour implantation (9 cours) - Session 4 A25 agronomie" at bounding box center [728, 302] width 153 height 51
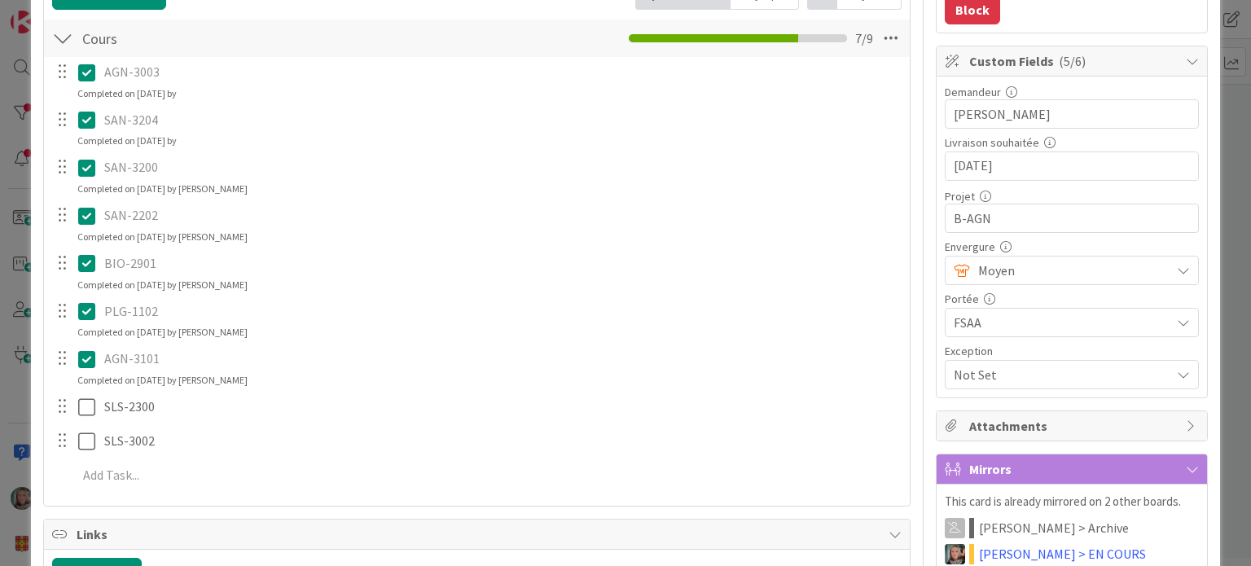
scroll to position [326, 0]
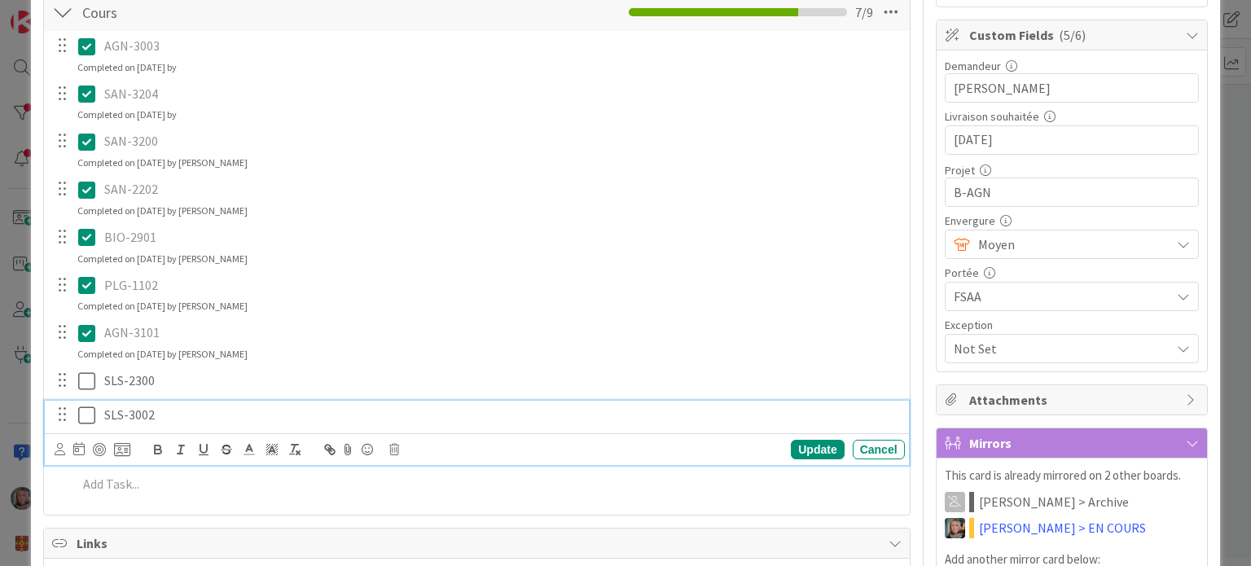
click at [83, 413] on icon at bounding box center [90, 416] width 24 height 20
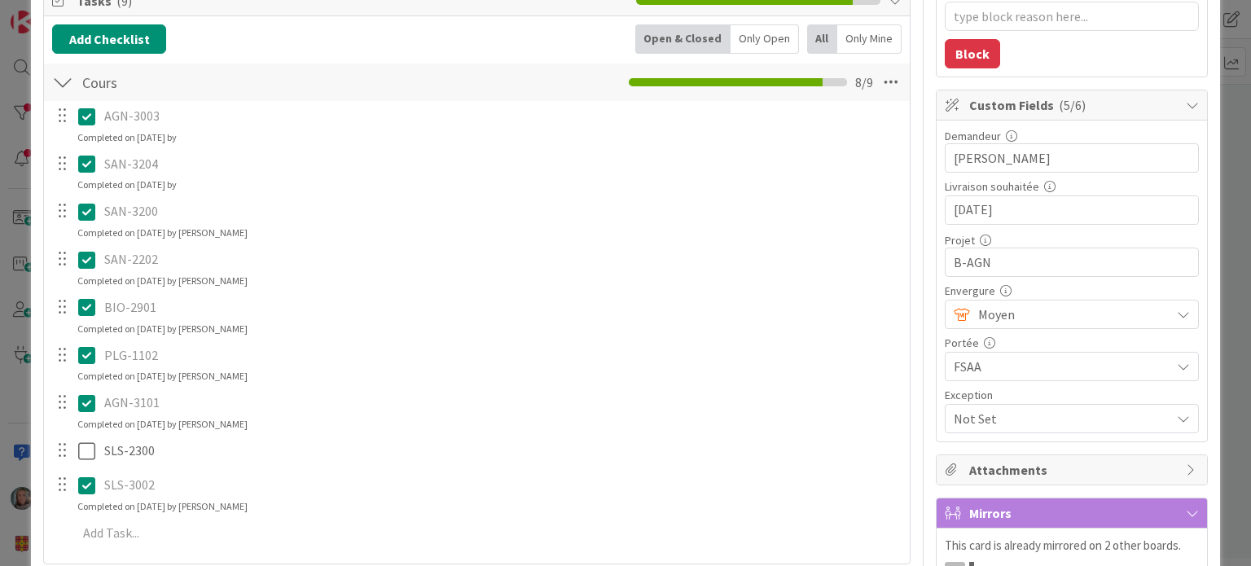
scroll to position [163, 0]
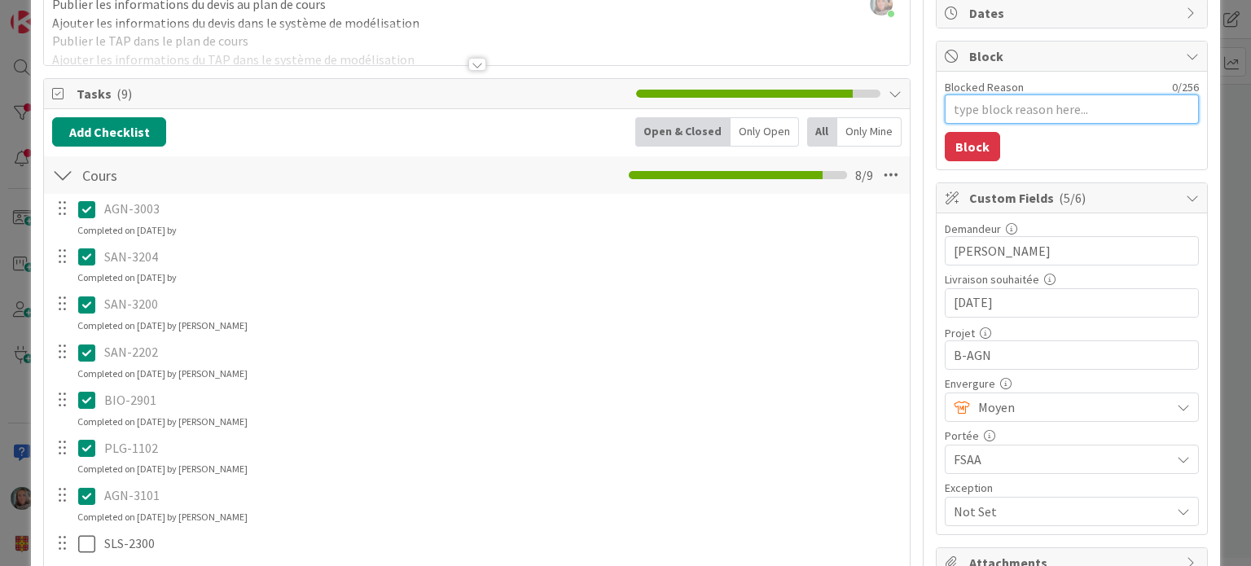
click at [991, 108] on textarea "Blocked Reason" at bounding box center [1072, 108] width 254 height 29
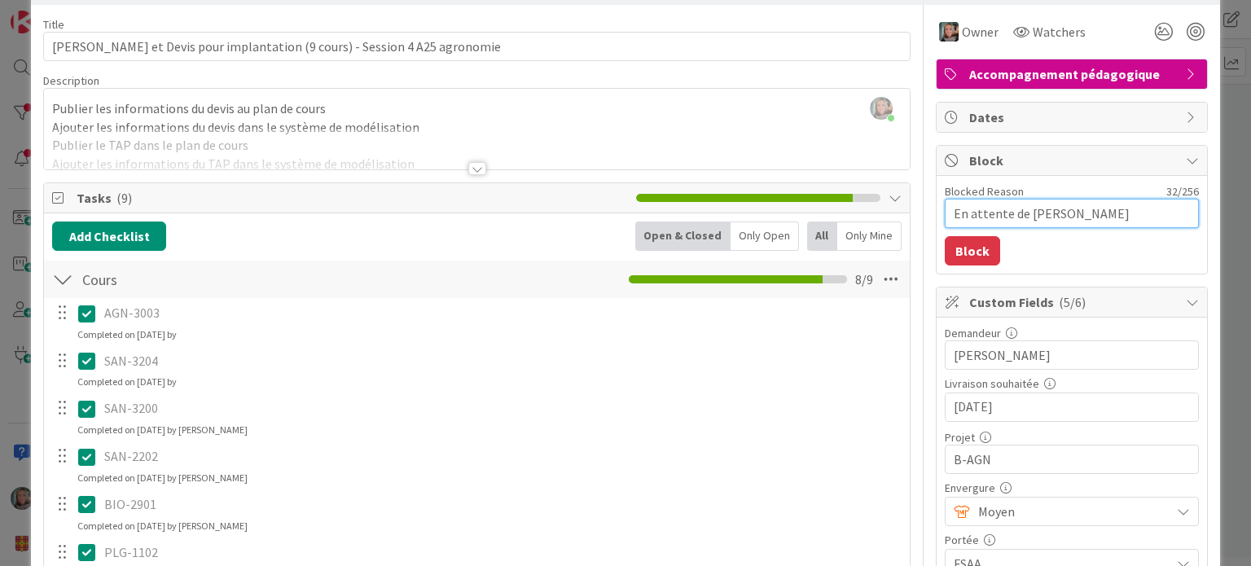
scroll to position [0, 0]
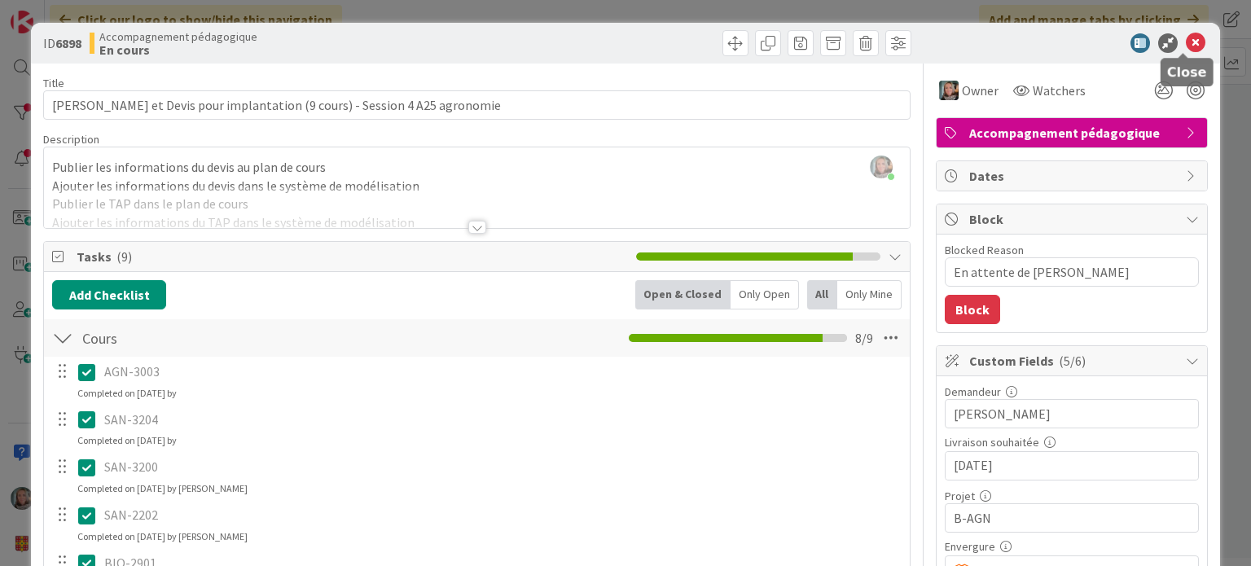
click at [1186, 39] on icon at bounding box center [1196, 43] width 20 height 20
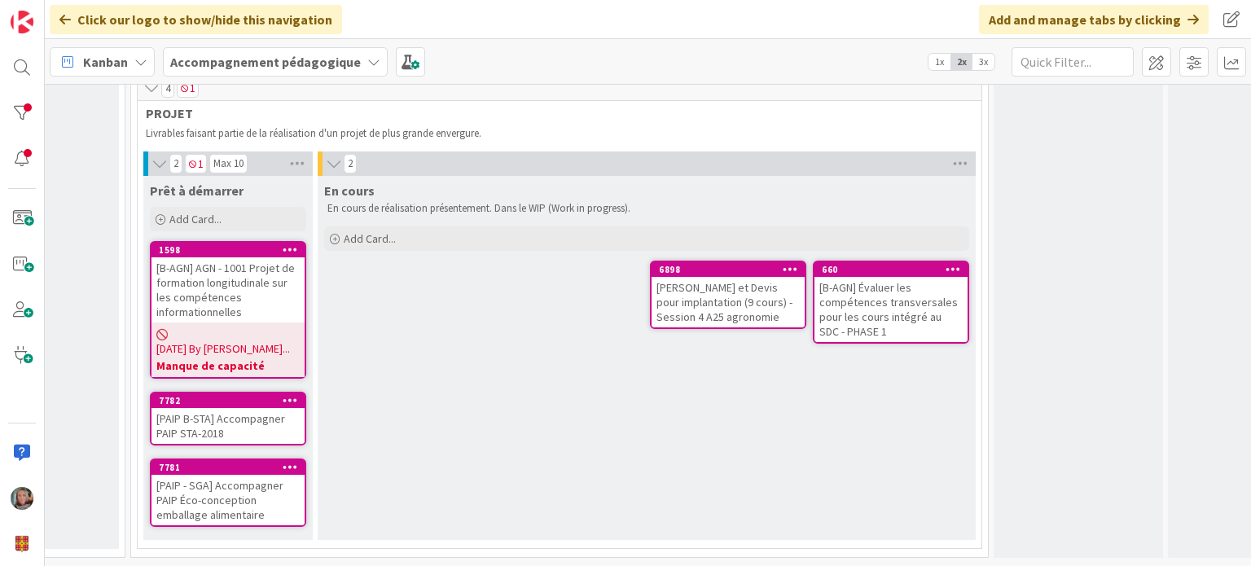
click at [688, 277] on div "[PERSON_NAME] et Devis pour implantation (9 cours) - Session 4 A25 agronomie" at bounding box center [728, 302] width 153 height 51
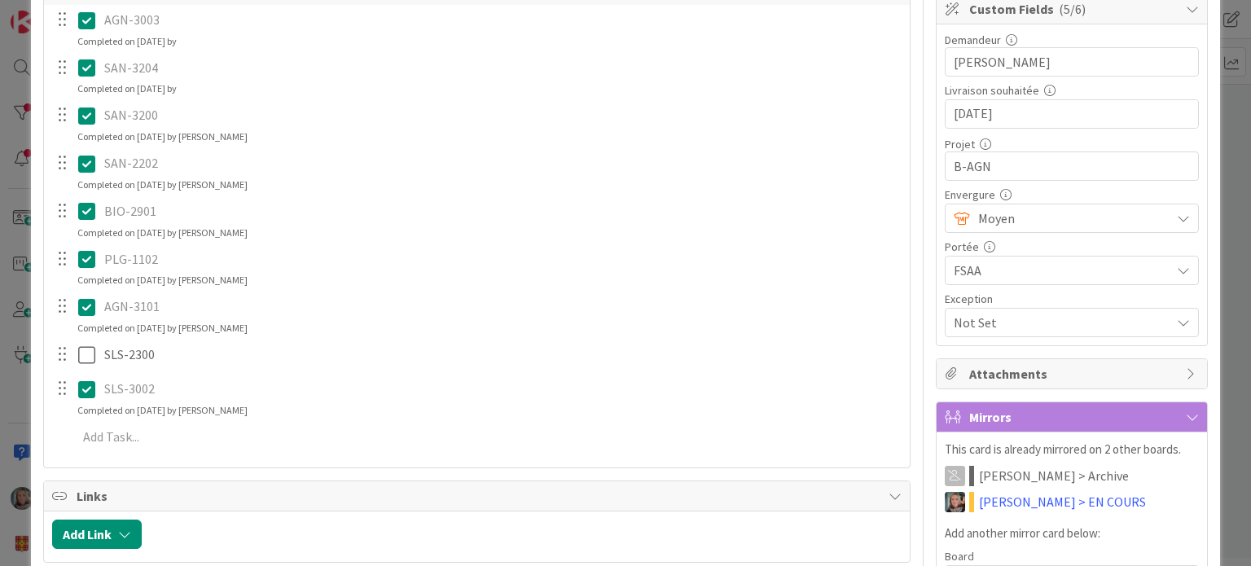
scroll to position [108, 0]
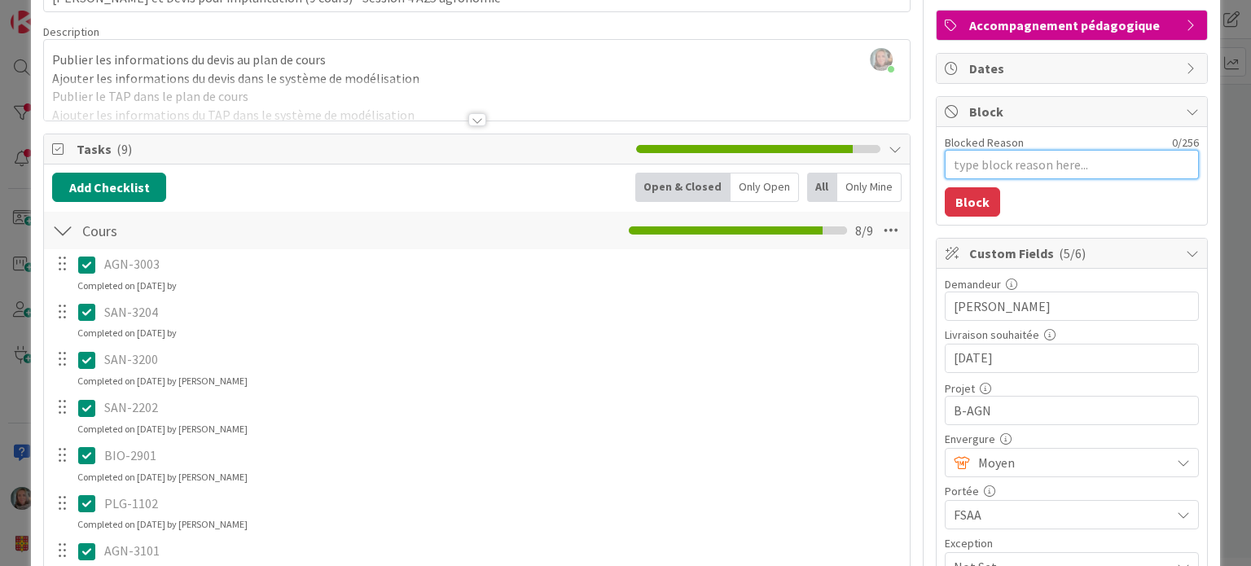
click at [990, 152] on textarea "Blocked Reason" at bounding box center [1072, 164] width 254 height 29
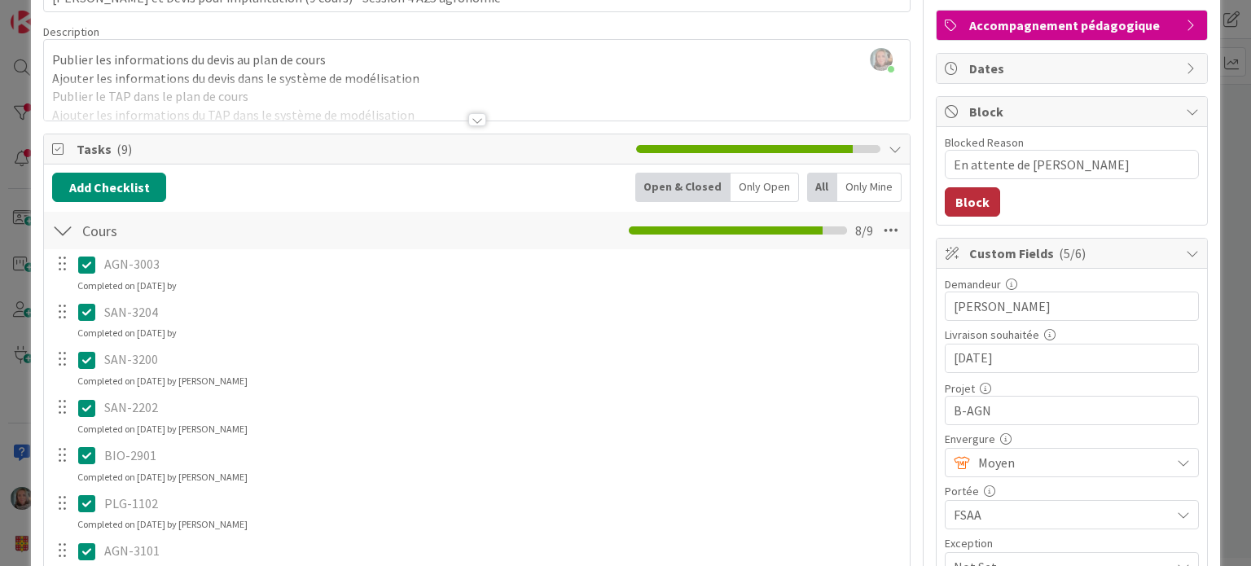
click at [960, 196] on button "Block" at bounding box center [972, 201] width 55 height 29
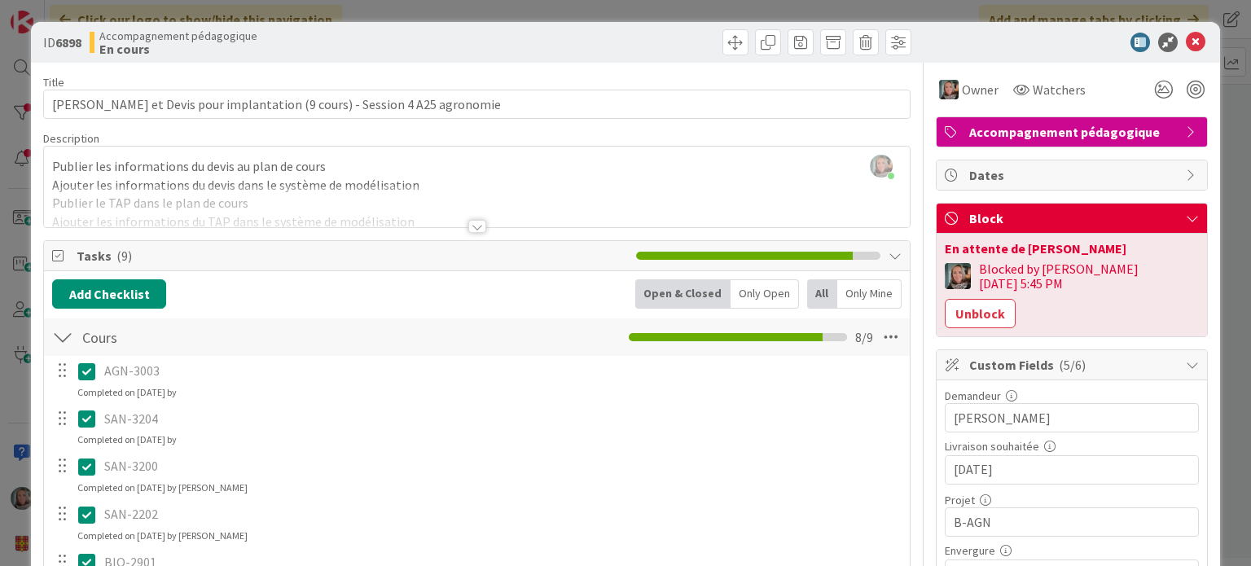
scroll to position [0, 0]
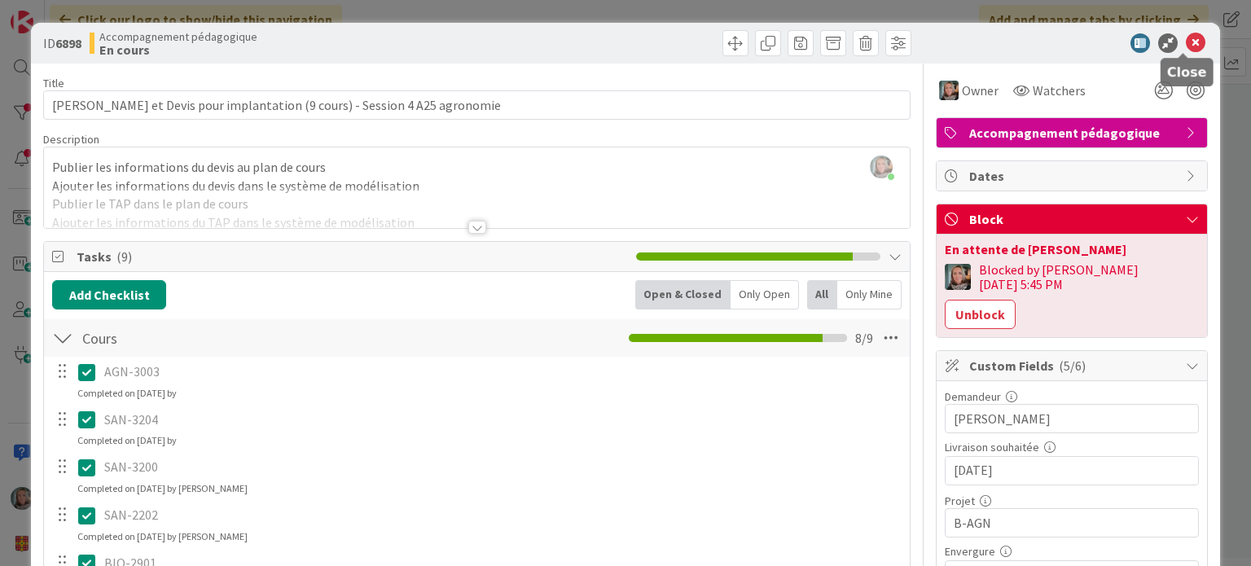
click at [1186, 38] on icon at bounding box center [1196, 43] width 20 height 20
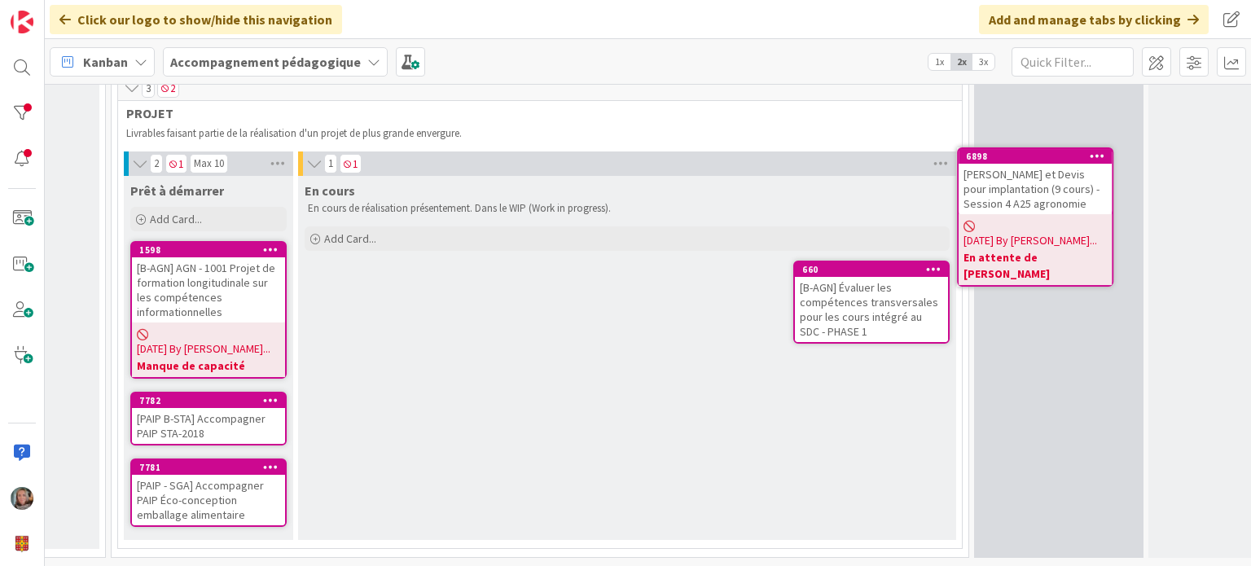
scroll to position [1094, 485]
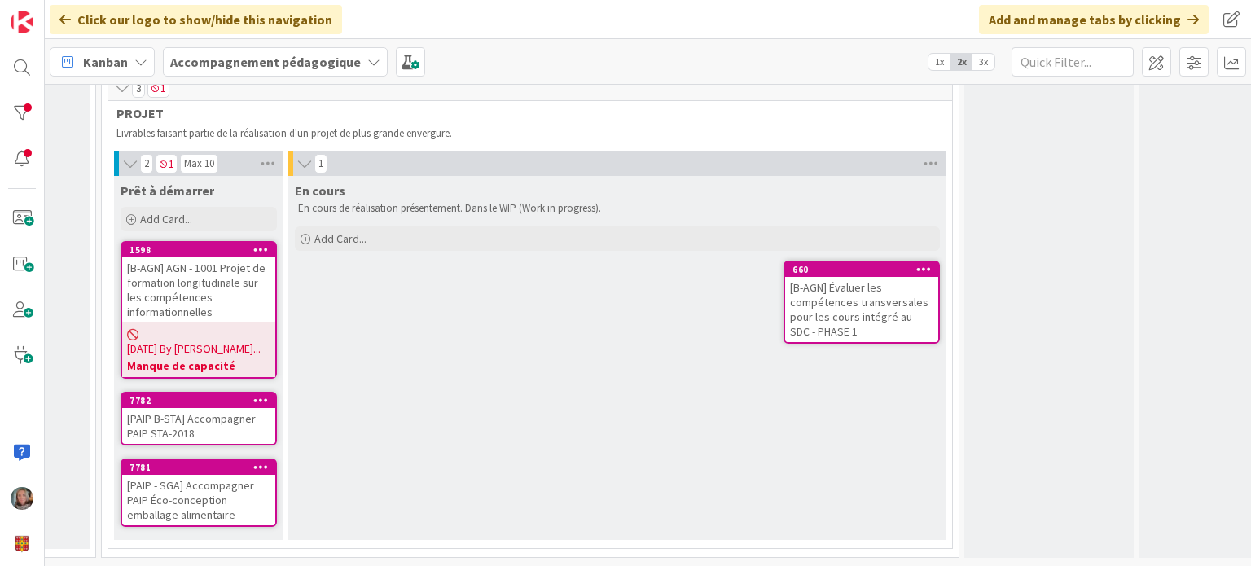
click at [859, 281] on div "[B-AGN] Évaluer les compétences transversales pour les cours intégré au SDC - P…" at bounding box center [861, 309] width 153 height 65
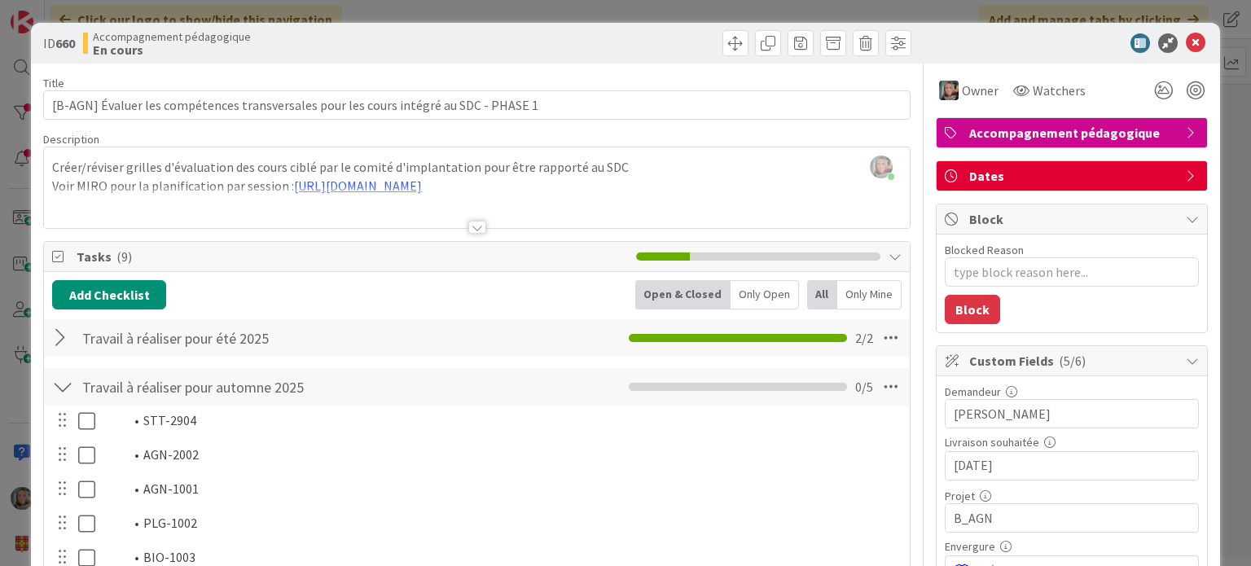
click at [55, 340] on div at bounding box center [62, 337] width 21 height 29
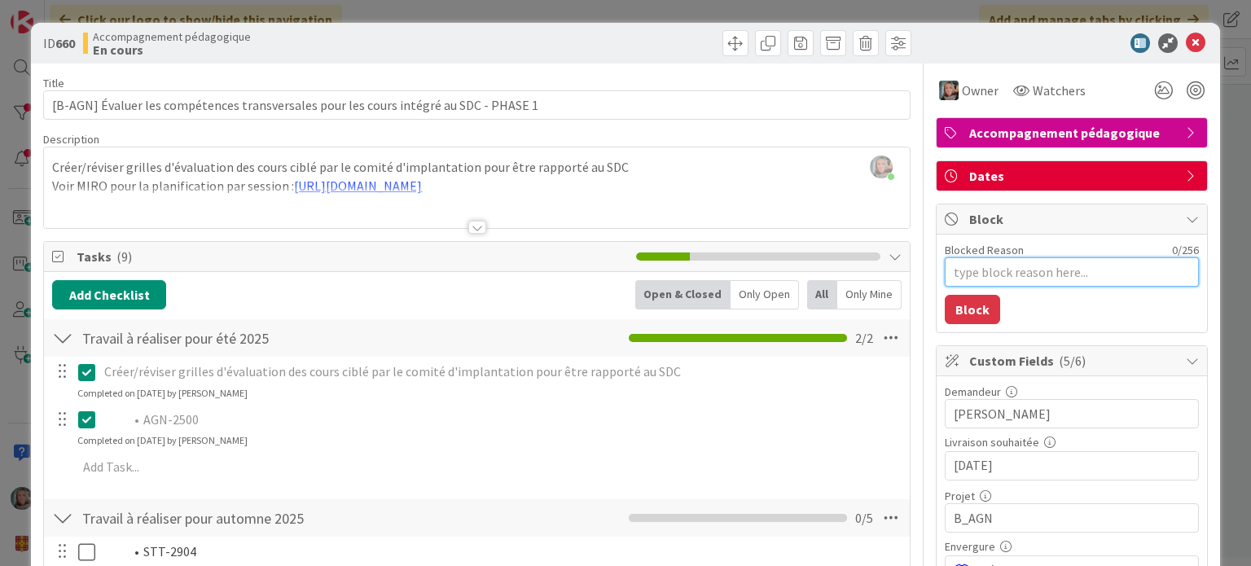
click at [1042, 270] on textarea "Blocked Reason" at bounding box center [1072, 271] width 254 height 29
click at [964, 305] on button "Block" at bounding box center [972, 309] width 55 height 29
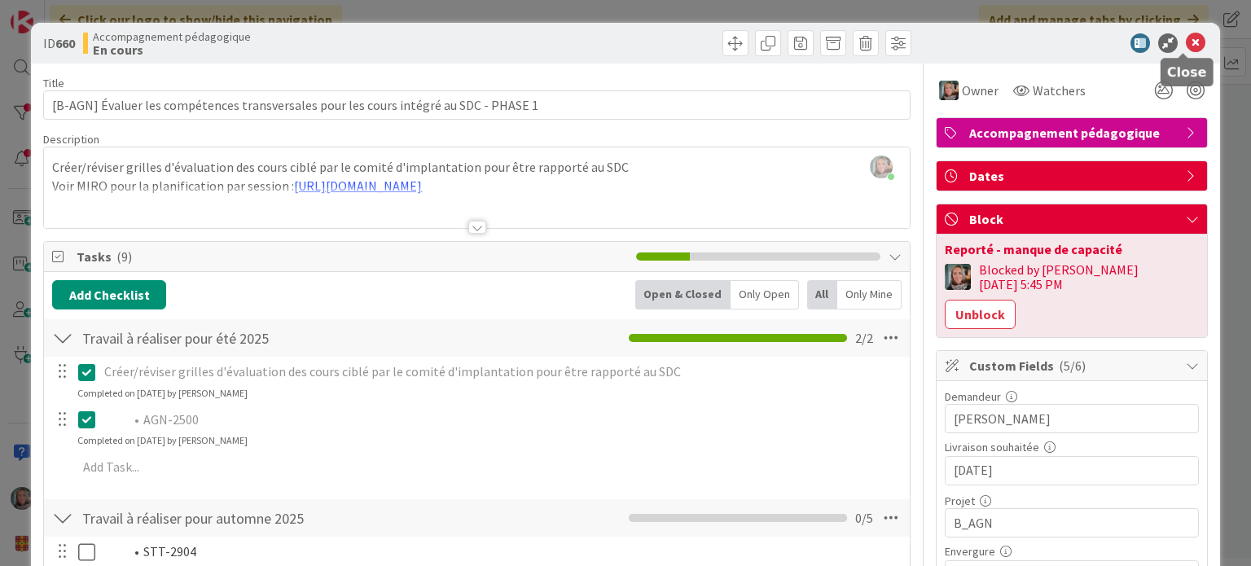
click at [1186, 41] on icon at bounding box center [1196, 43] width 20 height 20
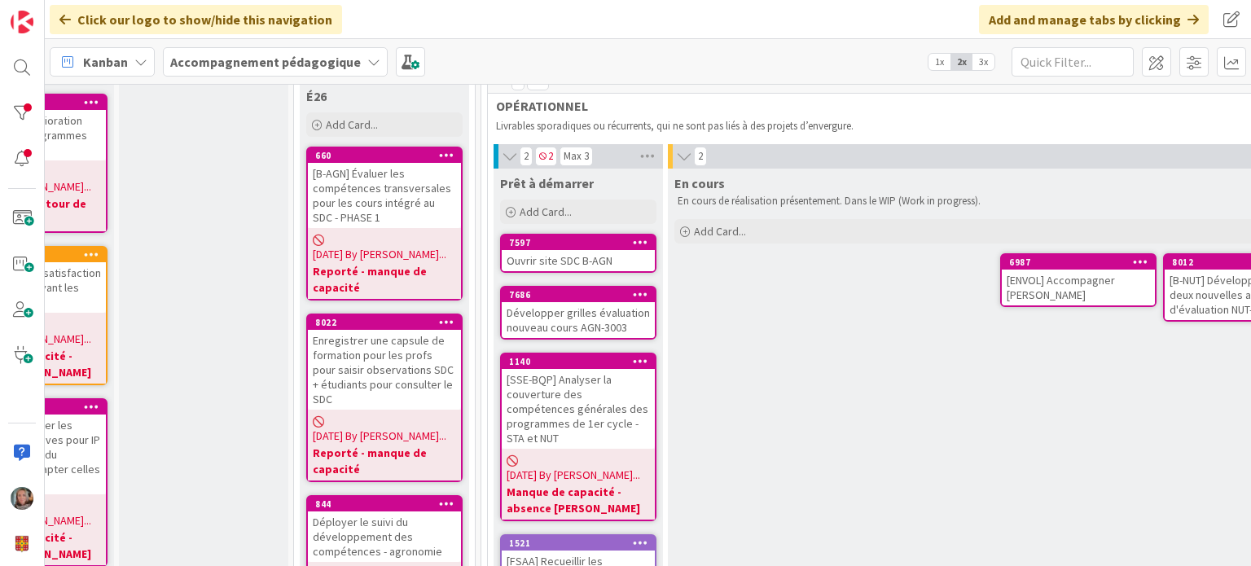
scroll to position [459, 106]
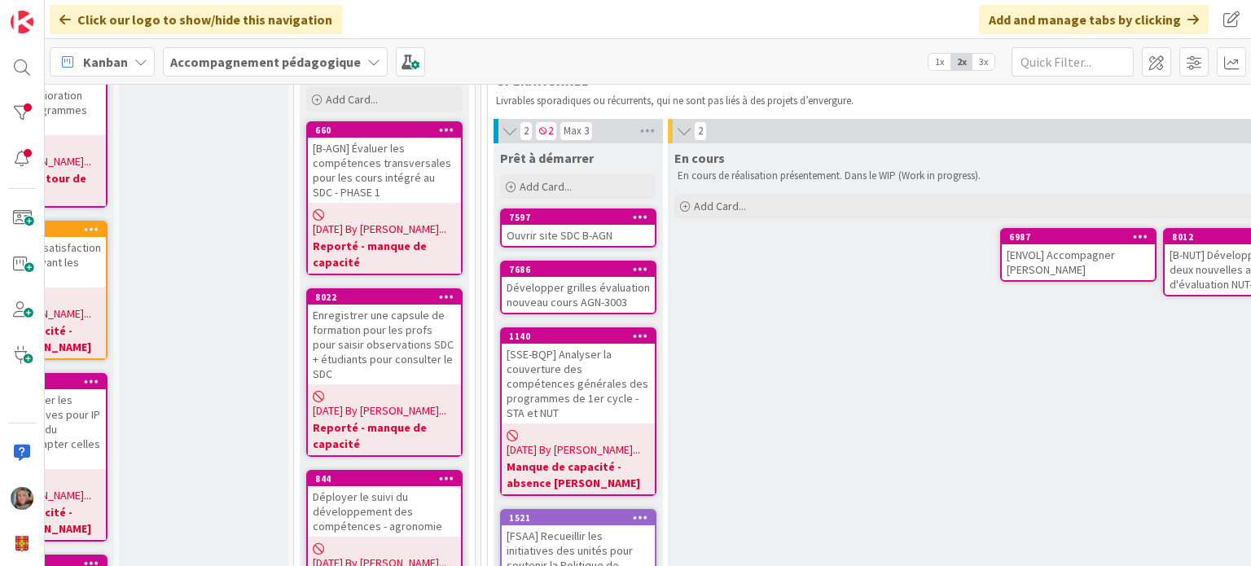
click at [541, 231] on div "Ouvrir site SDC B-AGN" at bounding box center [578, 235] width 153 height 21
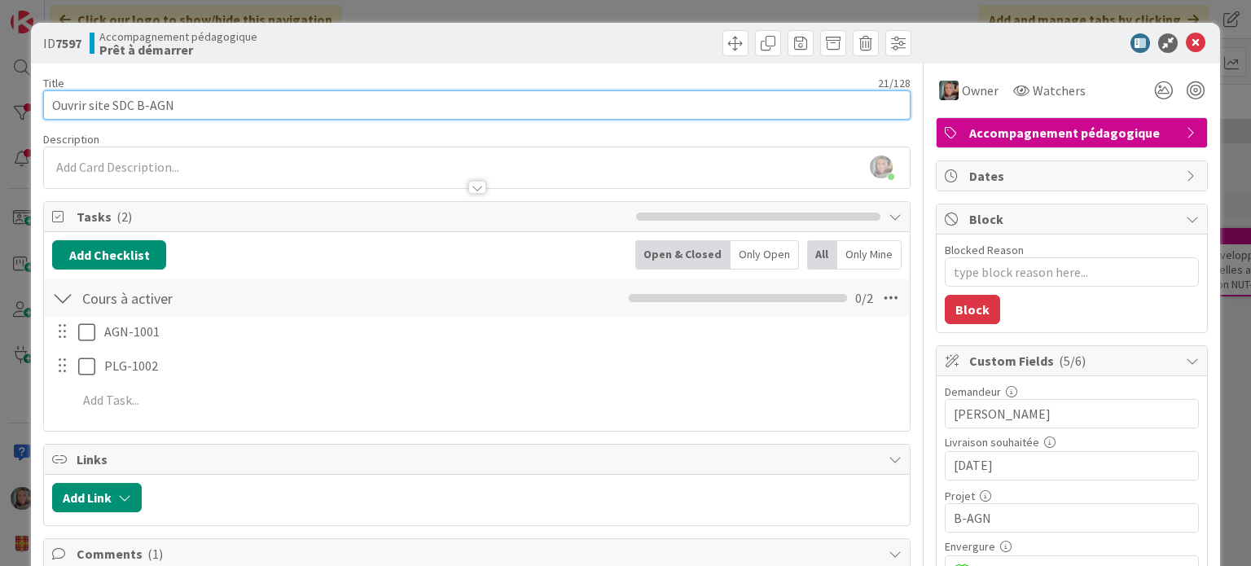
drag, startPoint x: 110, startPoint y: 103, endPoint x: 19, endPoint y: 104, distance: 91.2
click at [19, 104] on div "ID 7597 Accompagnement pédagogique Prêt à démarrer Title 21 / 128 Ouvrir site S…" at bounding box center [625, 283] width 1251 height 566
click at [96, 105] on input "[B-AGN][PERSON_NAME] et TAP dans modélisation" at bounding box center [476, 104] width 867 height 29
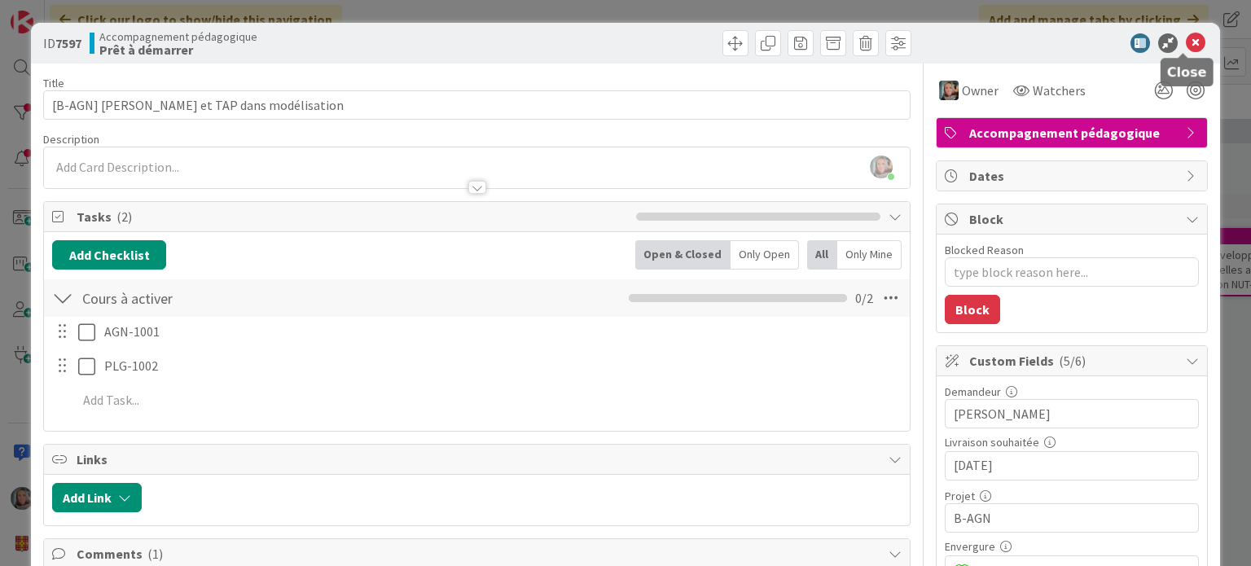
click at [1186, 38] on icon at bounding box center [1196, 43] width 20 height 20
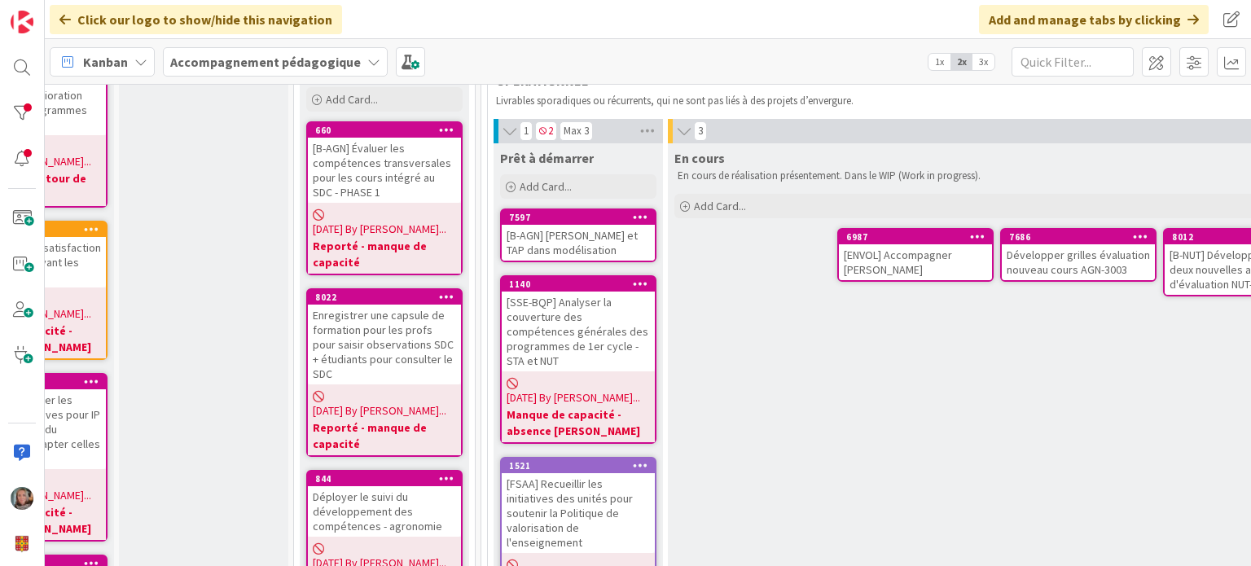
click at [1076, 257] on div "Développer grilles évaluation nouveau cours AGN-3003" at bounding box center [1078, 262] width 153 height 36
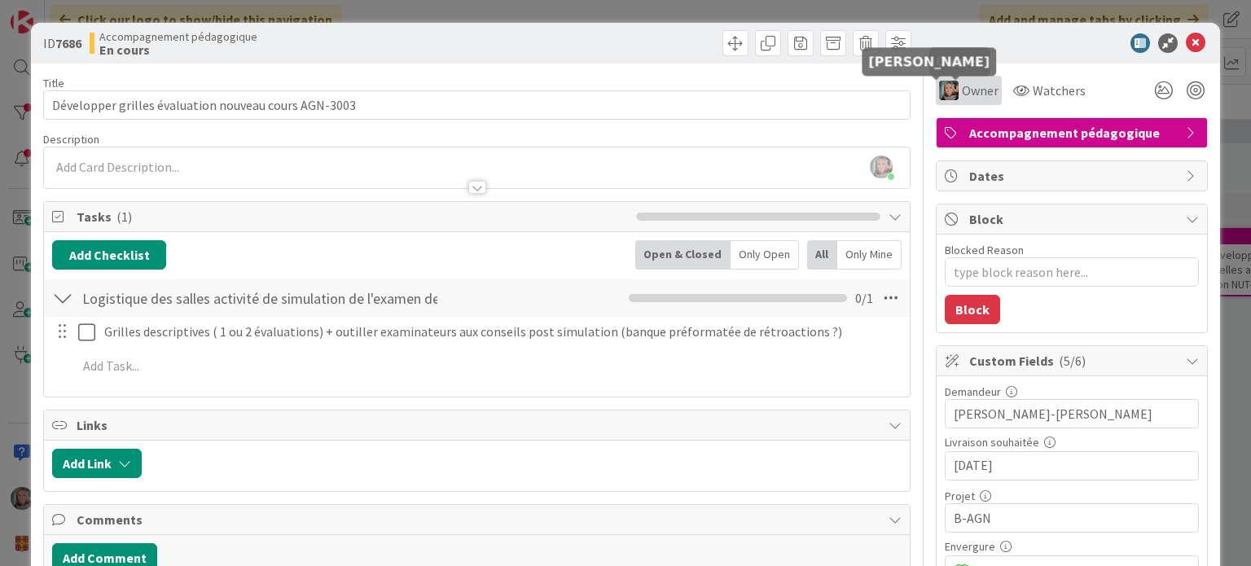
click at [962, 91] on span "Owner" at bounding box center [980, 91] width 37 height 20
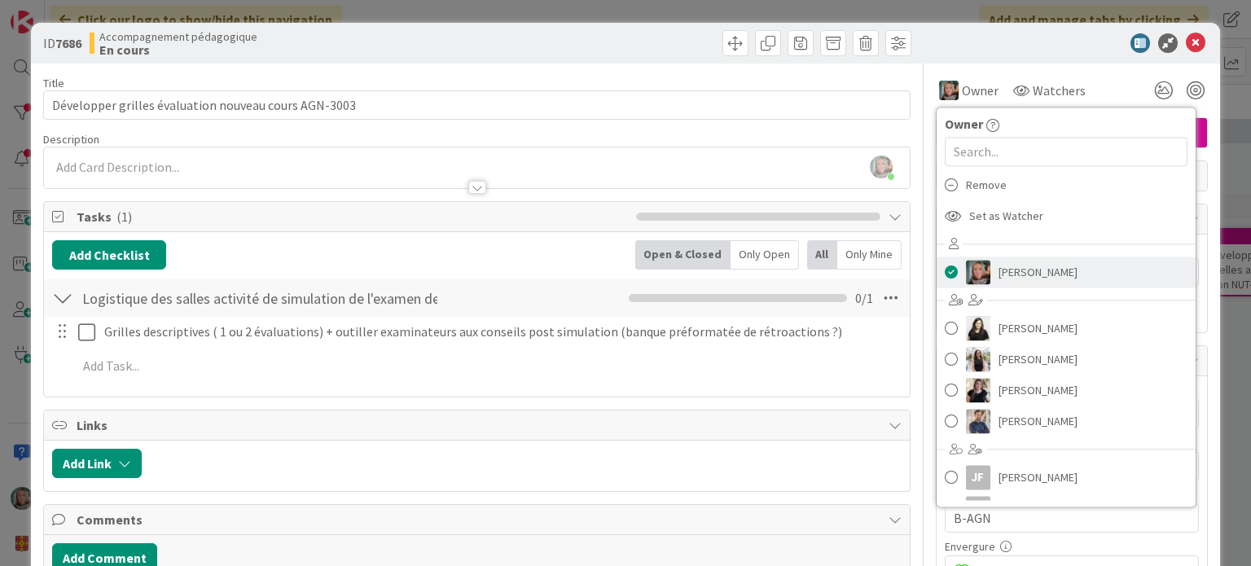
click at [945, 271] on span at bounding box center [951, 272] width 13 height 24
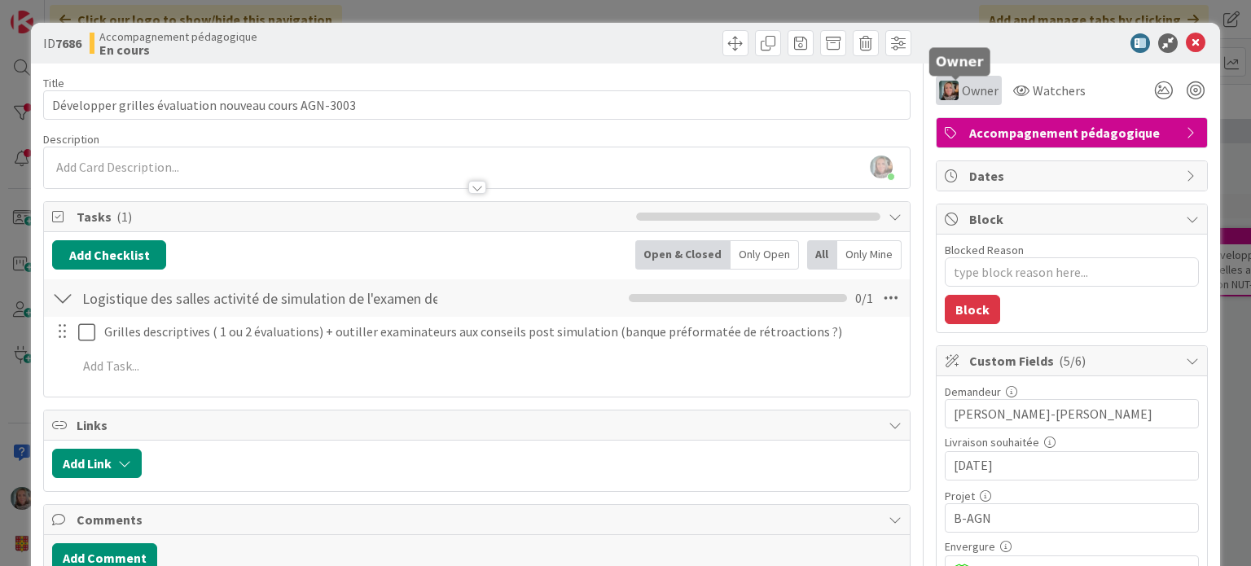
click at [962, 88] on span "Owner" at bounding box center [980, 91] width 37 height 20
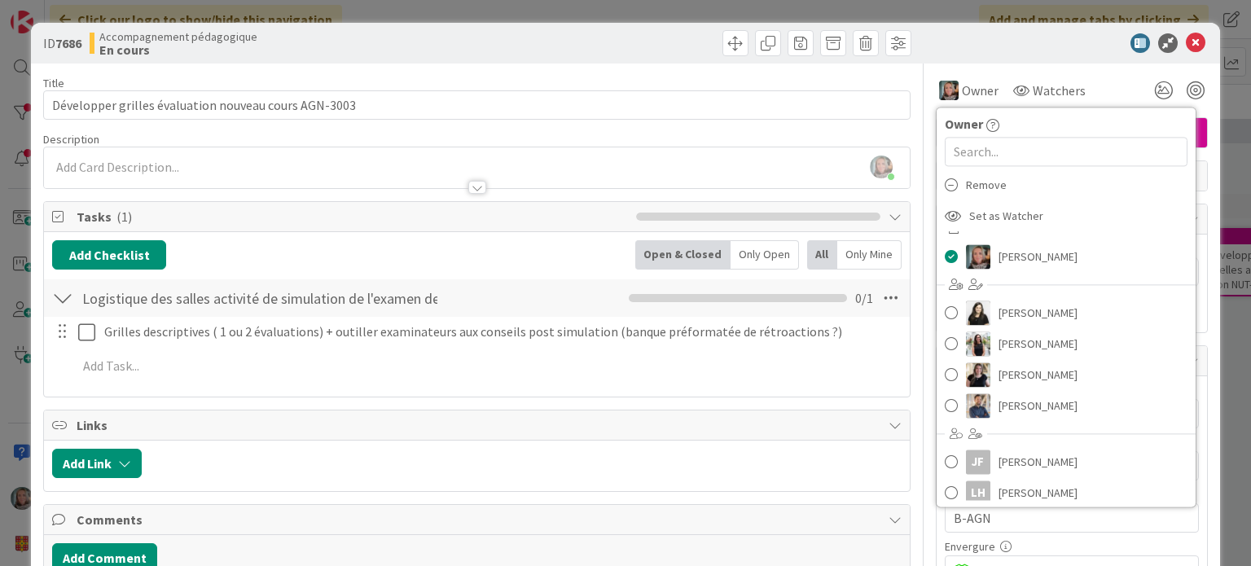
scroll to position [23, 0]
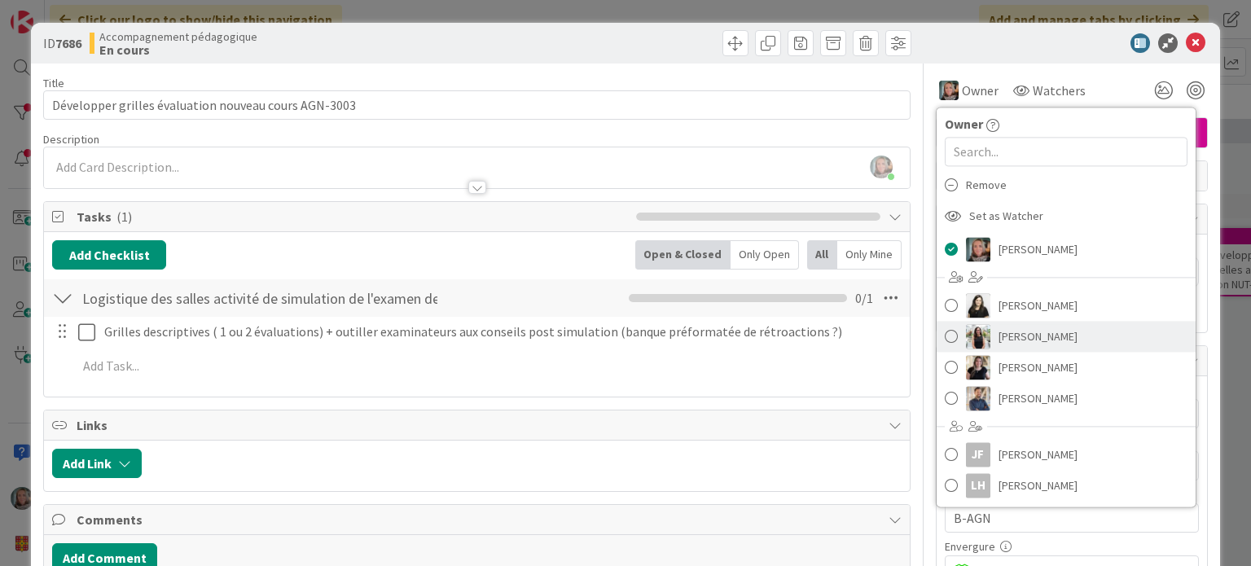
click at [945, 334] on span at bounding box center [951, 336] width 13 height 24
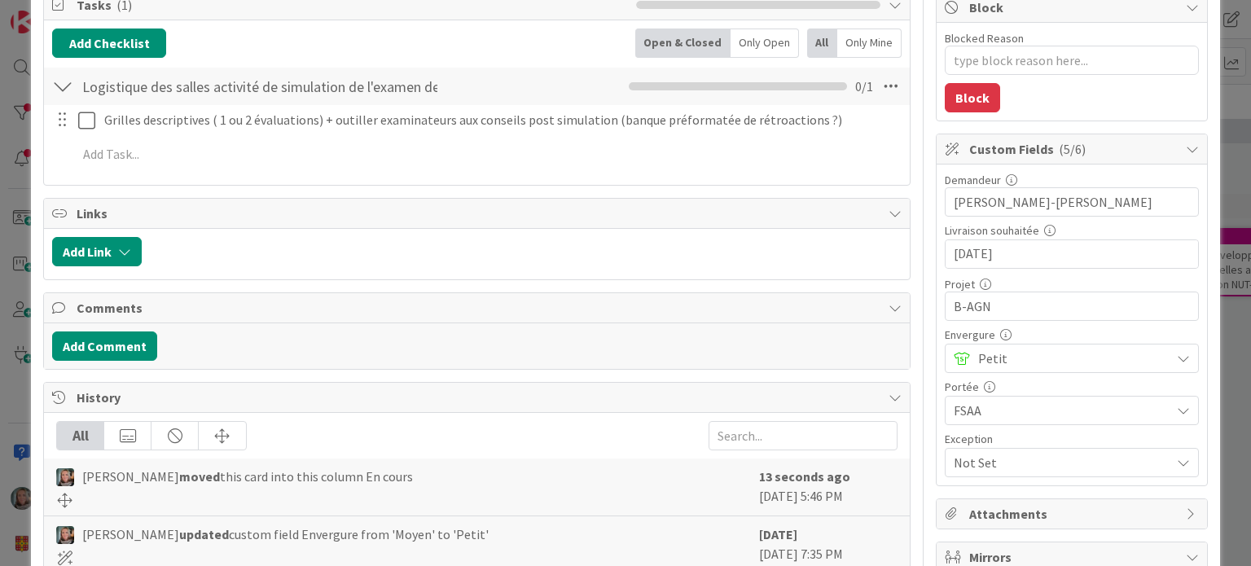
scroll to position [0, 0]
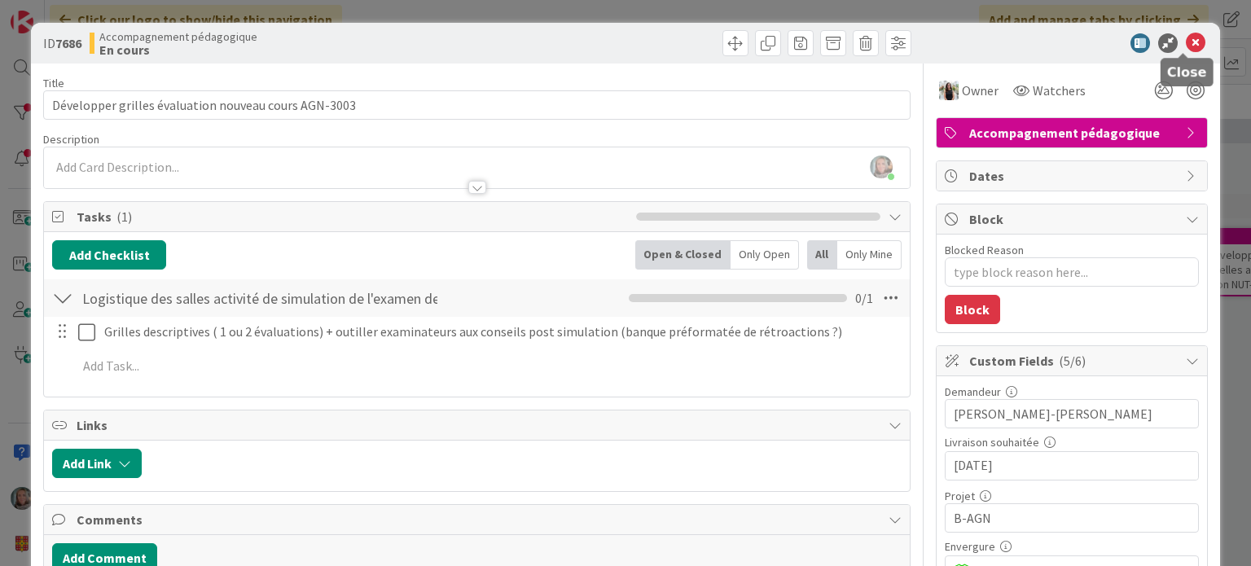
click at [1186, 37] on icon at bounding box center [1196, 43] width 20 height 20
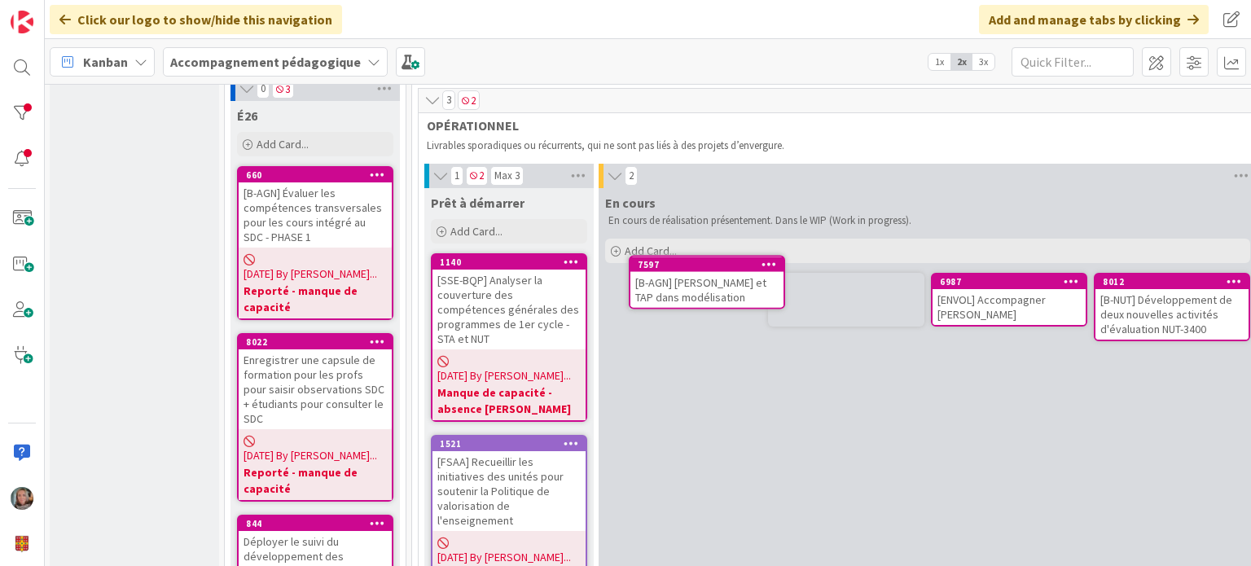
scroll to position [397, 175]
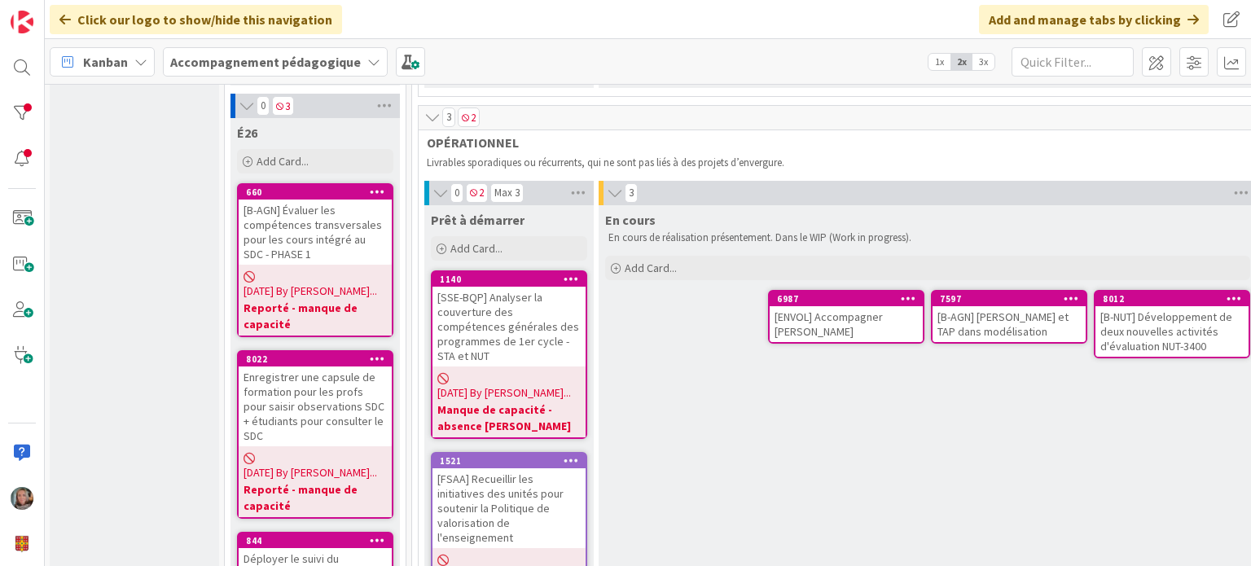
click at [856, 308] on div "[ENVOL] Accompagner [PERSON_NAME]" at bounding box center [846, 324] width 153 height 36
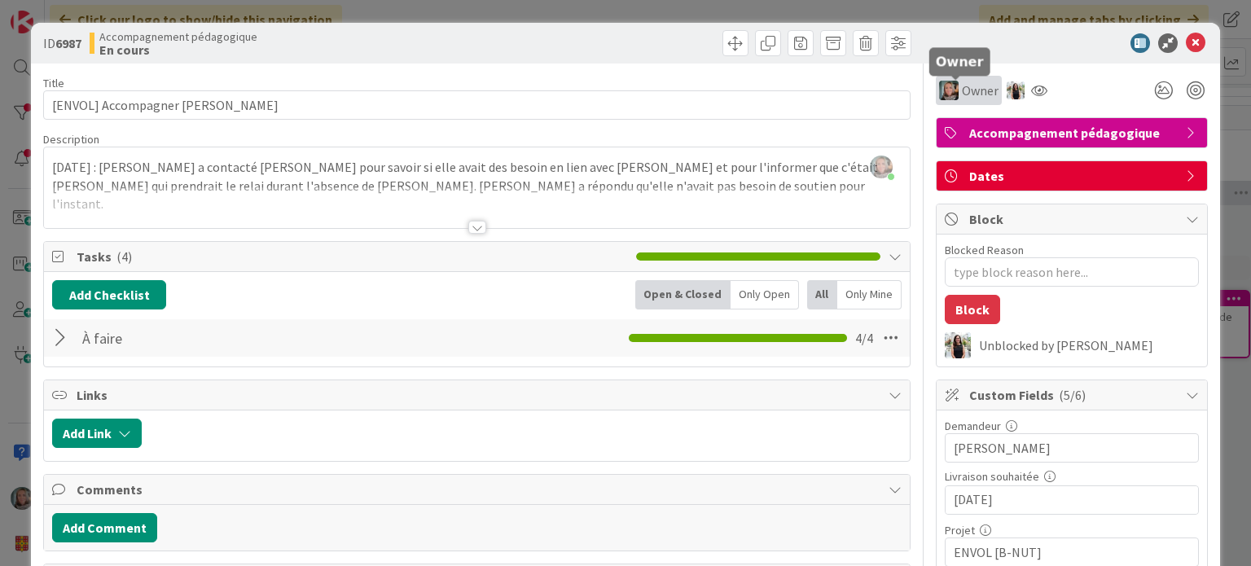
click at [964, 90] on span "Owner" at bounding box center [980, 91] width 37 height 20
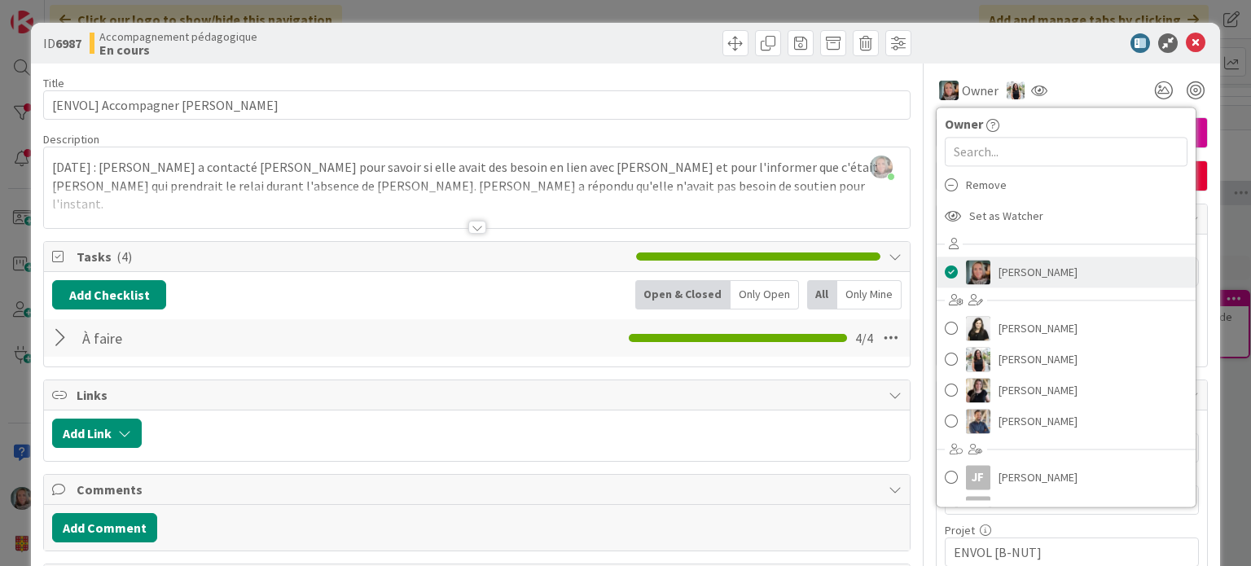
click at [945, 269] on span at bounding box center [951, 272] width 13 height 24
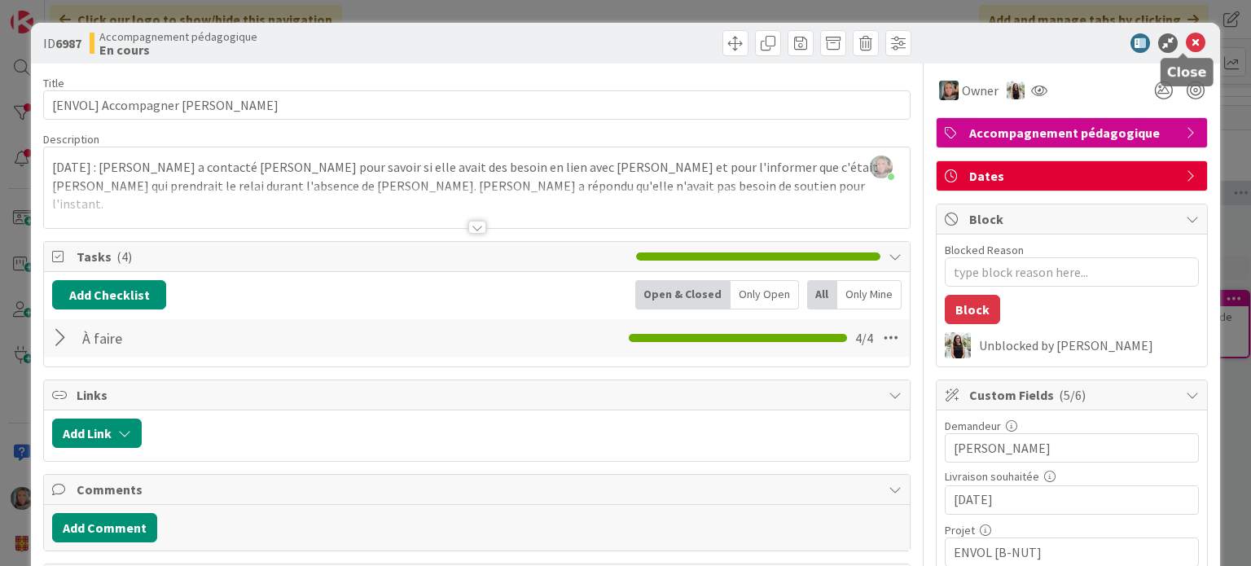
click at [1186, 41] on icon at bounding box center [1196, 43] width 20 height 20
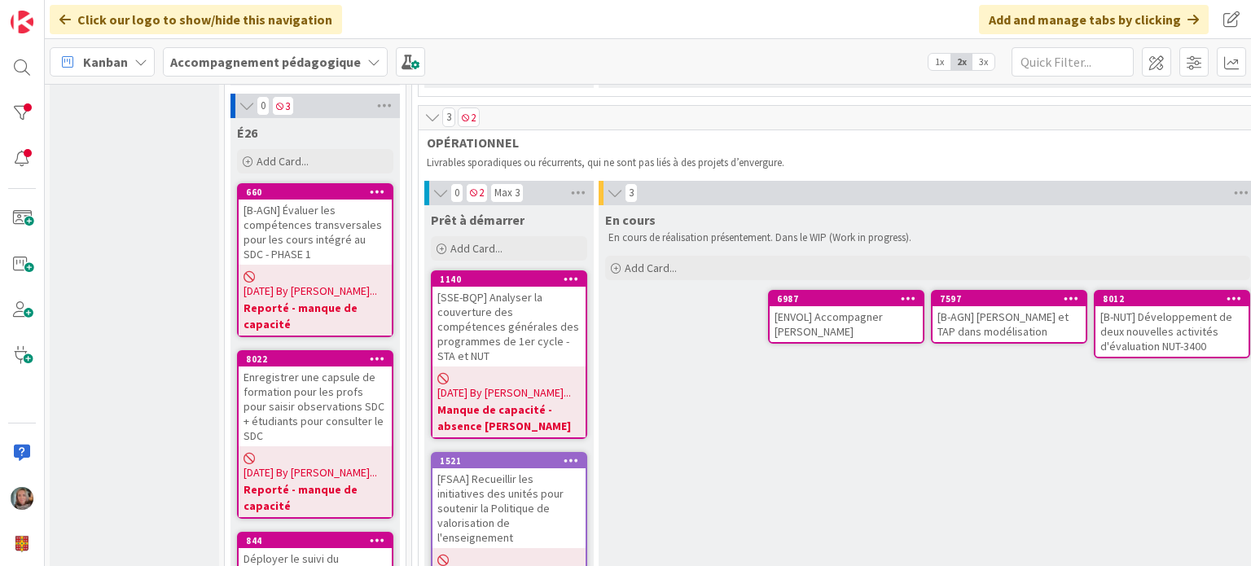
click at [873, 320] on div "[ENVOL] Accompagner [PERSON_NAME]" at bounding box center [846, 324] width 153 height 36
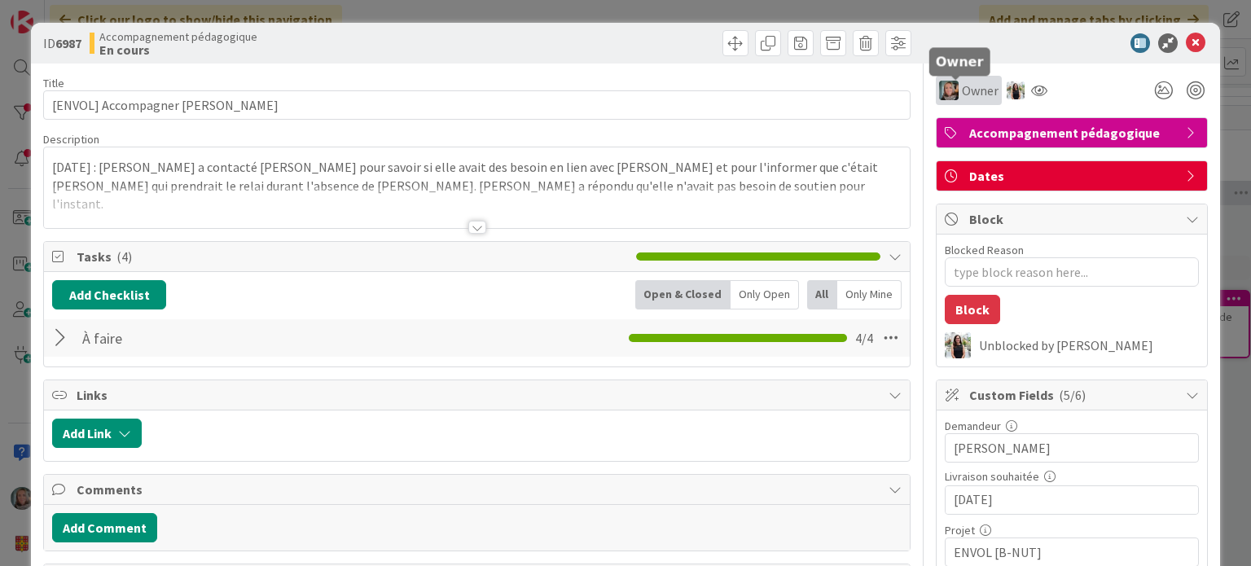
click at [967, 90] on span "Owner" at bounding box center [980, 91] width 37 height 20
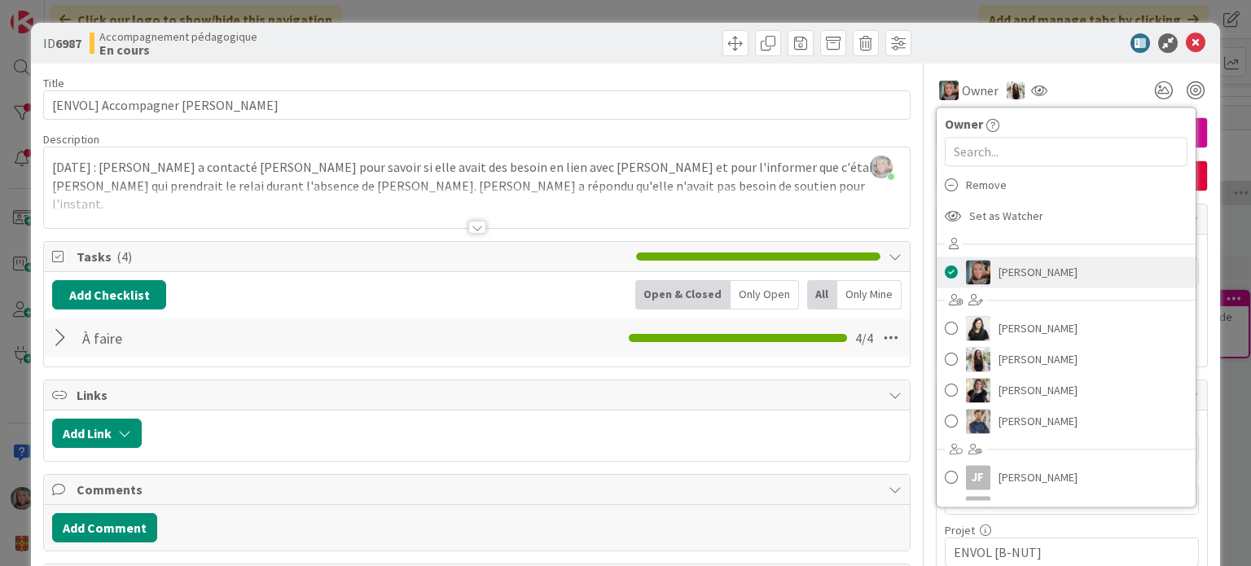
click at [945, 270] on span at bounding box center [951, 272] width 13 height 24
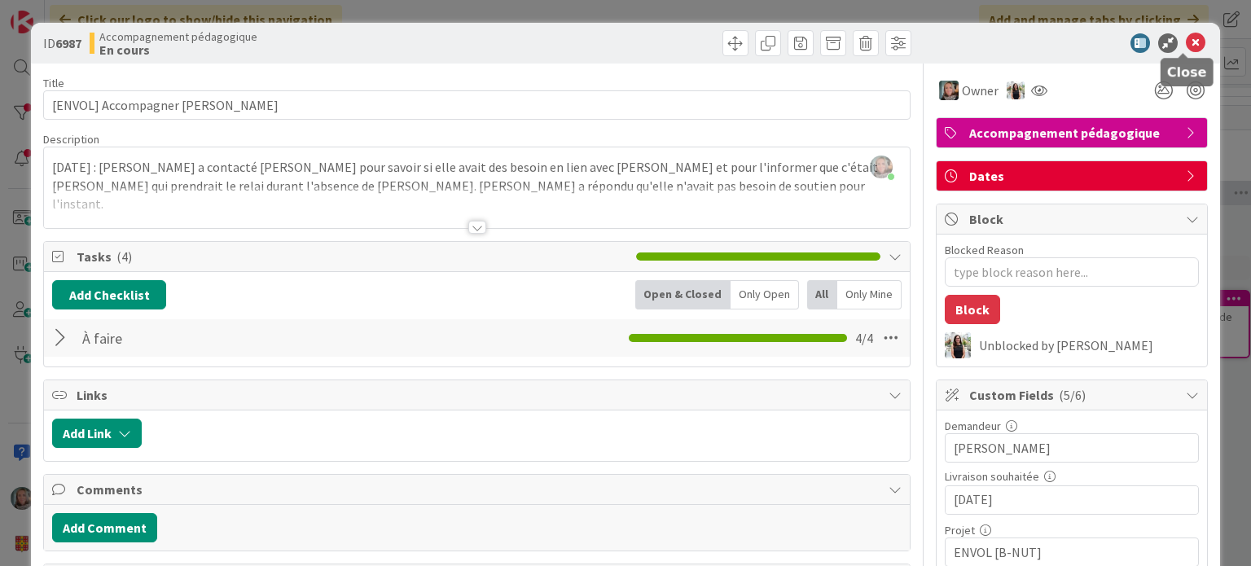
click at [1186, 39] on icon at bounding box center [1196, 43] width 20 height 20
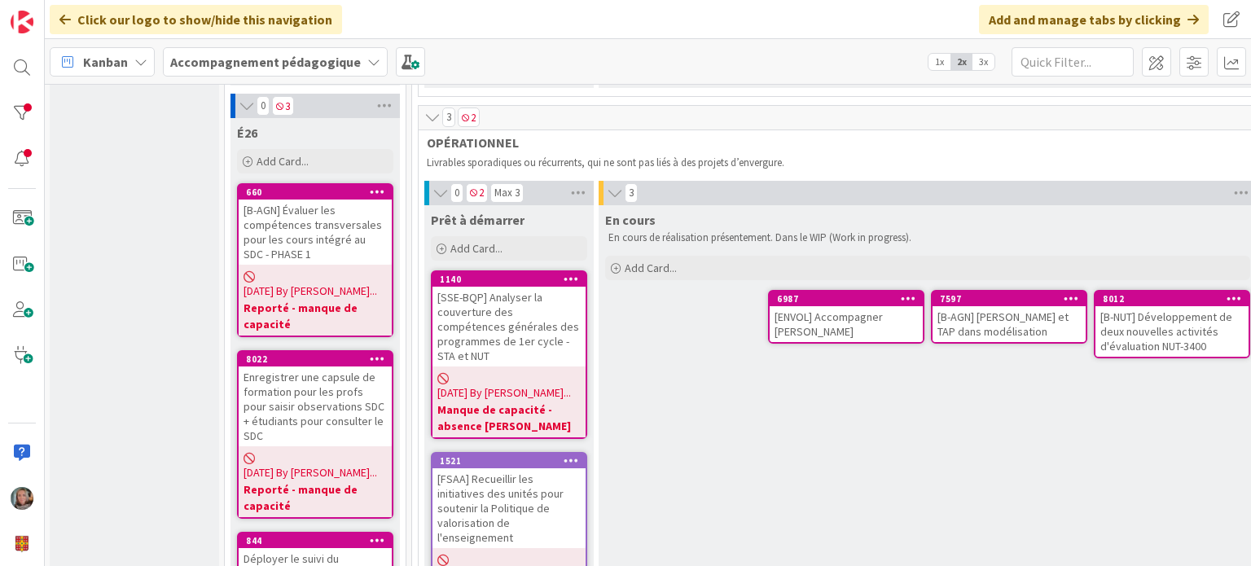
click at [1090, 393] on div "En cours En cours de réalisation présentement. Dans le WIP (Work in progress). …" at bounding box center [928, 419] width 658 height 428
click at [1000, 318] on div "[B-AGN] [PERSON_NAME] et TAP dans modélisation" at bounding box center [1009, 324] width 153 height 36
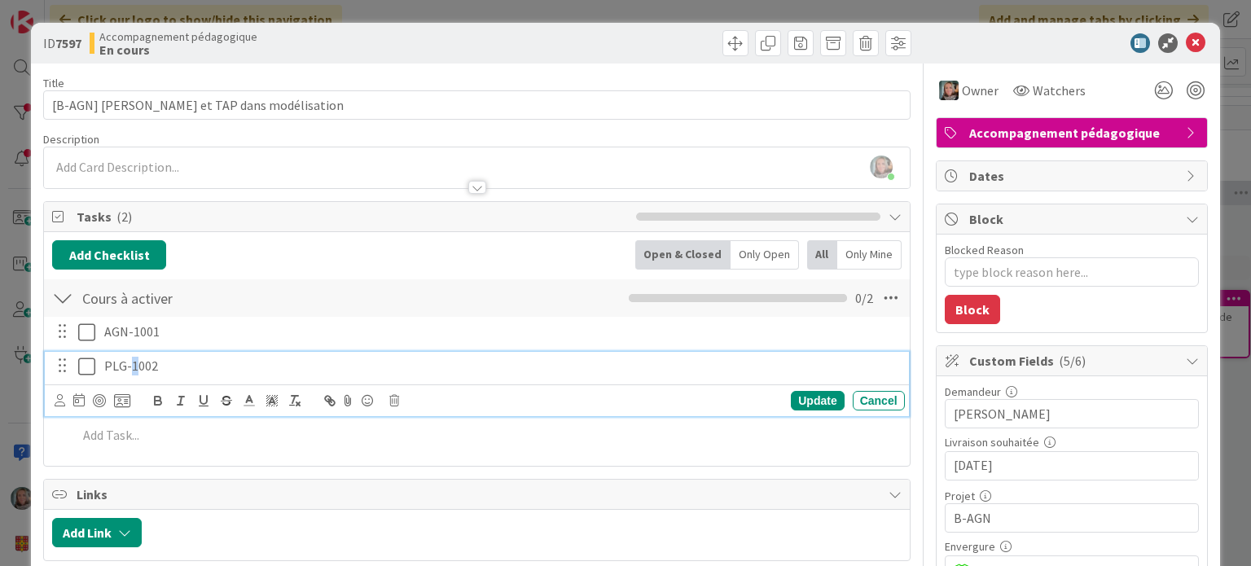
click at [130, 361] on p "PLG-1002" at bounding box center [501, 366] width 794 height 19
click at [153, 361] on p "PLG-1002" at bounding box center [501, 366] width 794 height 19
click at [819, 396] on div "Update" at bounding box center [817, 401] width 53 height 20
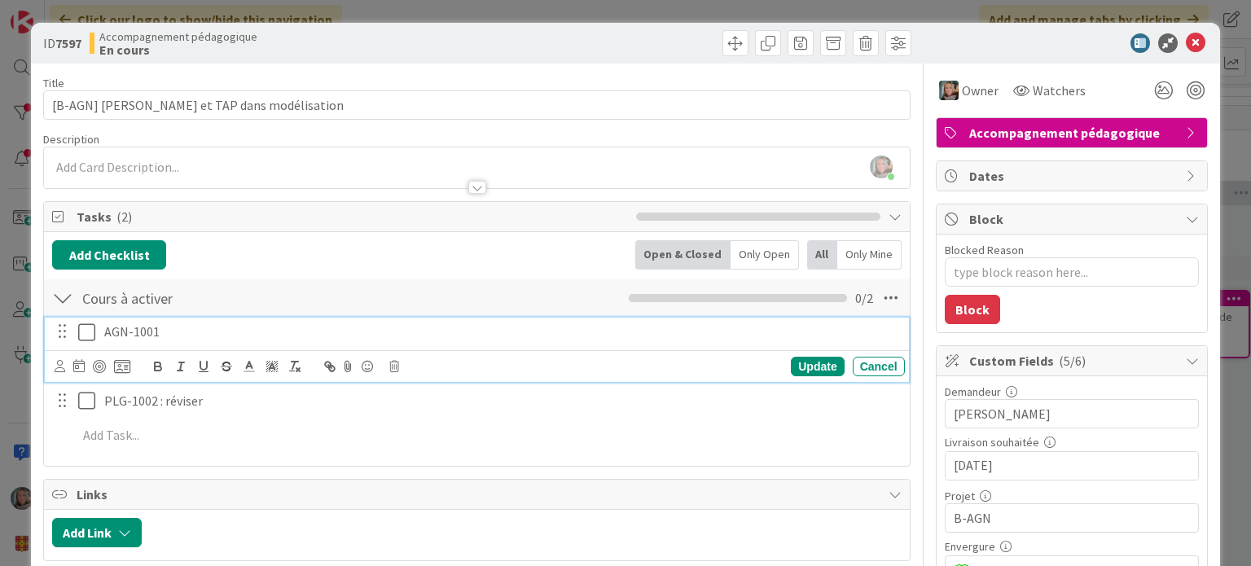
click at [715, 333] on p "AGN-1001" at bounding box center [501, 332] width 794 height 19
click at [391, 365] on icon at bounding box center [394, 366] width 10 height 11
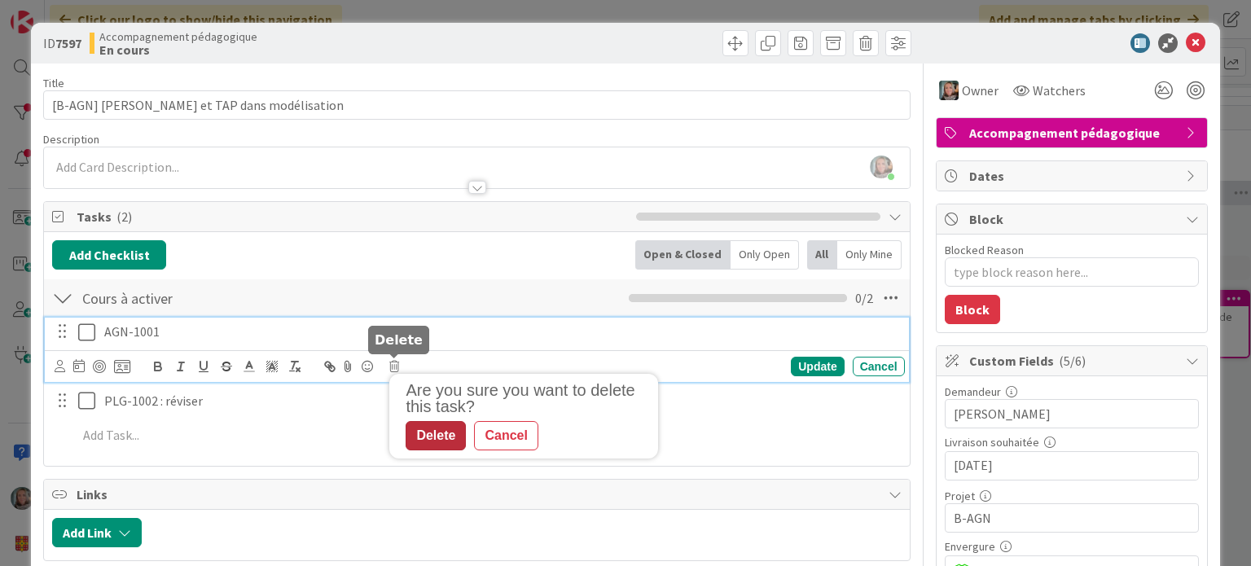
click at [417, 429] on div "Delete" at bounding box center [436, 435] width 60 height 29
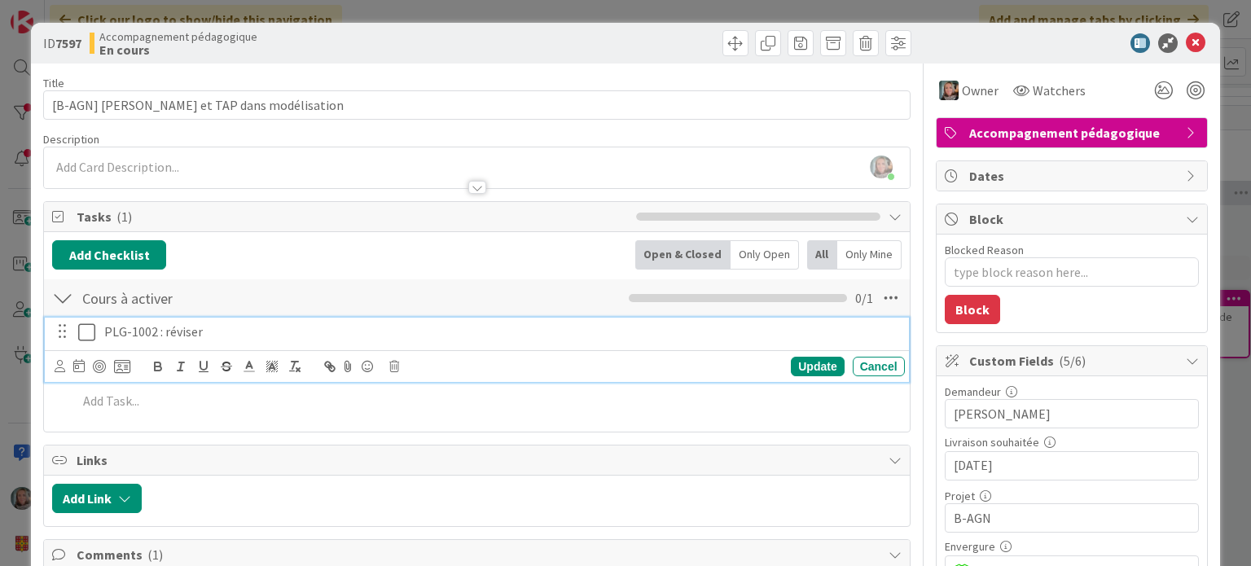
click at [293, 328] on p "PLG-1002 : réviser" at bounding box center [501, 332] width 794 height 19
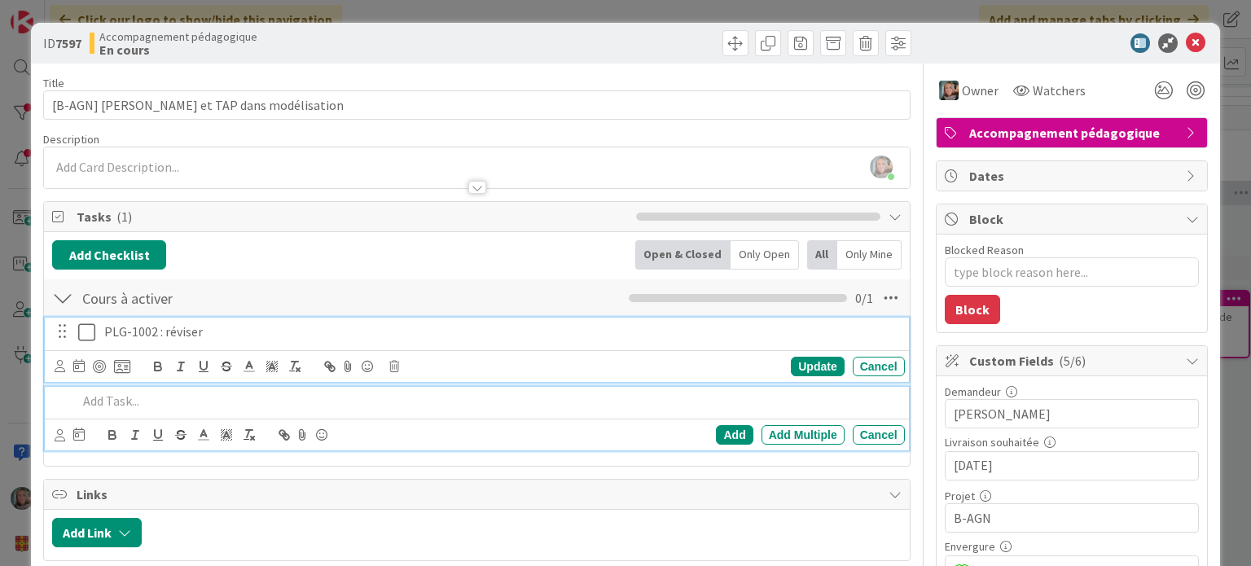
click at [161, 400] on p at bounding box center [487, 401] width 820 height 19
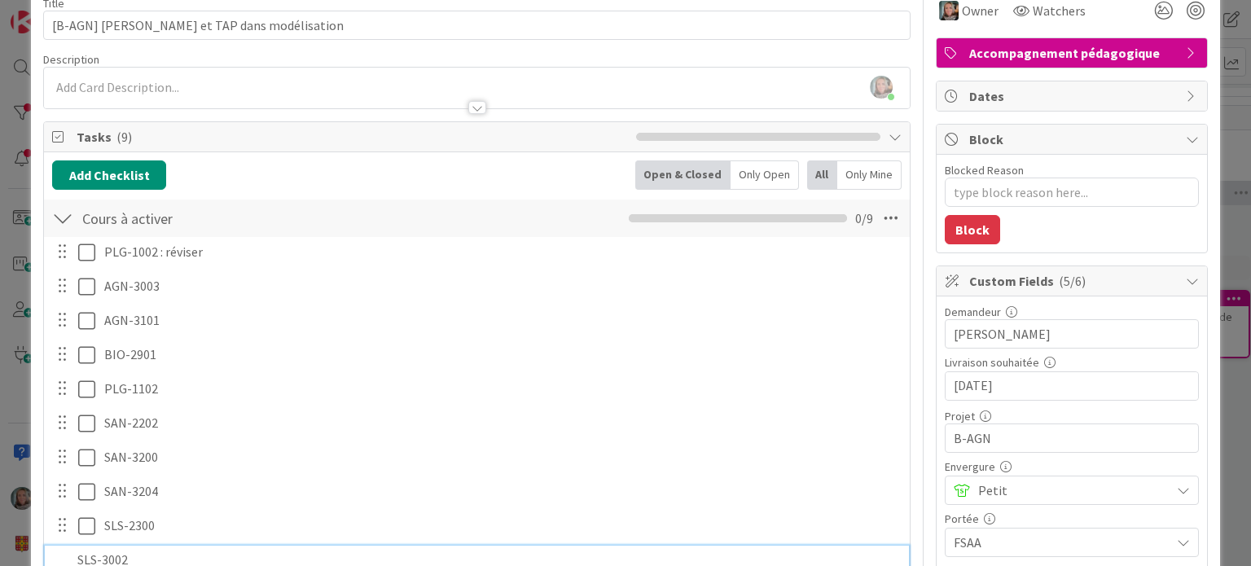
scroll to position [114, 0]
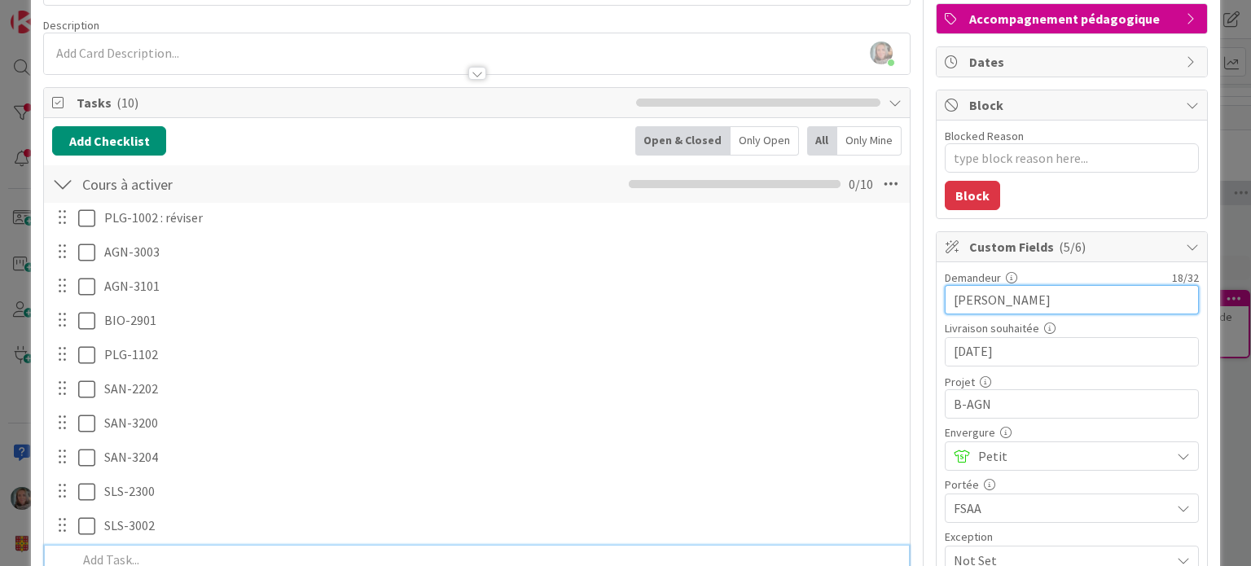
drag, startPoint x: 1085, startPoint y: 292, endPoint x: 942, endPoint y: 296, distance: 143.4
click at [945, 296] on input "[PERSON_NAME]" at bounding box center [1072, 299] width 254 height 29
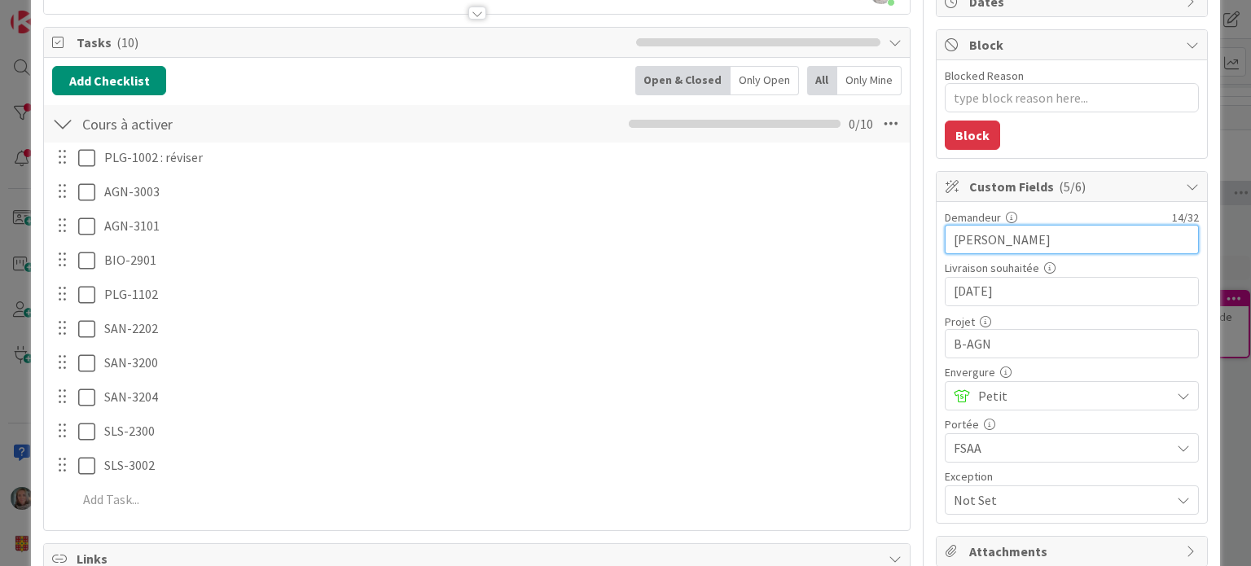
scroll to position [195, 0]
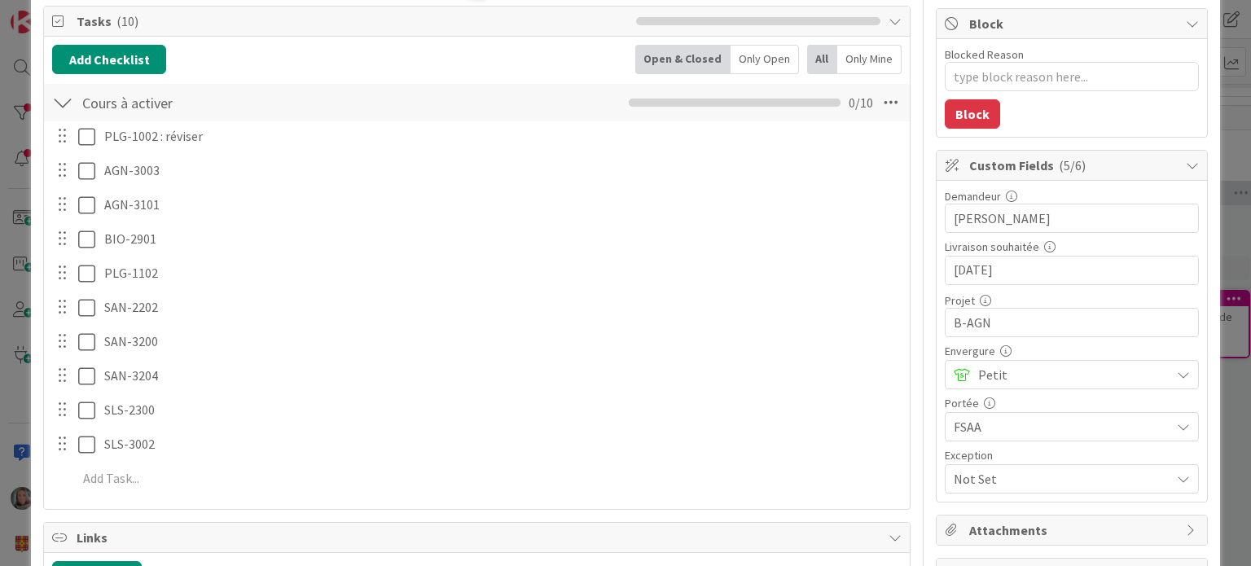
click at [955, 374] on span at bounding box center [962, 374] width 16 height 13
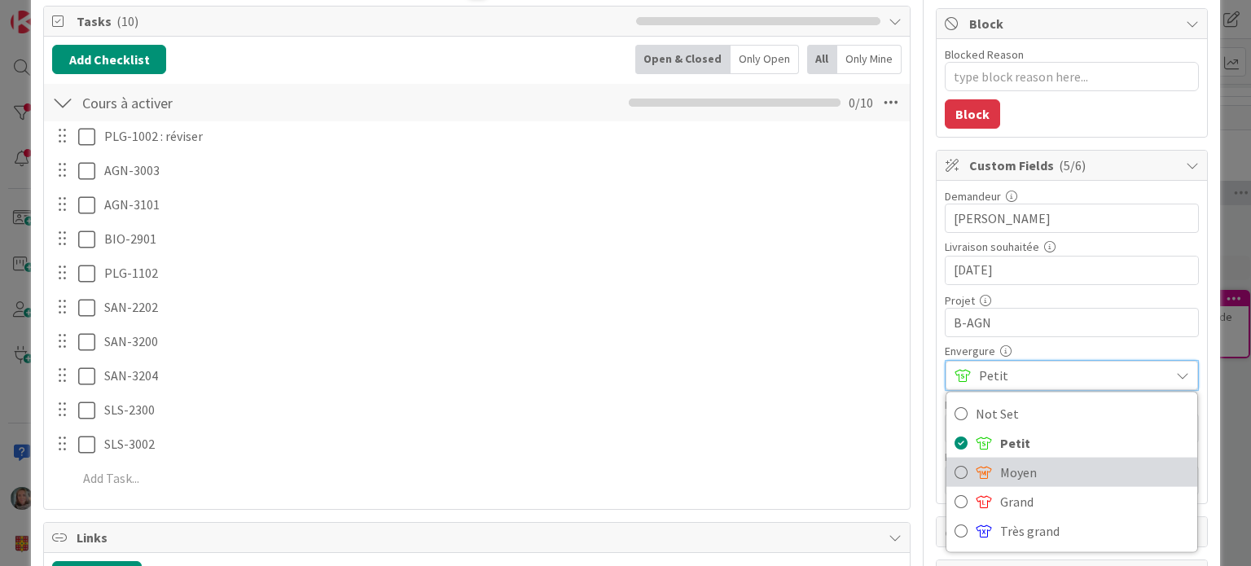
click at [1000, 465] on span "Moyen" at bounding box center [1094, 472] width 189 height 24
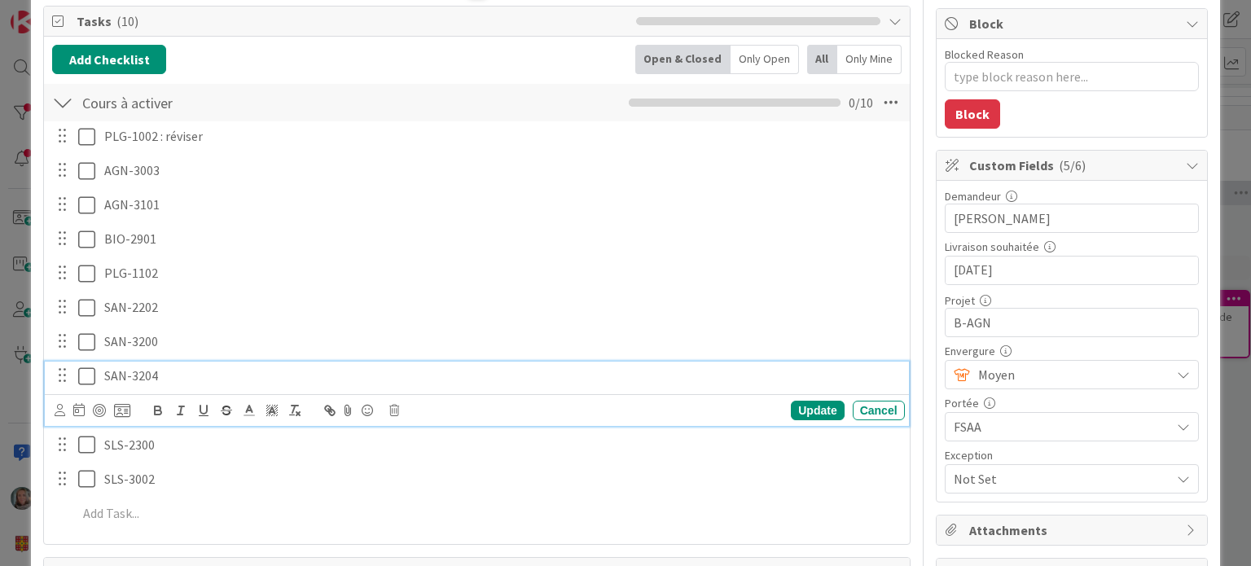
click at [782, 370] on p "SAN-3204" at bounding box center [501, 376] width 794 height 19
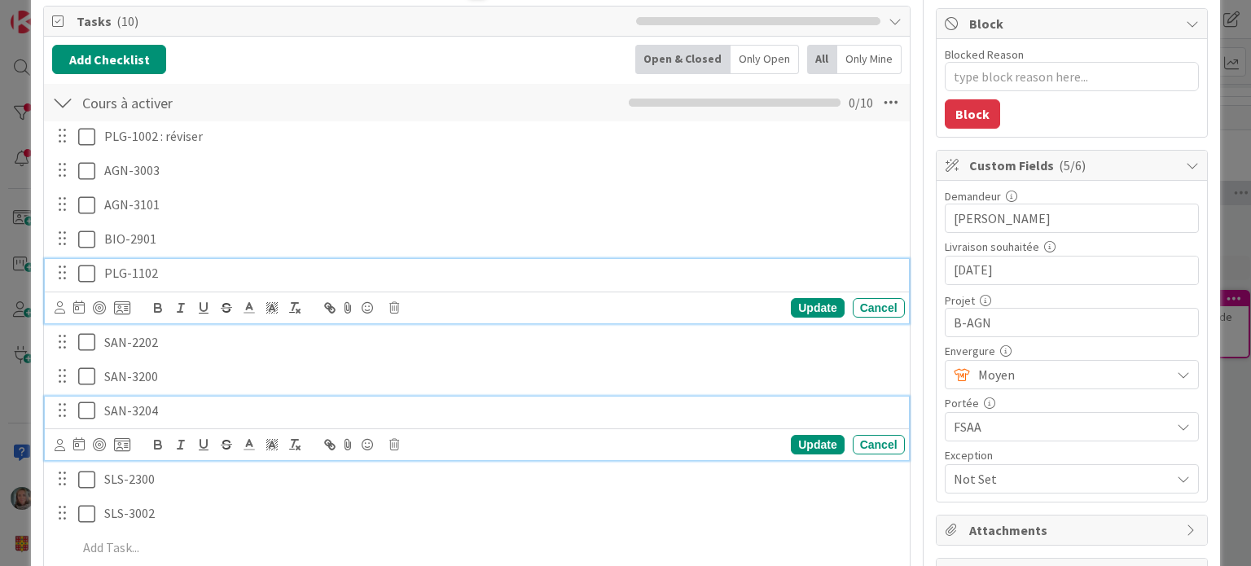
click at [699, 264] on p "PLG-1102" at bounding box center [501, 273] width 794 height 19
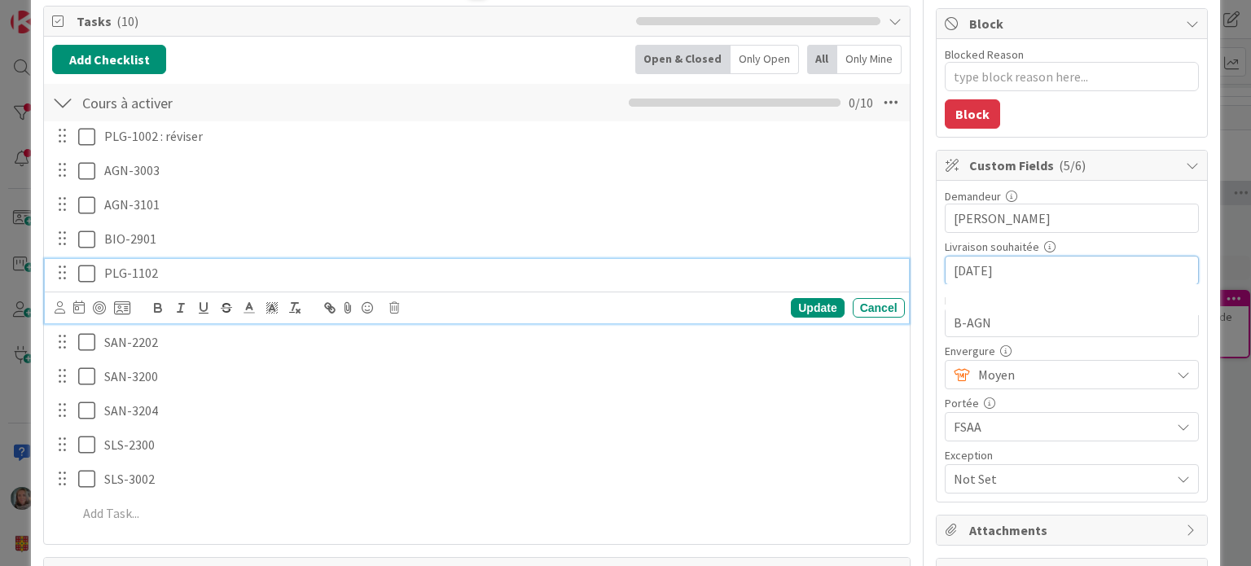
click at [1034, 268] on input "[DATE]" at bounding box center [1072, 271] width 236 height 28
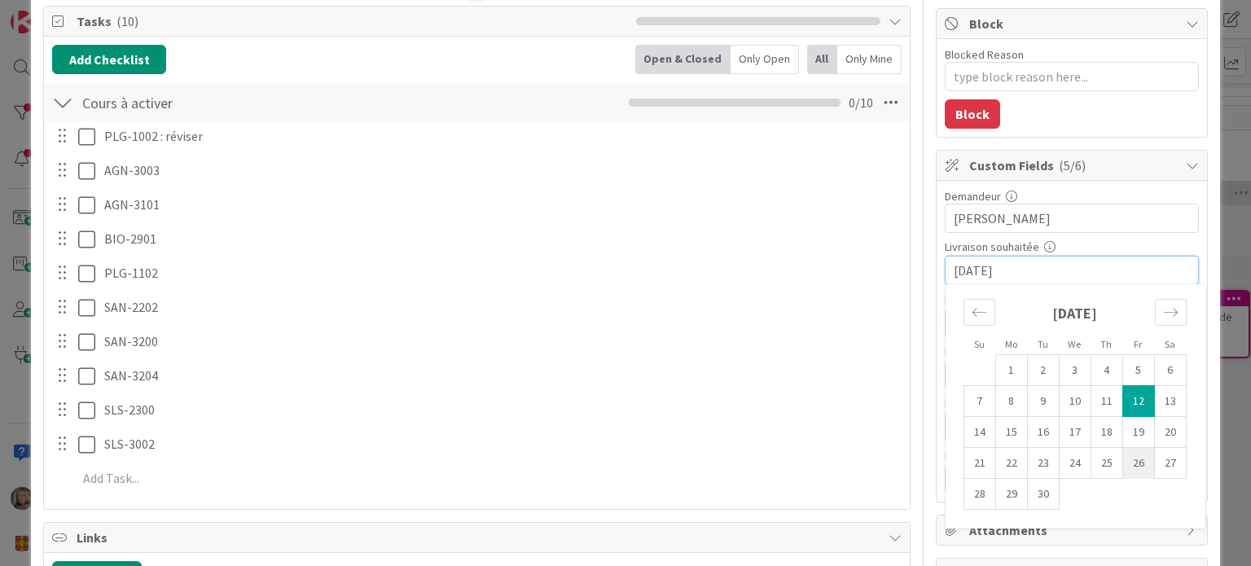
click at [1122, 461] on td "26" at bounding box center [1138, 463] width 32 height 31
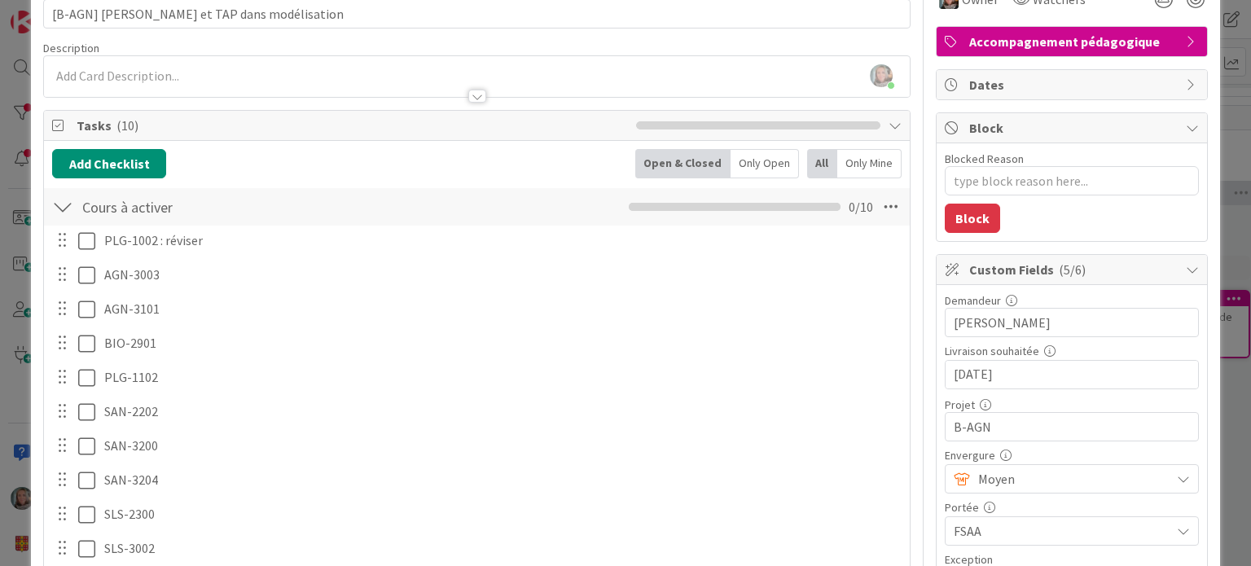
scroll to position [0, 0]
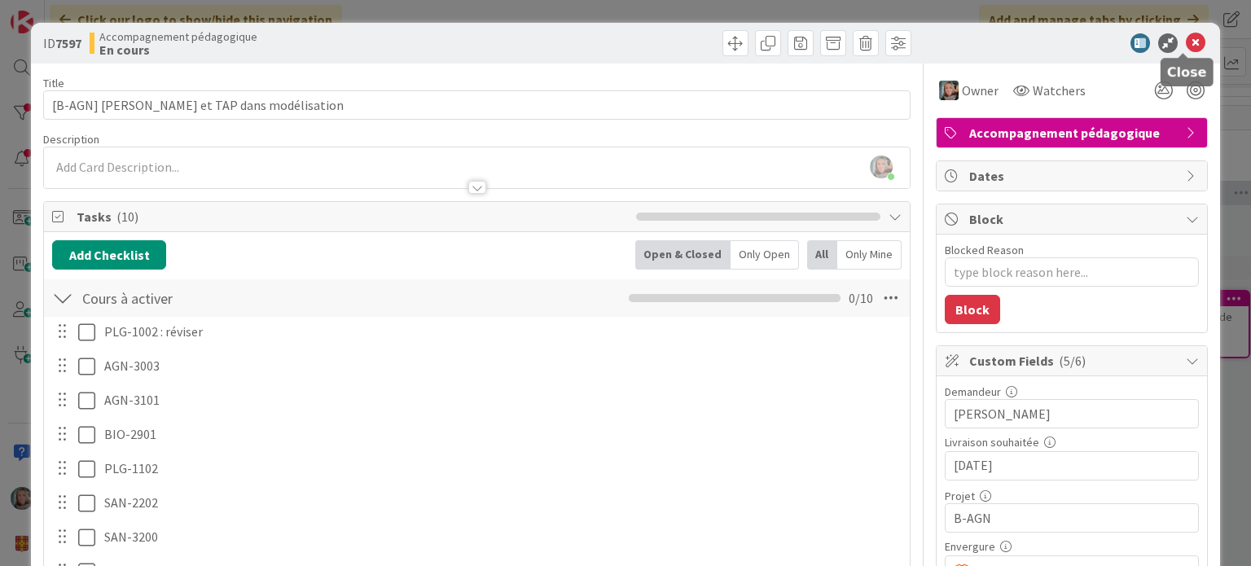
click at [1186, 43] on icon at bounding box center [1196, 43] width 20 height 20
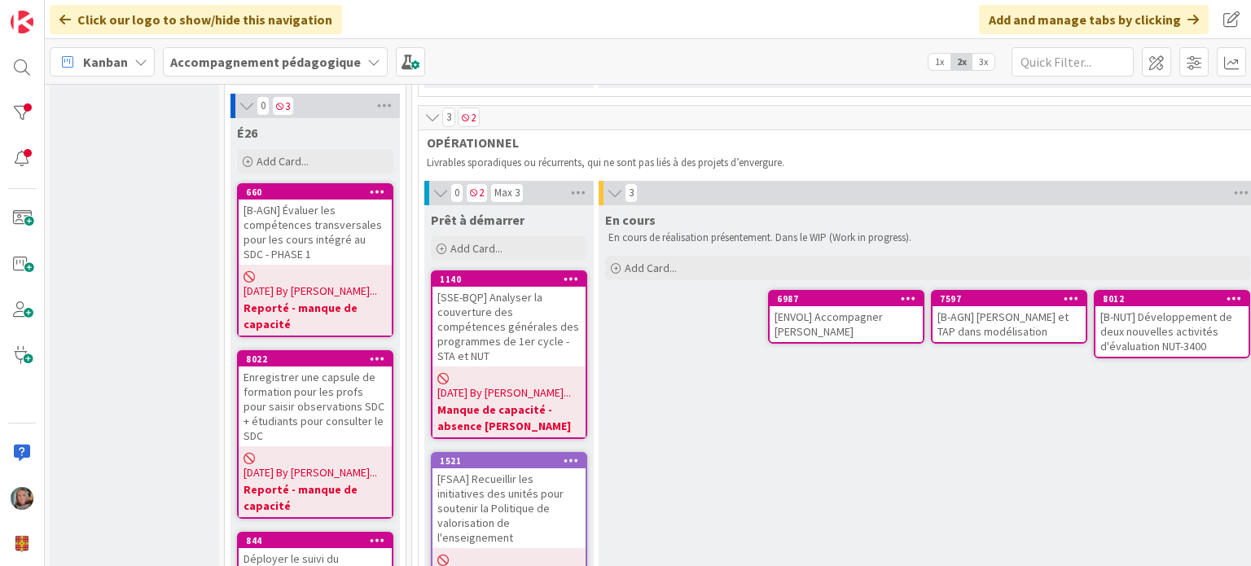
click at [815, 406] on div "En cours En cours de réalisation présentement. Dans le WIP (Work in progress). …" at bounding box center [928, 419] width 658 height 428
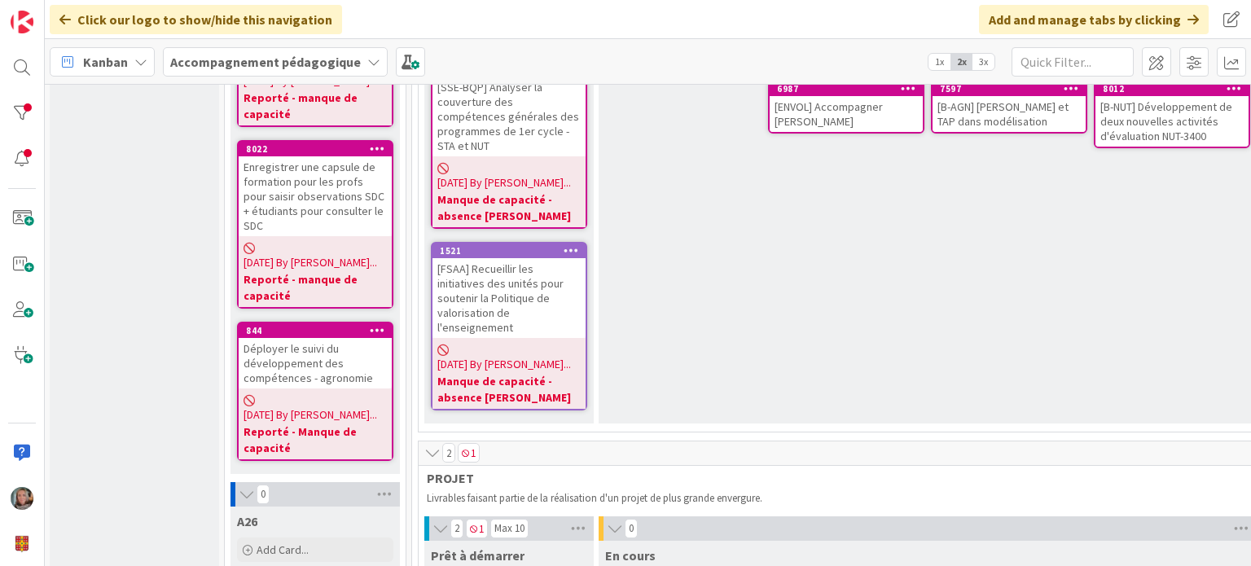
scroll to position [478, 175]
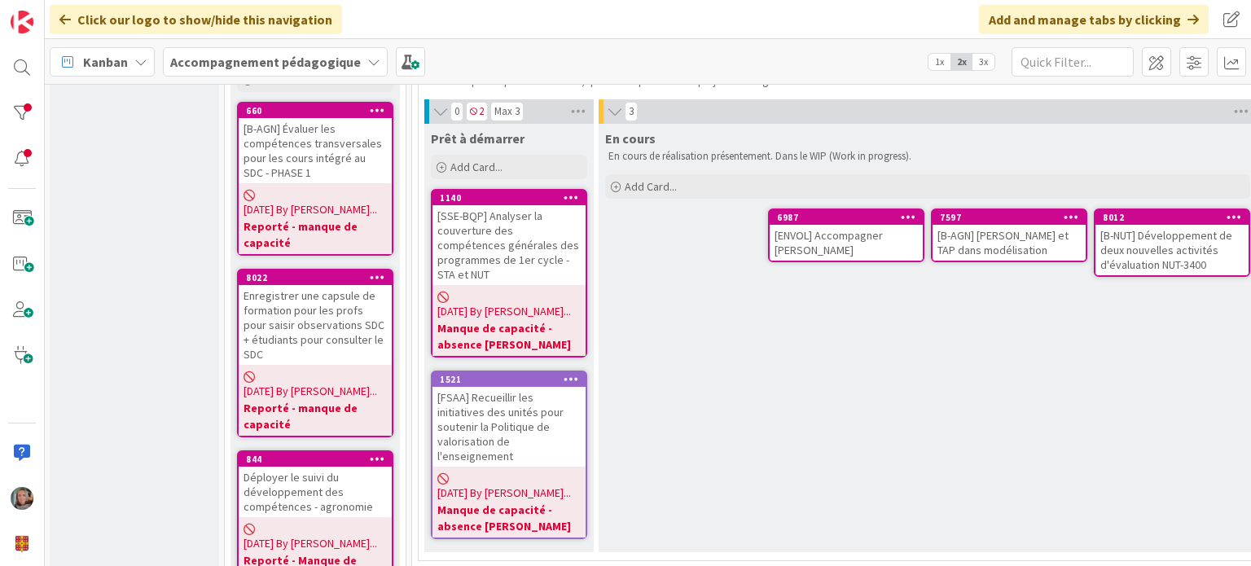
click at [999, 231] on div "[B-AGN] [PERSON_NAME] et TAP dans modélisation" at bounding box center [1009, 243] width 153 height 36
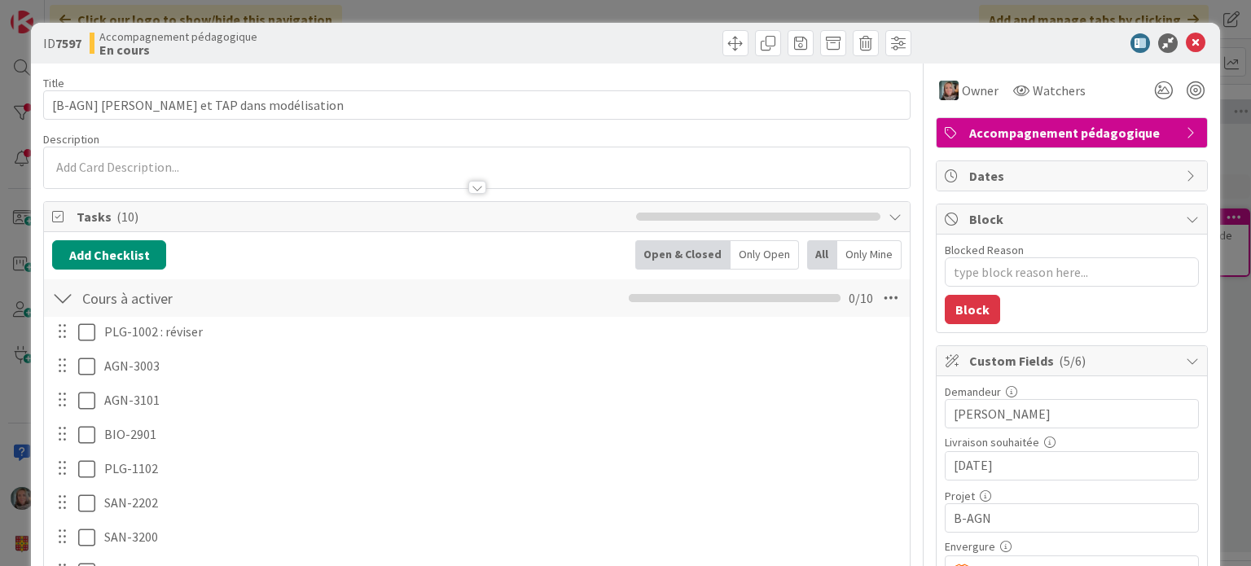
scroll to position [652, 0]
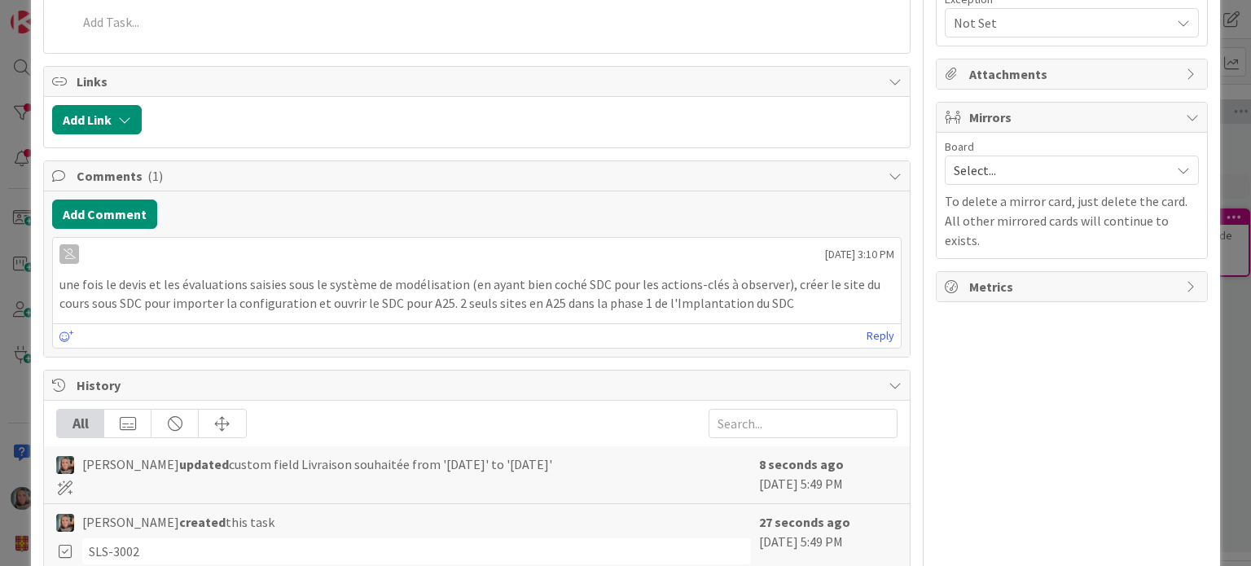
click at [973, 173] on span "Select..." at bounding box center [1058, 170] width 209 height 23
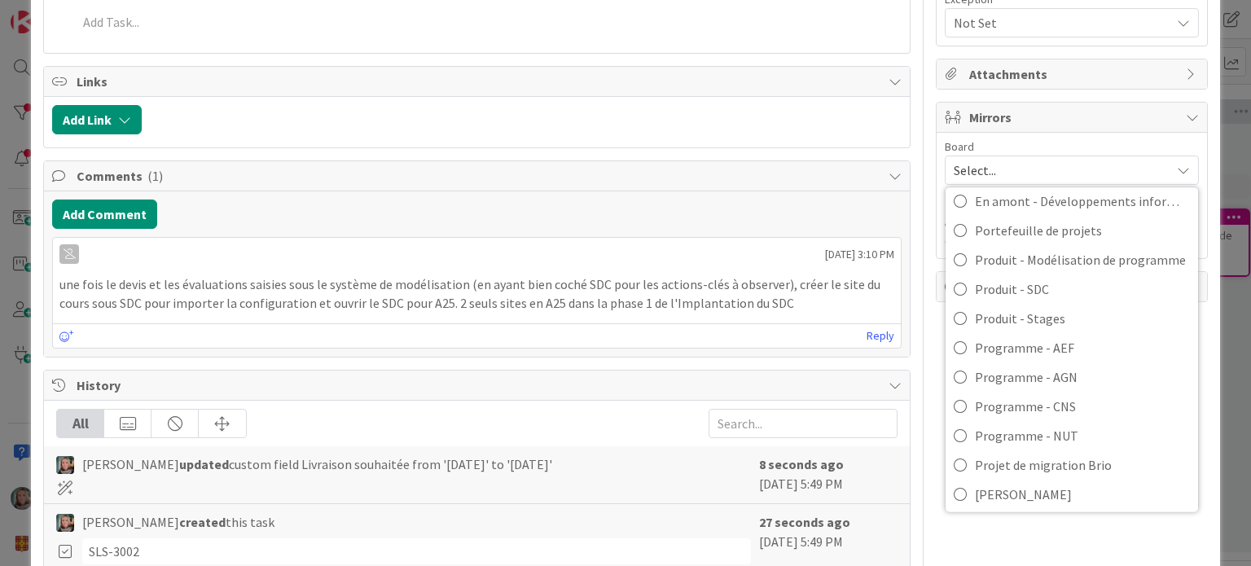
scroll to position [225, 0]
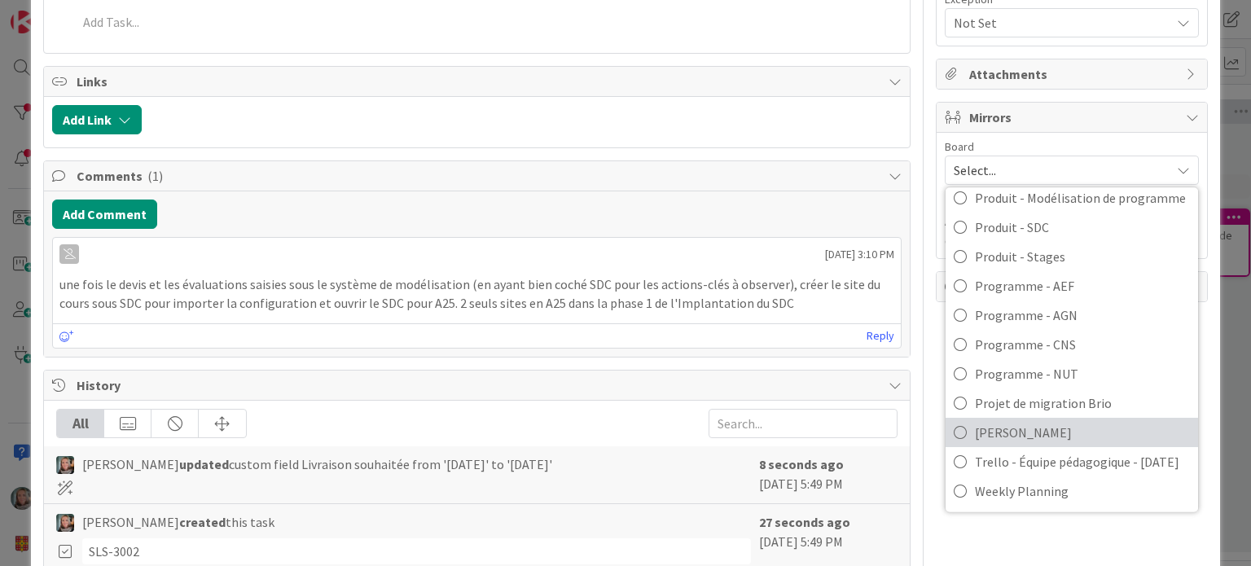
click at [1030, 423] on span "[PERSON_NAME]" at bounding box center [1082, 432] width 215 height 24
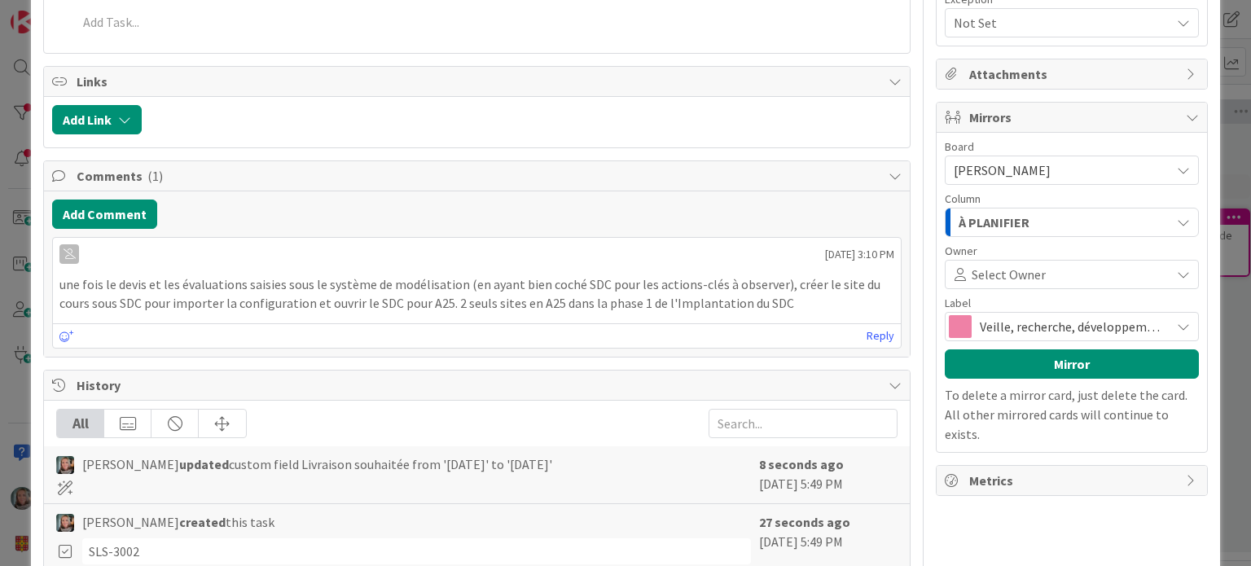
click at [985, 213] on span "À PLANIFIER" at bounding box center [994, 222] width 71 height 21
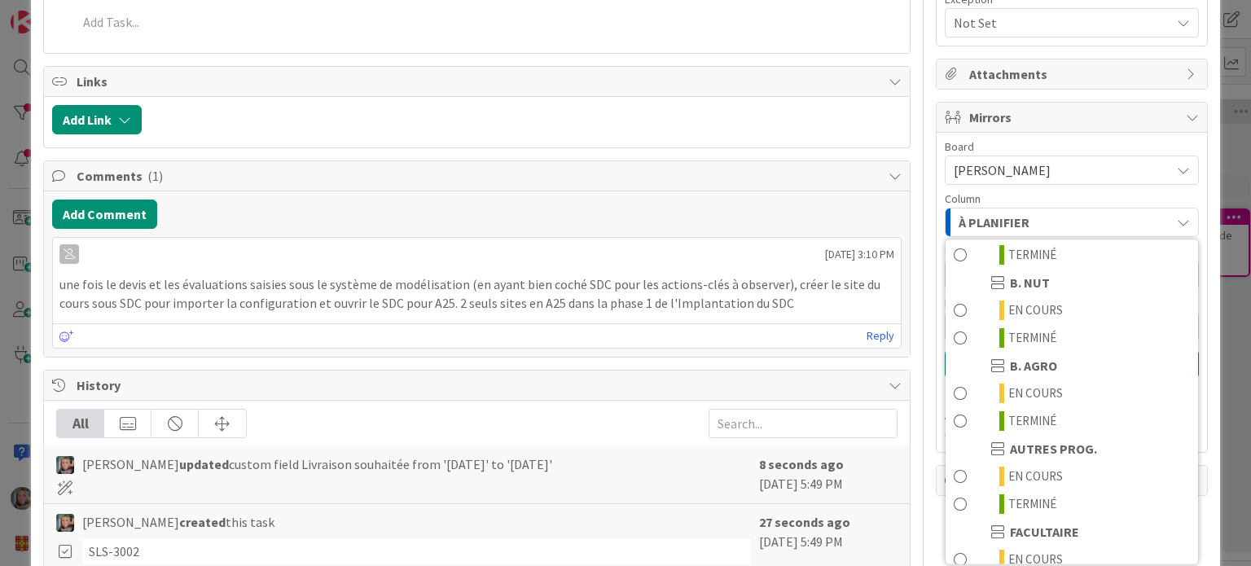
scroll to position [326, 0]
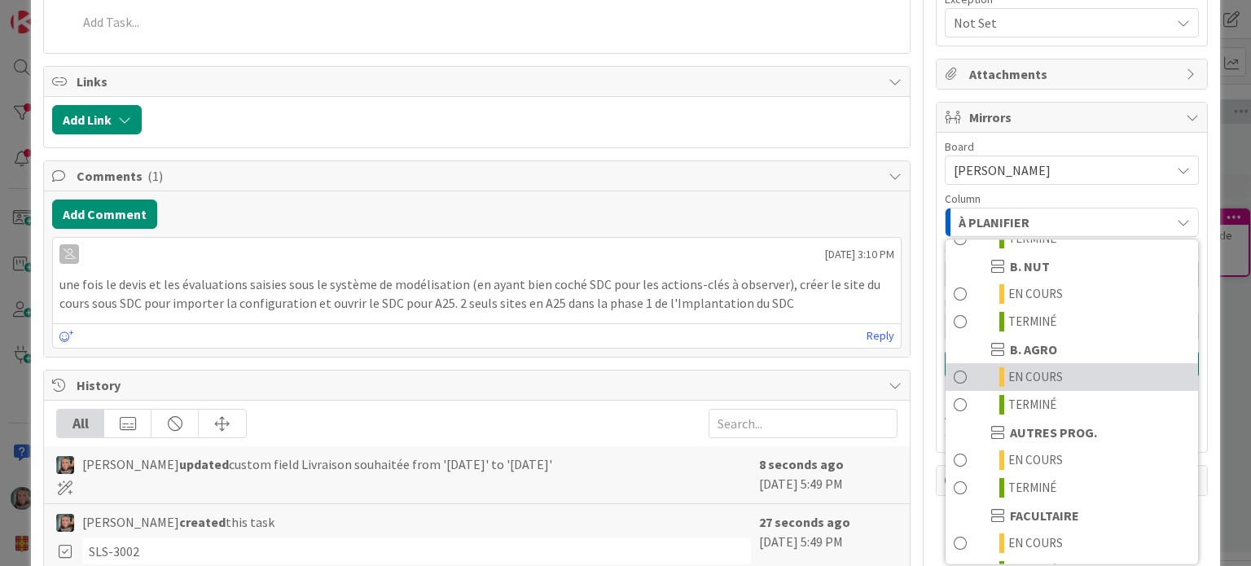
click at [1017, 371] on span "EN COURS" at bounding box center [1035, 377] width 55 height 20
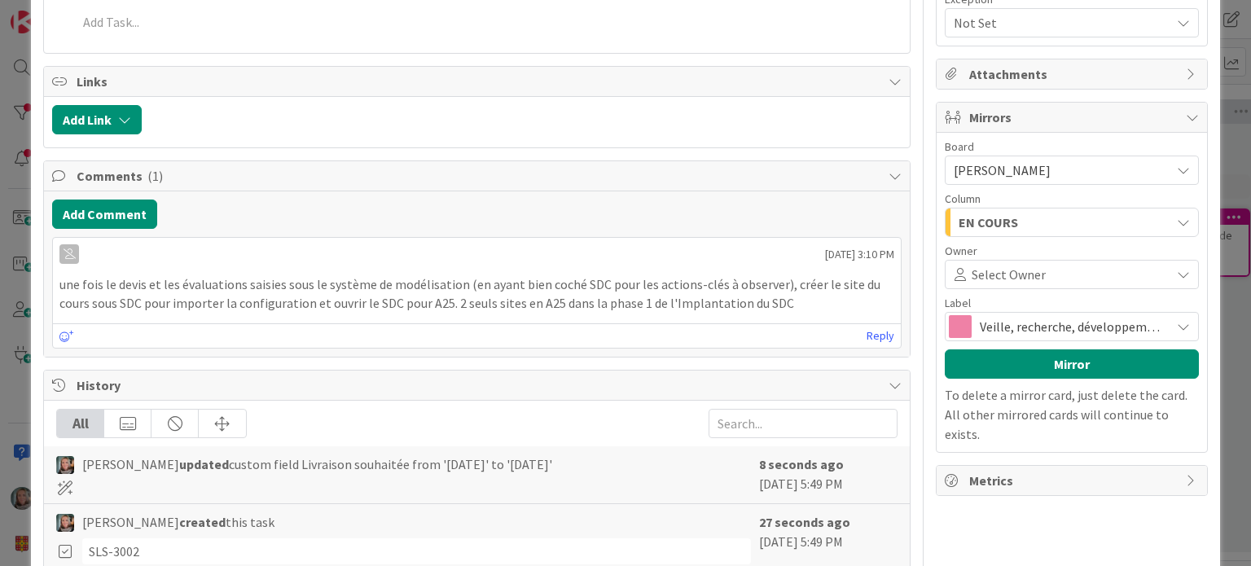
click at [1002, 322] on span "Veille, recherche, développement" at bounding box center [1071, 326] width 182 height 23
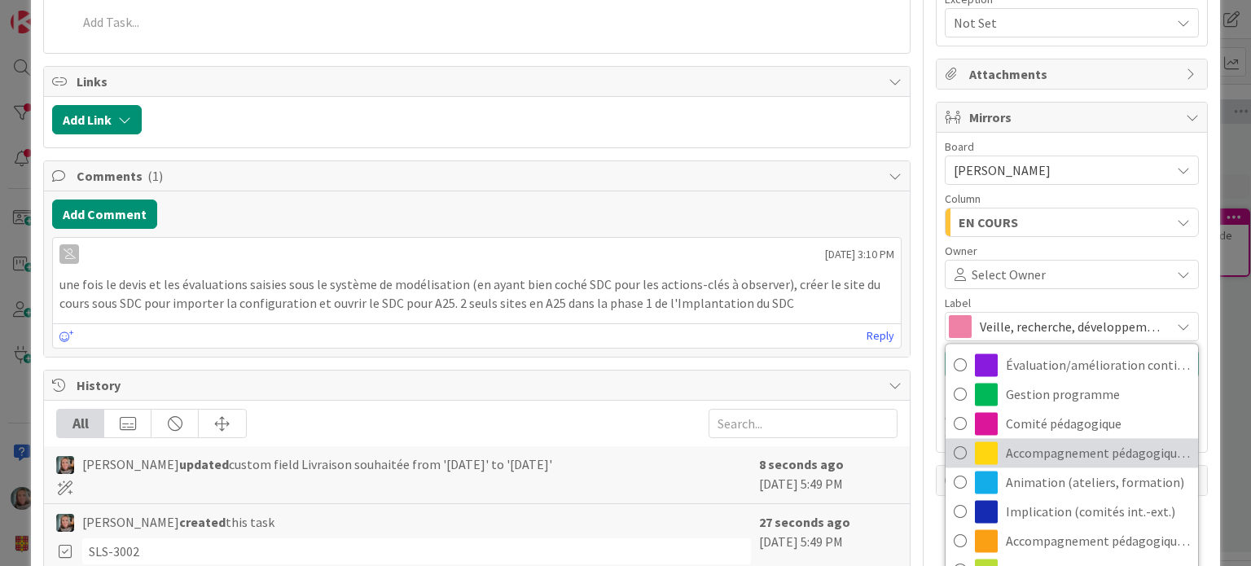
click at [1038, 441] on span "Accompagnement pédagogique (ind)" at bounding box center [1098, 453] width 184 height 24
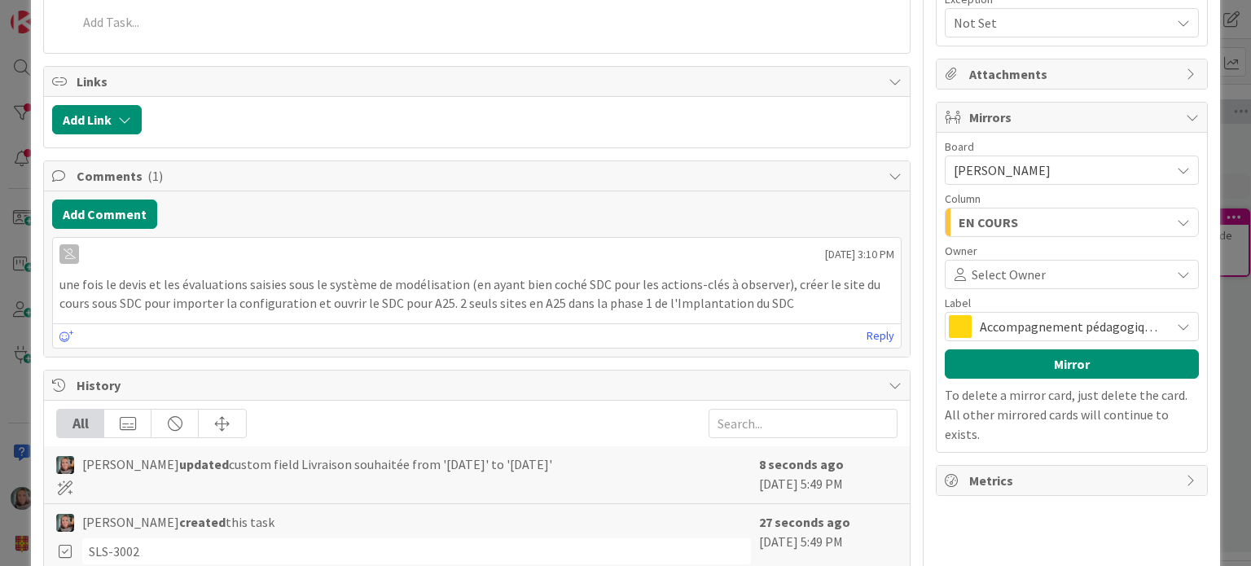
click at [994, 326] on span "Accompagnement pédagogique (ind)" at bounding box center [1071, 326] width 182 height 23
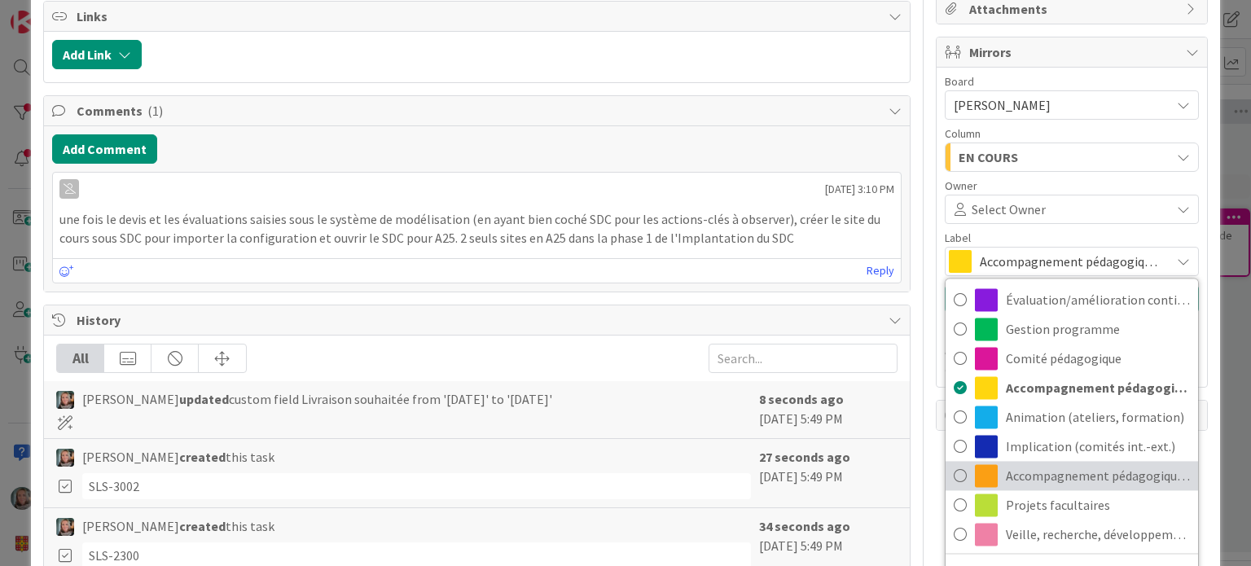
scroll to position [733, 0]
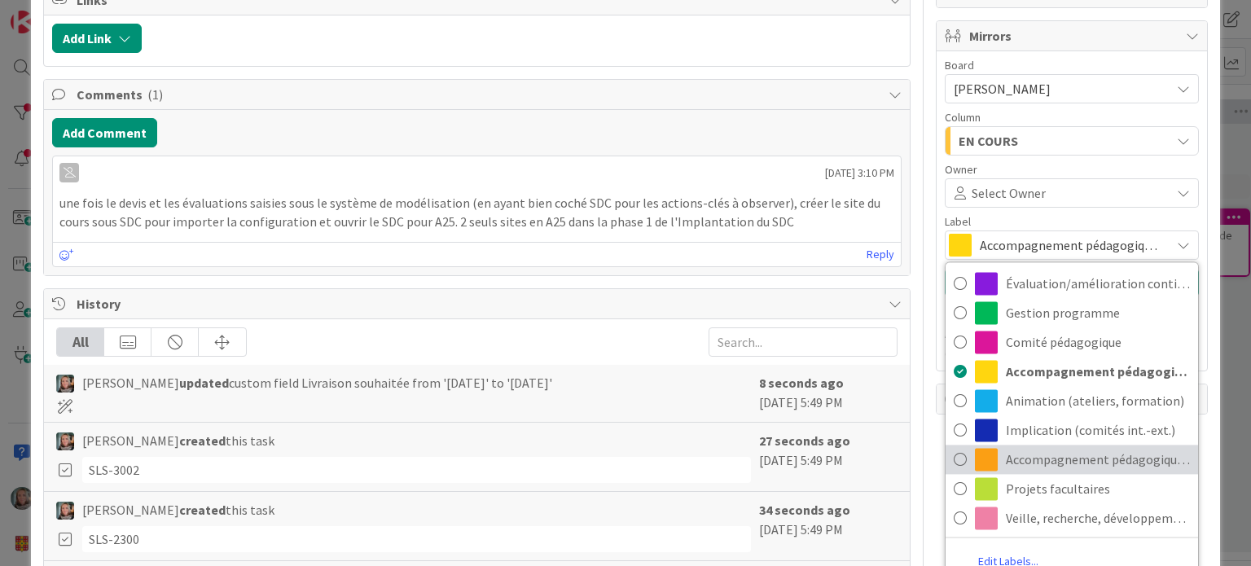
click at [954, 455] on icon at bounding box center [960, 459] width 13 height 24
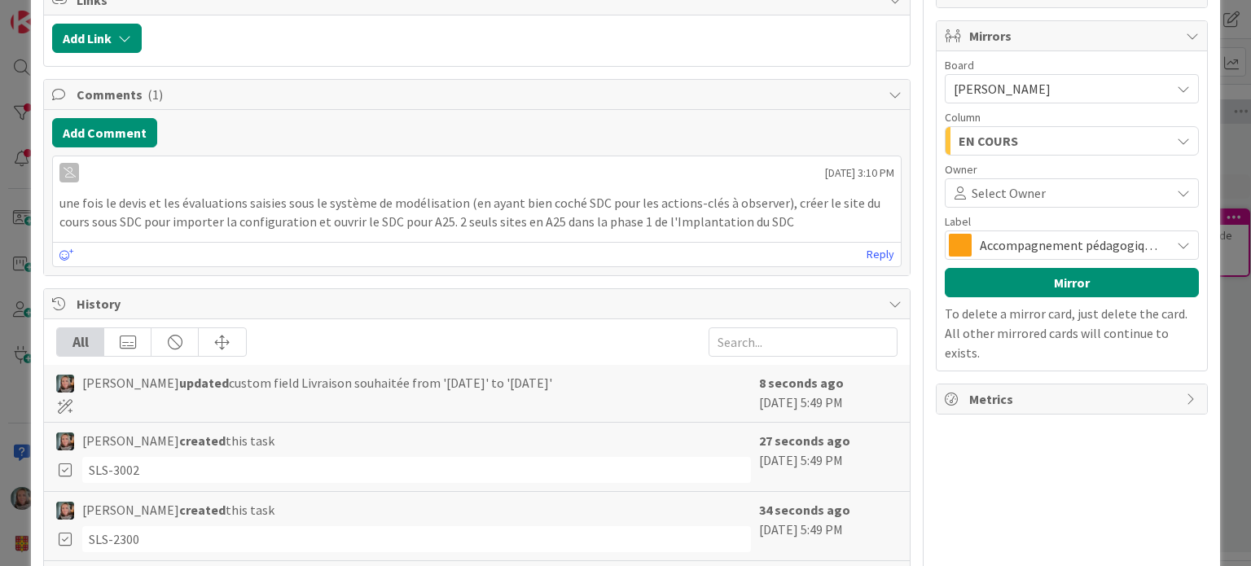
click at [1014, 191] on span "Select Owner" at bounding box center [1009, 193] width 74 height 20
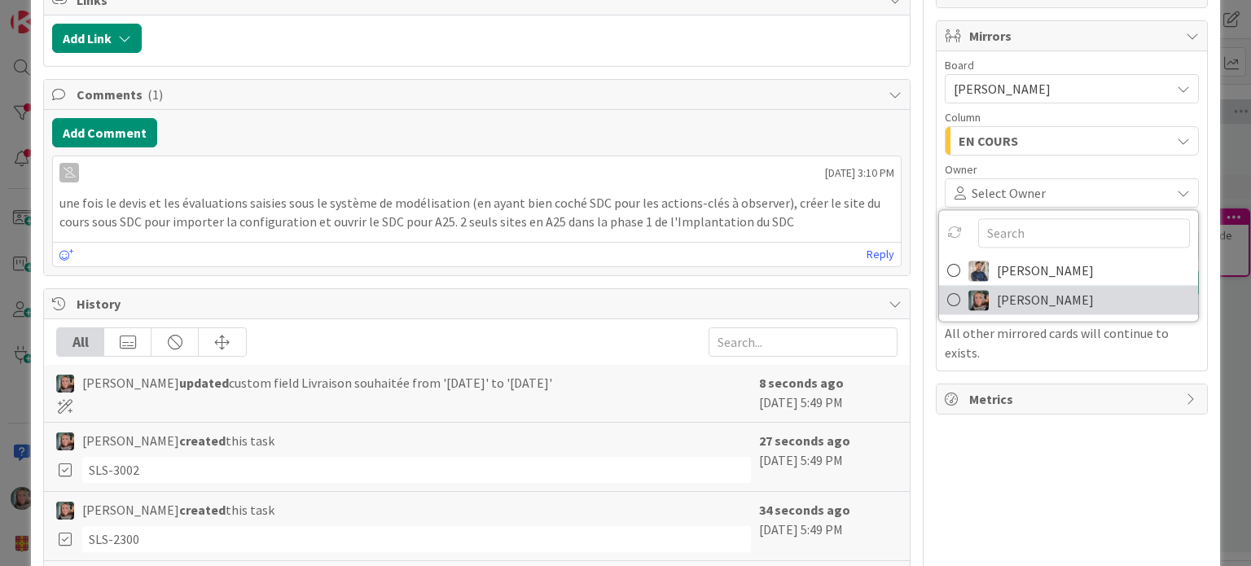
click at [997, 289] on span "[PERSON_NAME]" at bounding box center [1045, 300] width 97 height 24
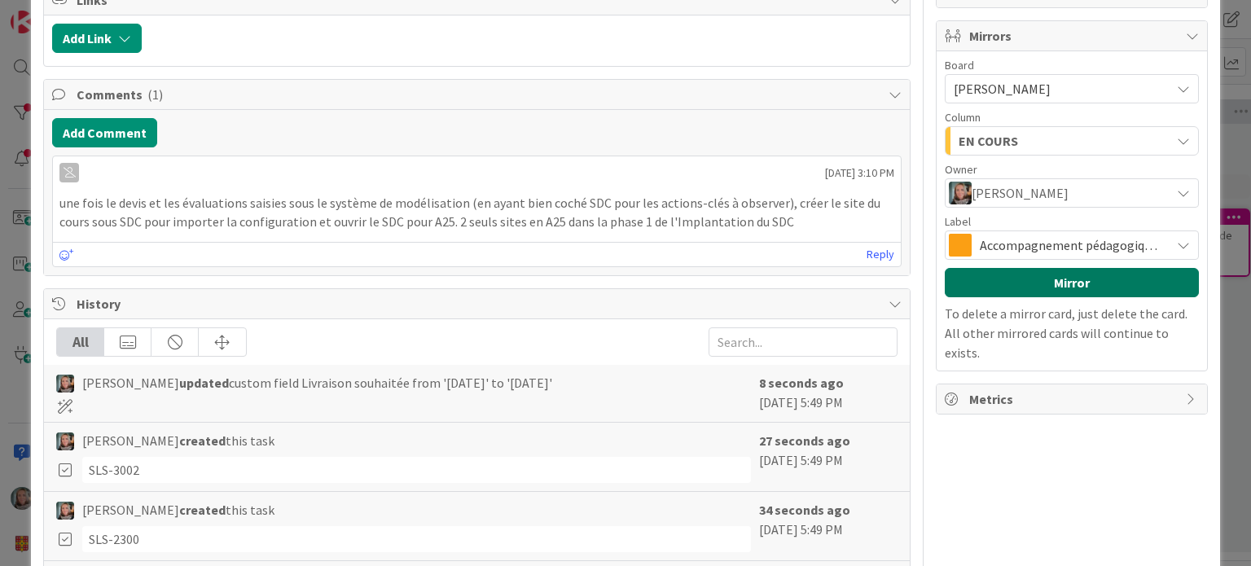
click at [1034, 273] on button "Mirror" at bounding box center [1072, 282] width 254 height 29
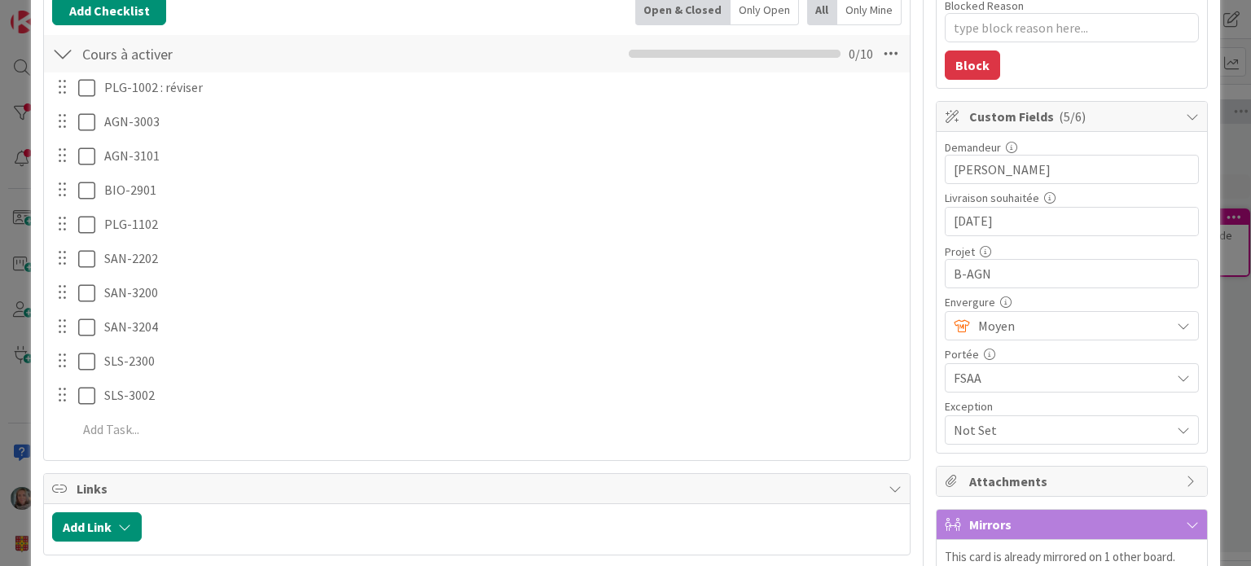
scroll to position [0, 0]
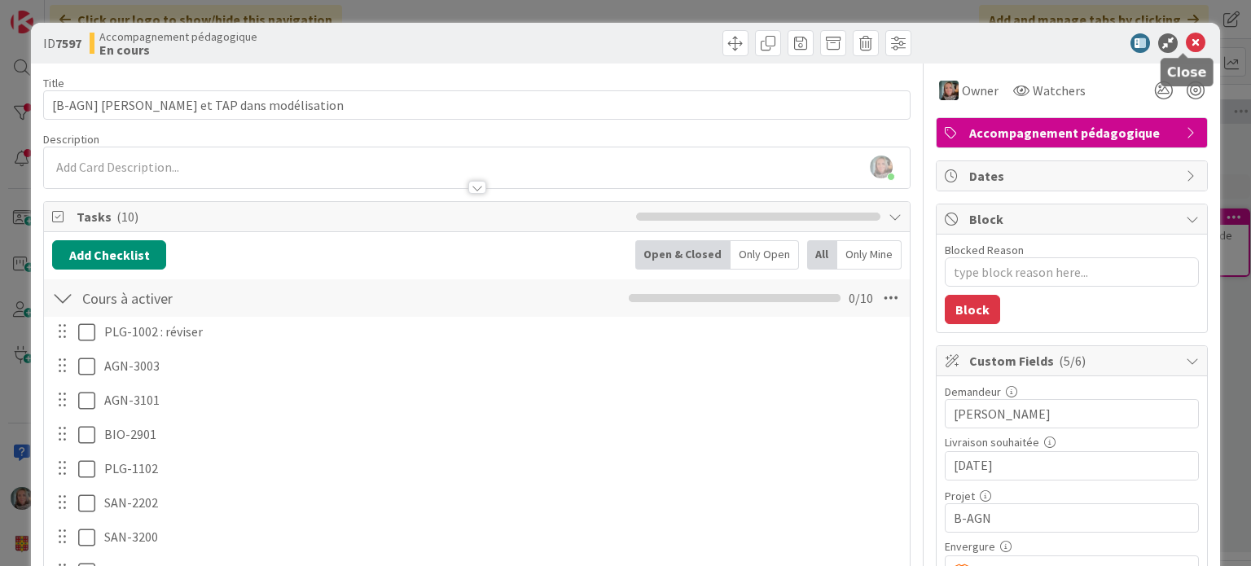
click at [1186, 38] on icon at bounding box center [1196, 43] width 20 height 20
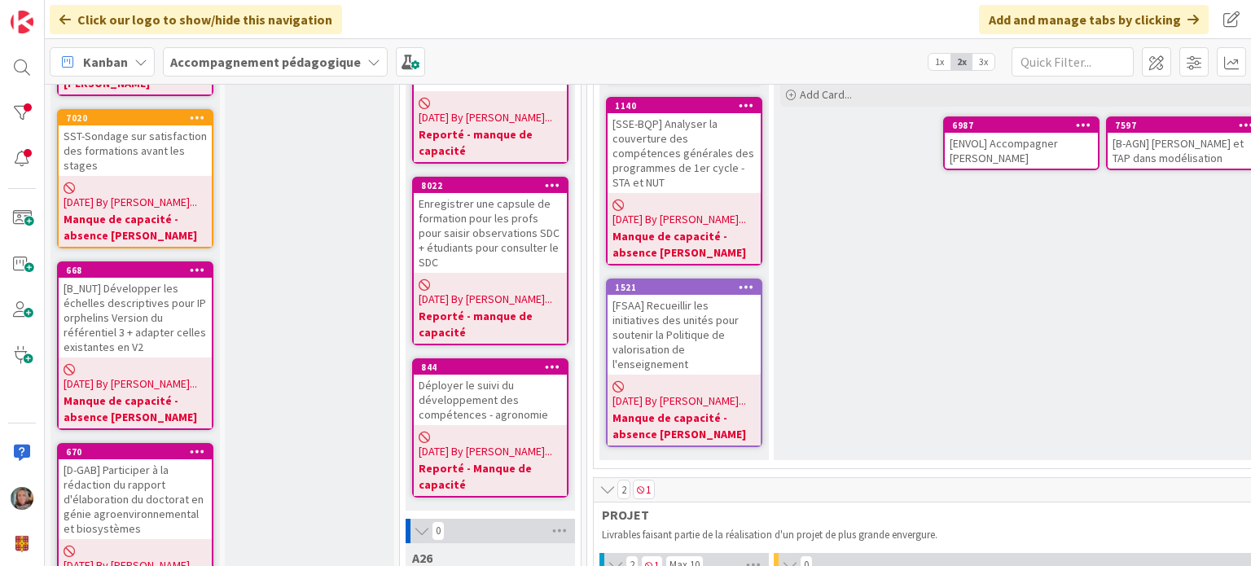
scroll to position [407, 0]
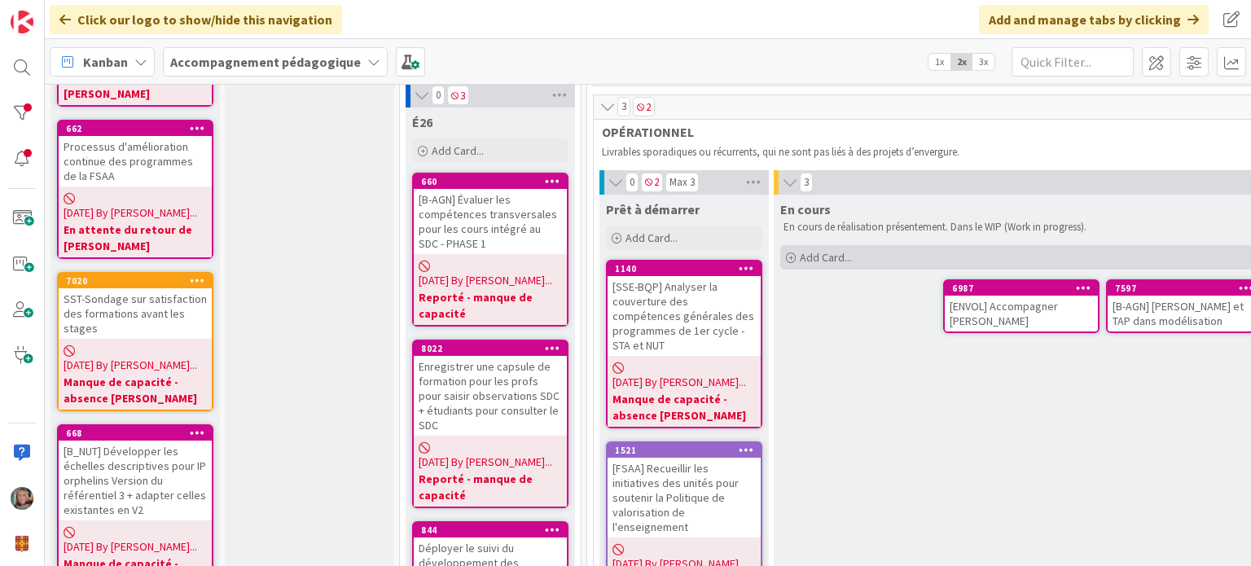
click at [828, 257] on span "Add Card..." at bounding box center [826, 257] width 52 height 15
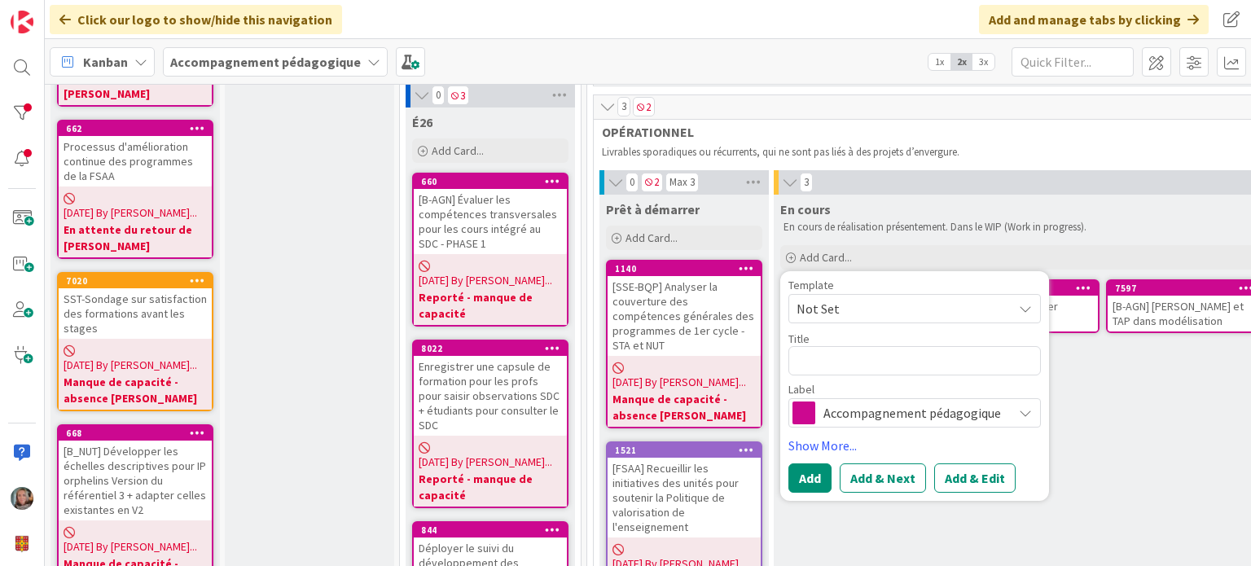
click at [854, 309] on span "Not Set" at bounding box center [899, 308] width 204 height 21
click at [854, 307] on span "Not Set" at bounding box center [899, 308] width 204 height 21
click at [861, 361] on textarea at bounding box center [914, 360] width 253 height 29
click at [1065, 416] on div "En cours En cours de réalisation présentement. Dans le WIP (Work in progress). …" at bounding box center [1103, 409] width 658 height 428
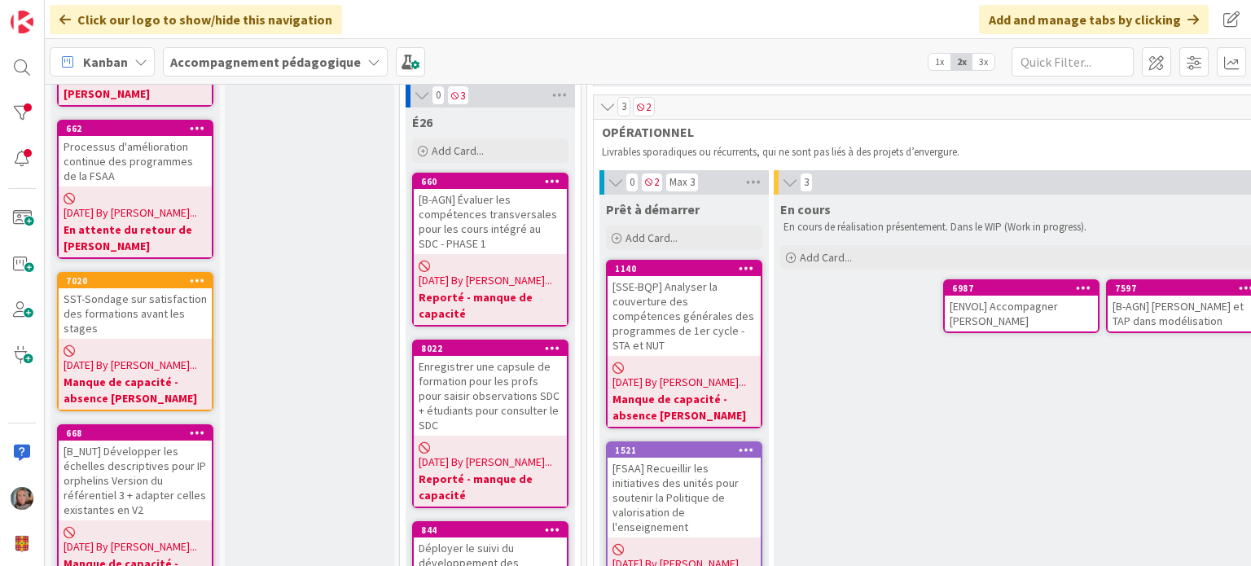
click at [289, 52] on span "Accompagnement pédagogique" at bounding box center [265, 62] width 191 height 20
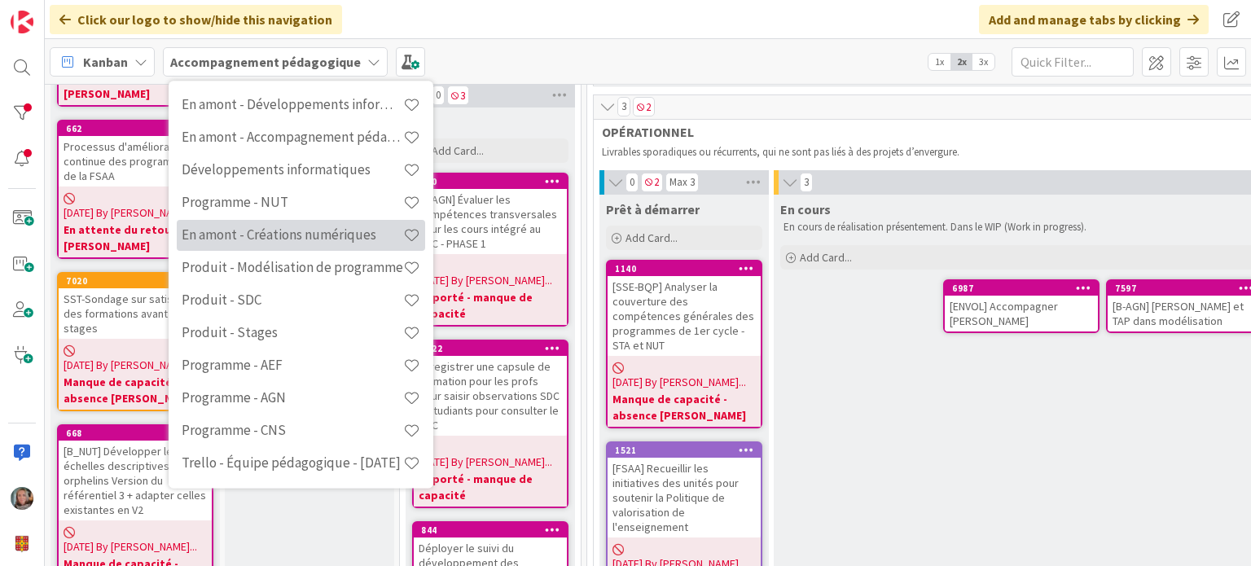
scroll to position [0, 0]
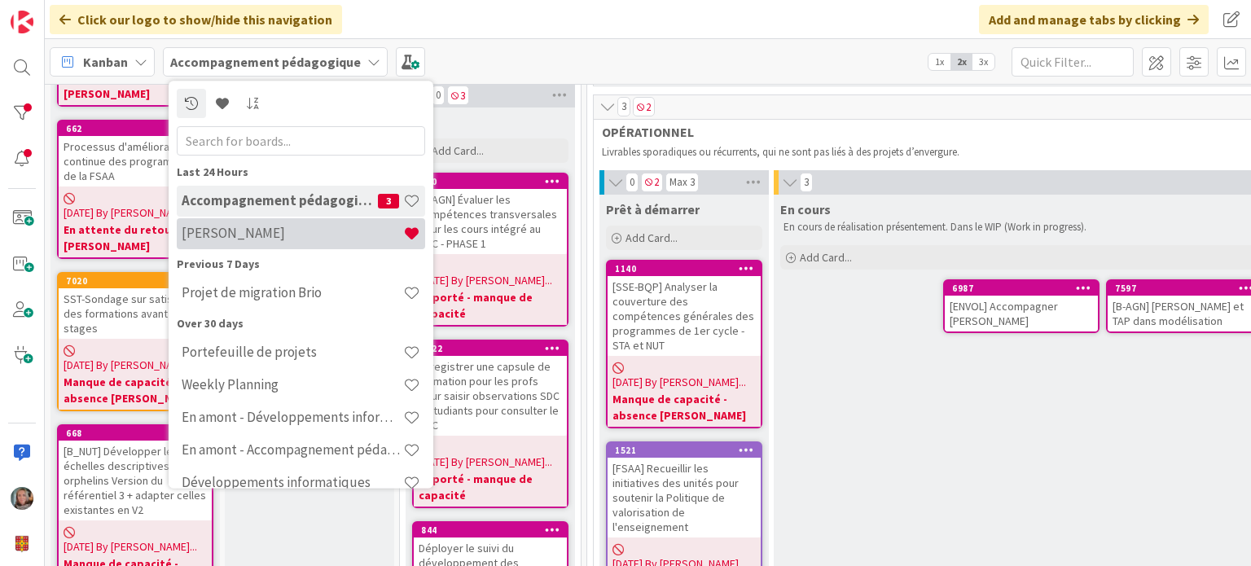
click at [261, 230] on h4 "[PERSON_NAME]" at bounding box center [293, 234] width 222 height 16
